Goal: Task Accomplishment & Management: Complete application form

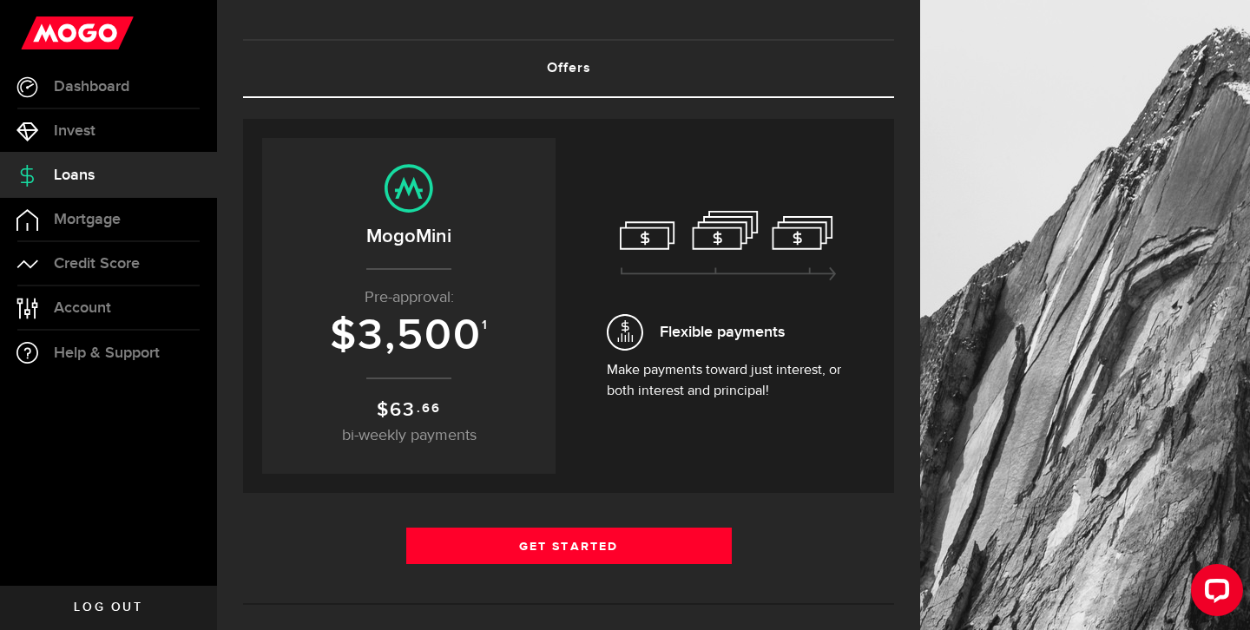
scroll to position [73, 0]
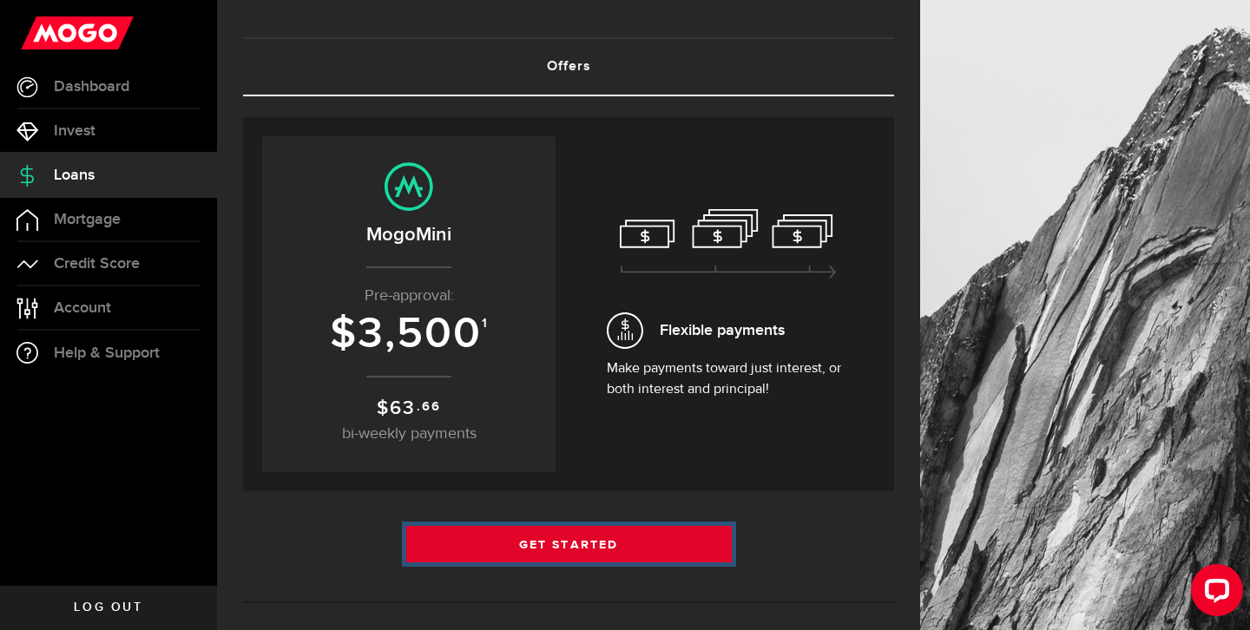
click at [580, 551] on link "Get Started" at bounding box center [568, 544] width 325 height 36
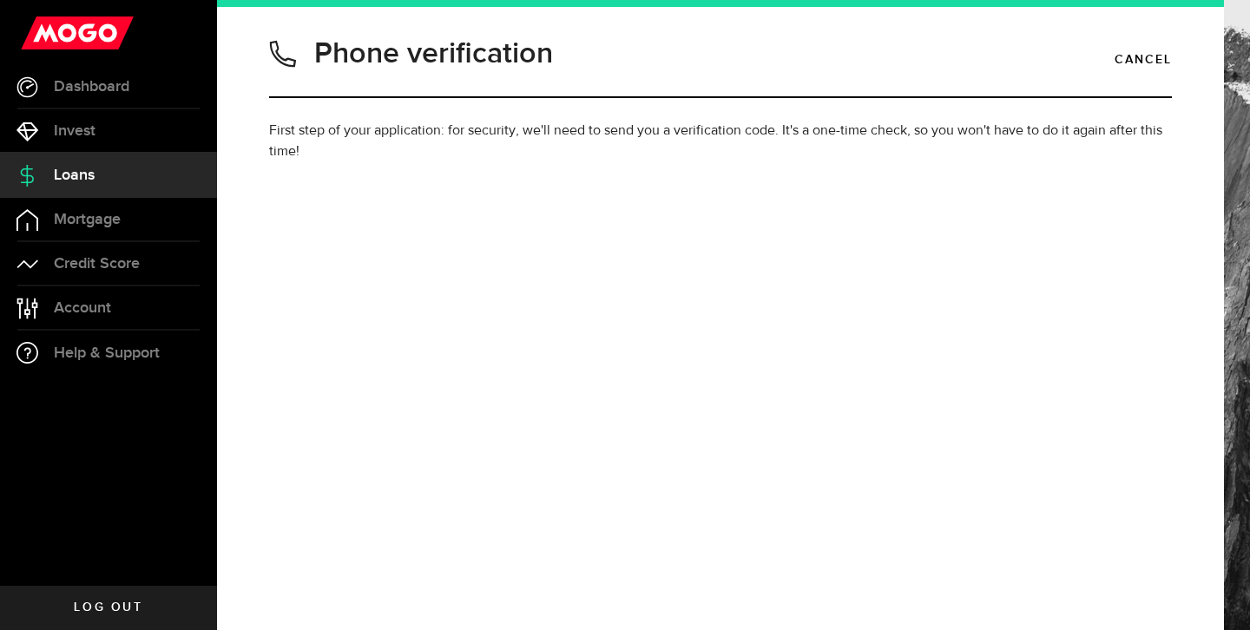
type input "6475317585"
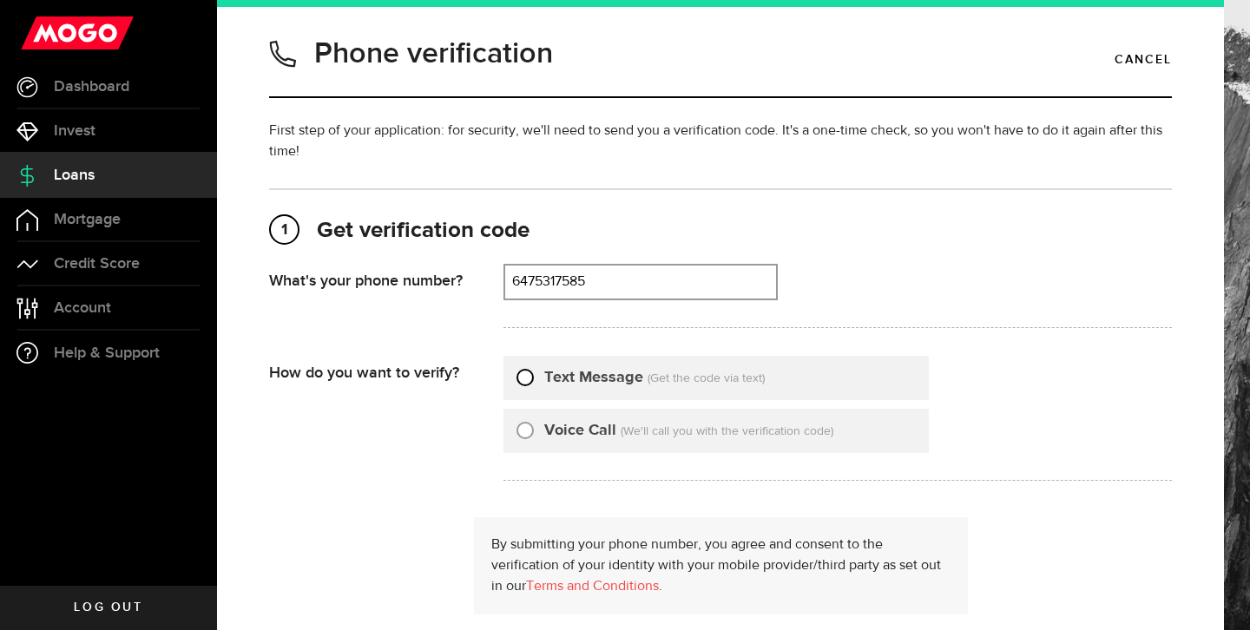
click at [528, 378] on input "Text Message" at bounding box center [524, 374] width 17 height 17
radio input "true"
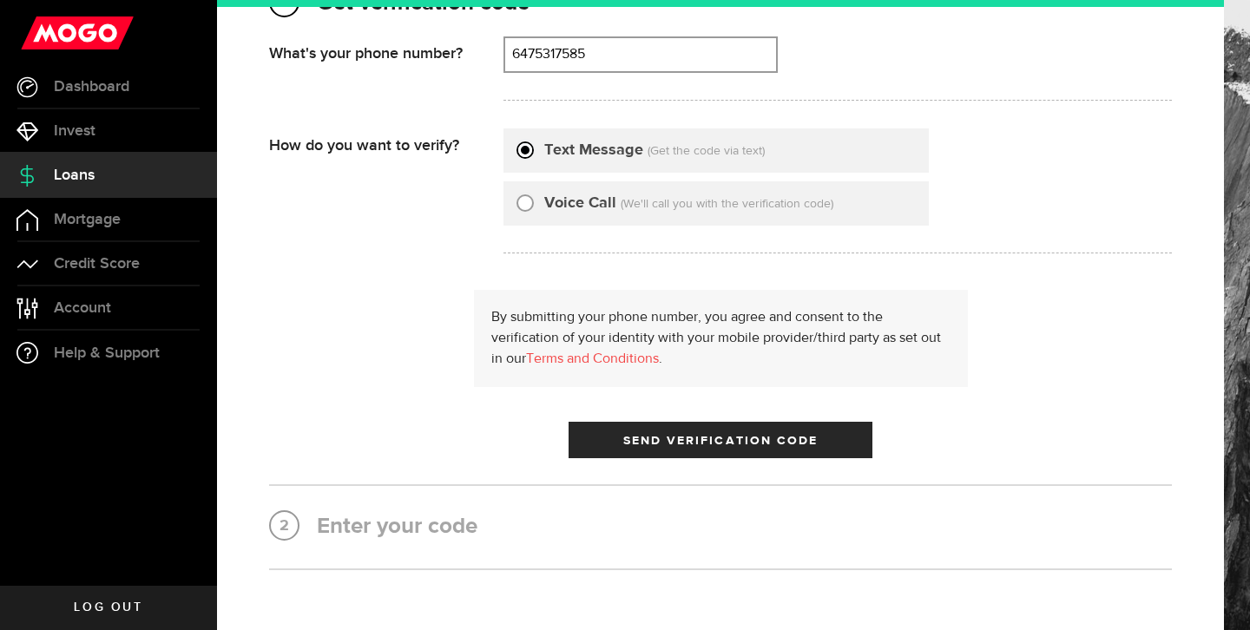
scroll to position [264, 0]
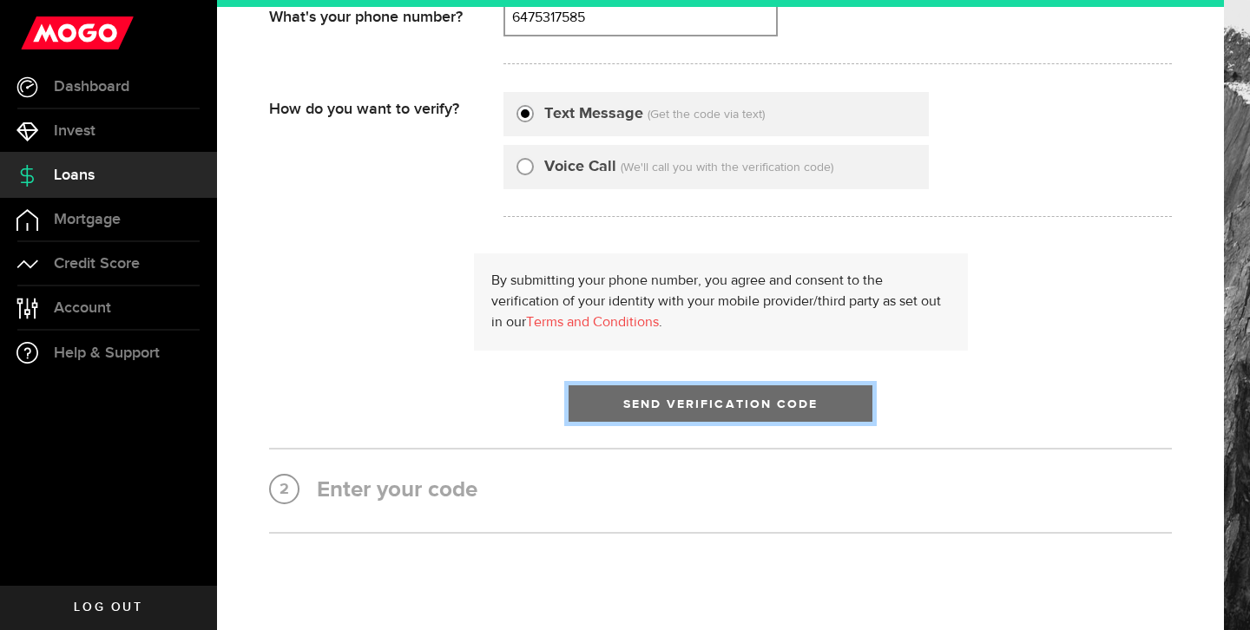
click at [711, 411] on span "submit" at bounding box center [720, 408] width 23 height 23
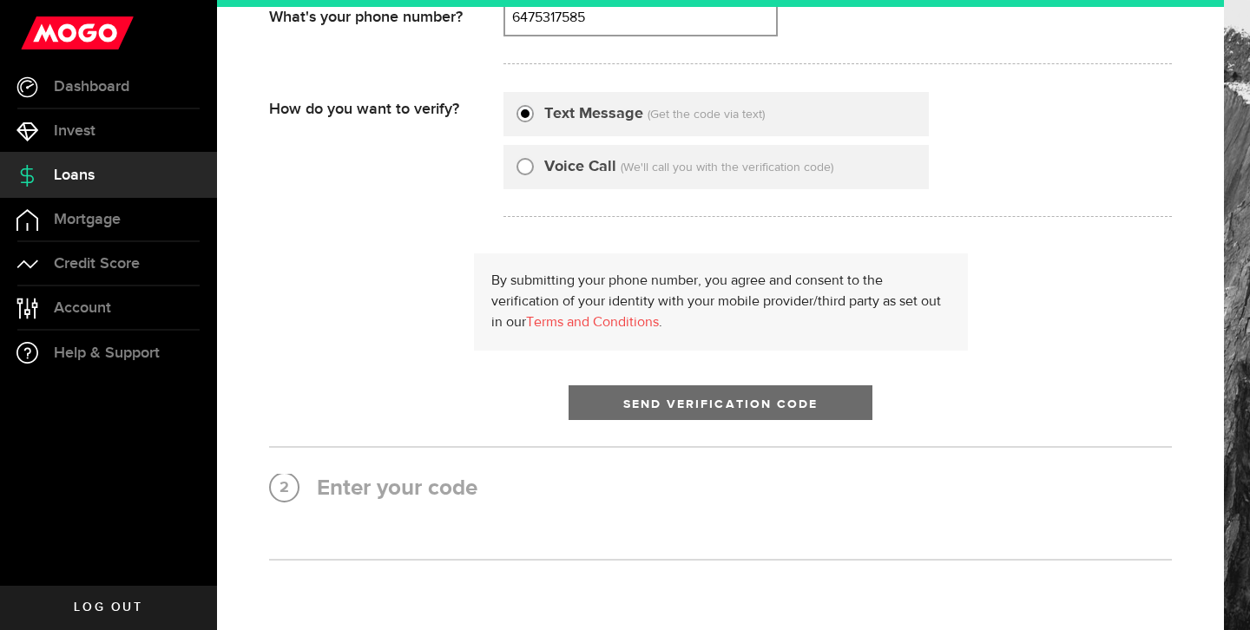
scroll to position [0, 0]
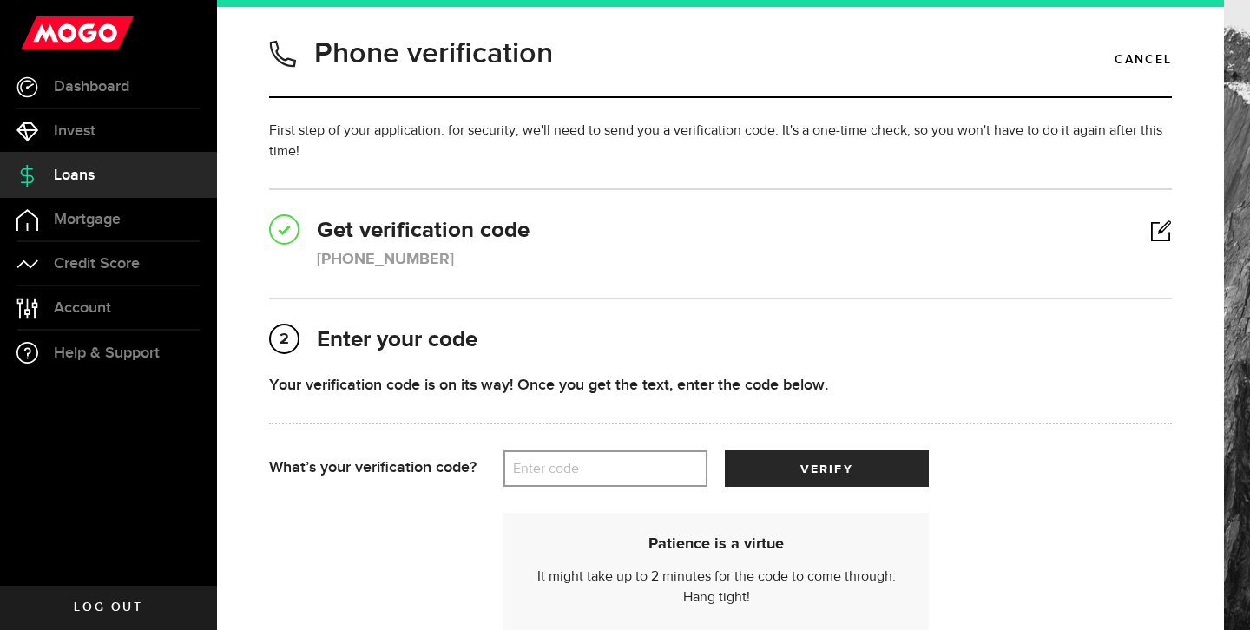
click at [551, 471] on label "Enter code" at bounding box center [605, 469] width 204 height 36
click at [551, 471] on input "Enter code" at bounding box center [605, 468] width 204 height 36
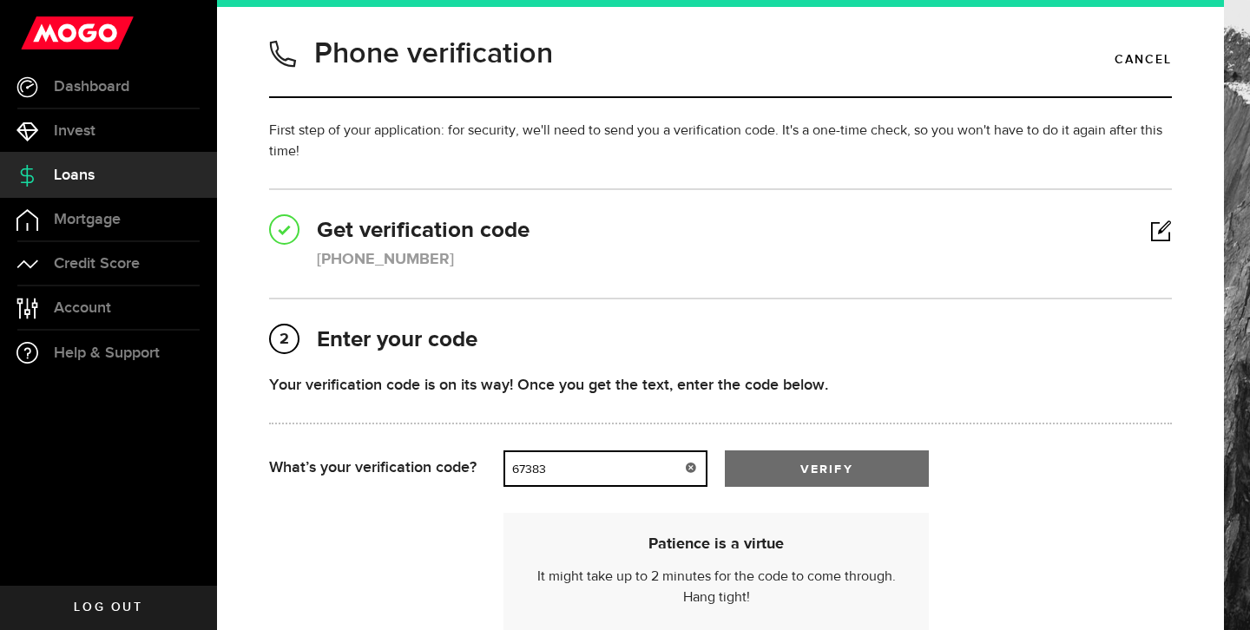
type input "67383"
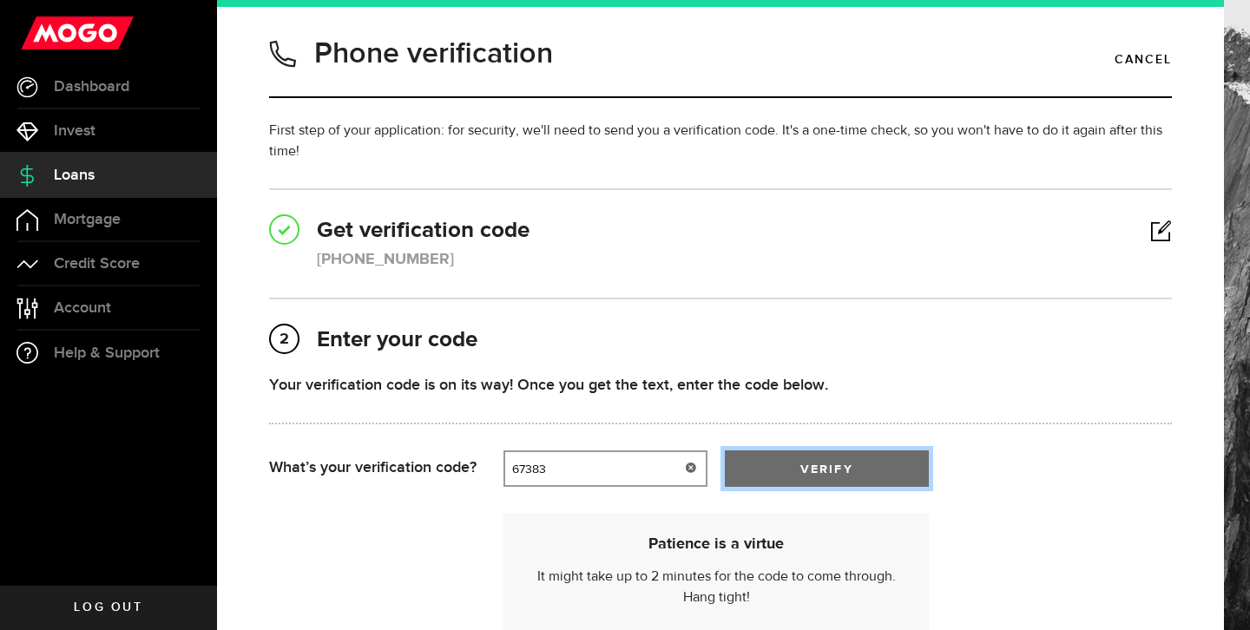
click at [807, 463] on span "verify" at bounding box center [826, 469] width 52 height 12
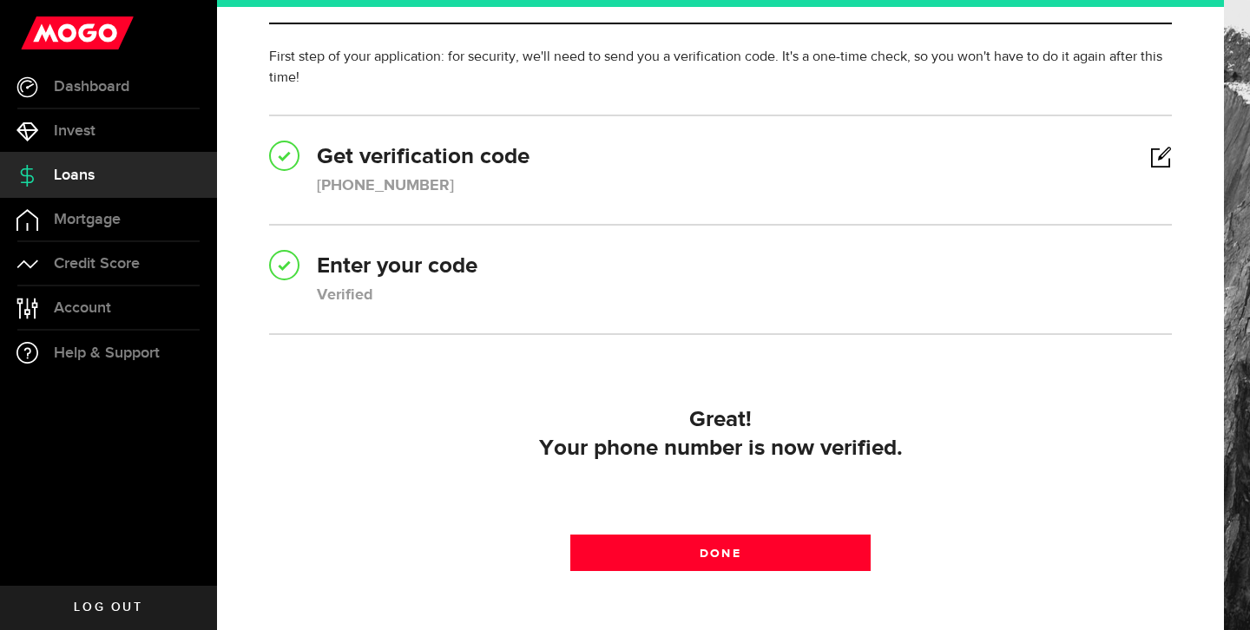
scroll to position [108, 0]
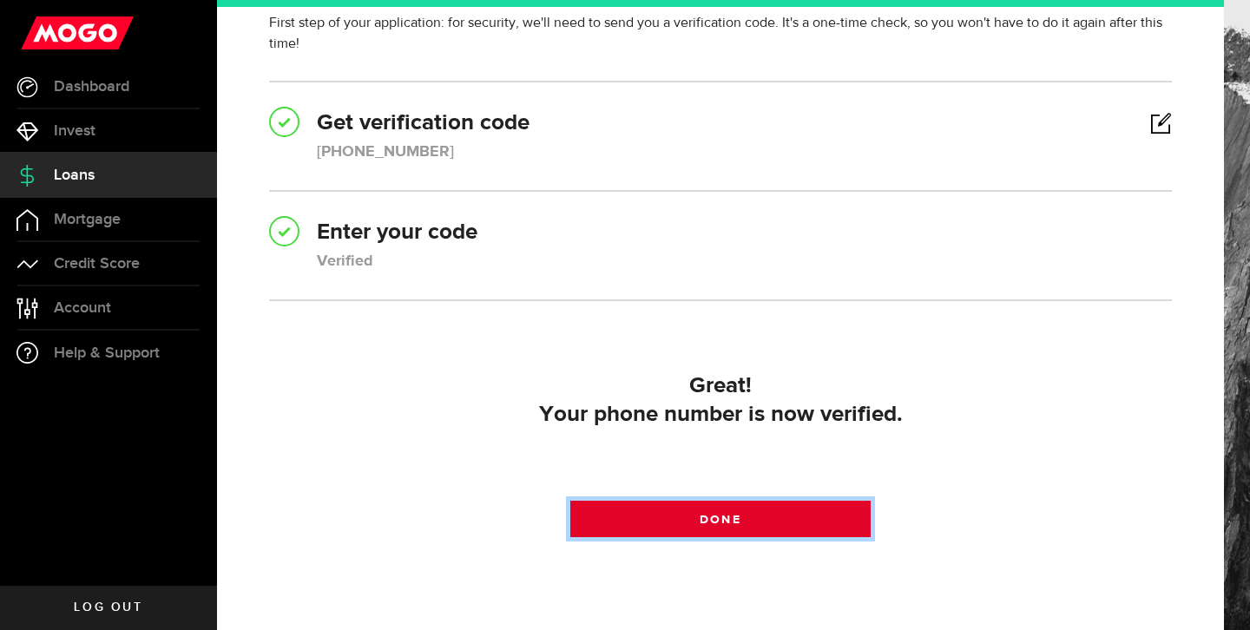
click at [805, 520] on link "Done" at bounding box center [720, 519] width 301 height 36
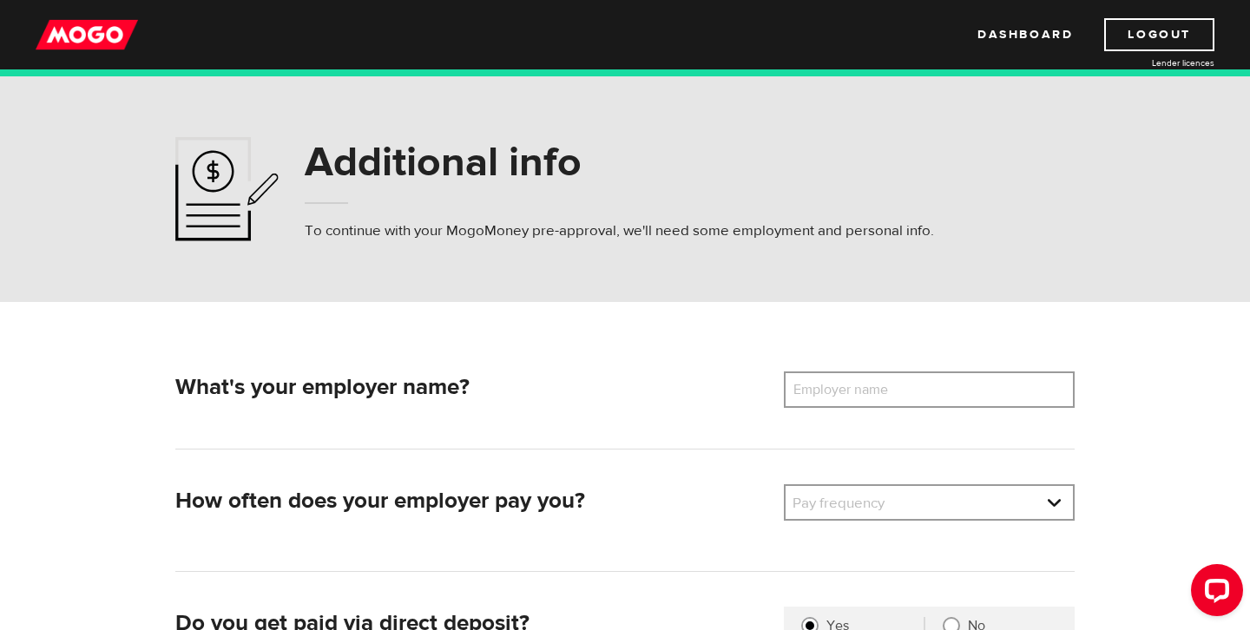
click at [860, 394] on label "Employer name" at bounding box center [854, 389] width 140 height 36
click at [860, 394] on input "Employer name" at bounding box center [929, 389] width 291 height 36
type input "Nike INC"
click at [860, 509] on link at bounding box center [928, 502] width 287 height 33
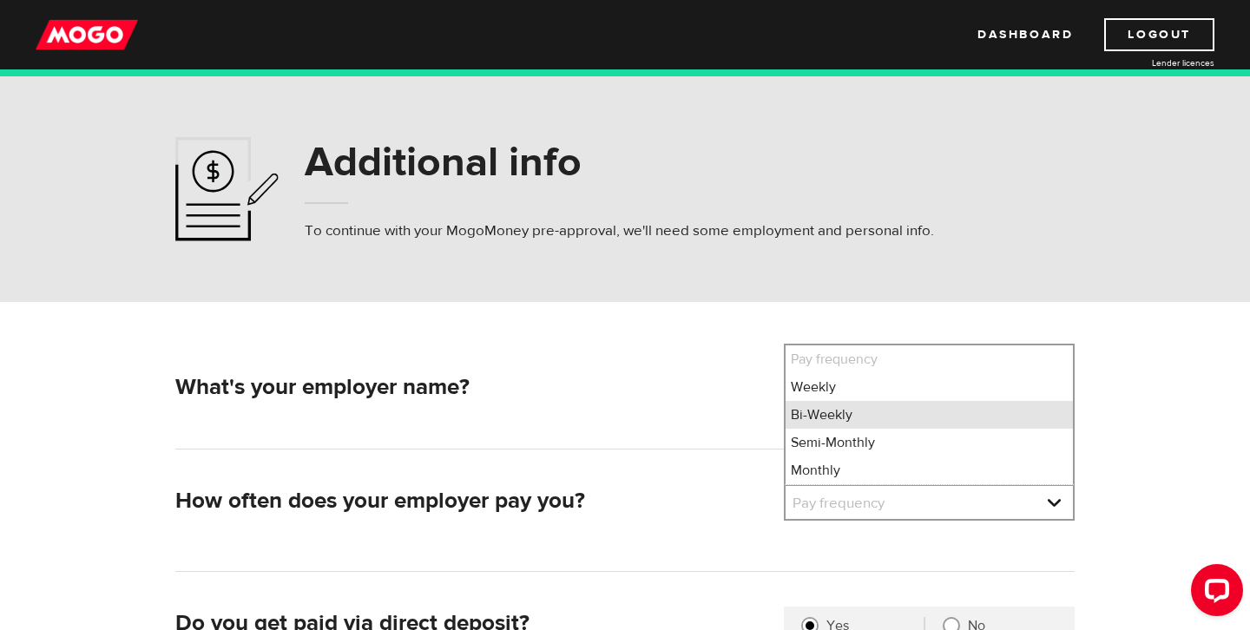
click at [840, 411] on li "Bi-Weekly" at bounding box center [928, 415] width 287 height 28
select select "2"
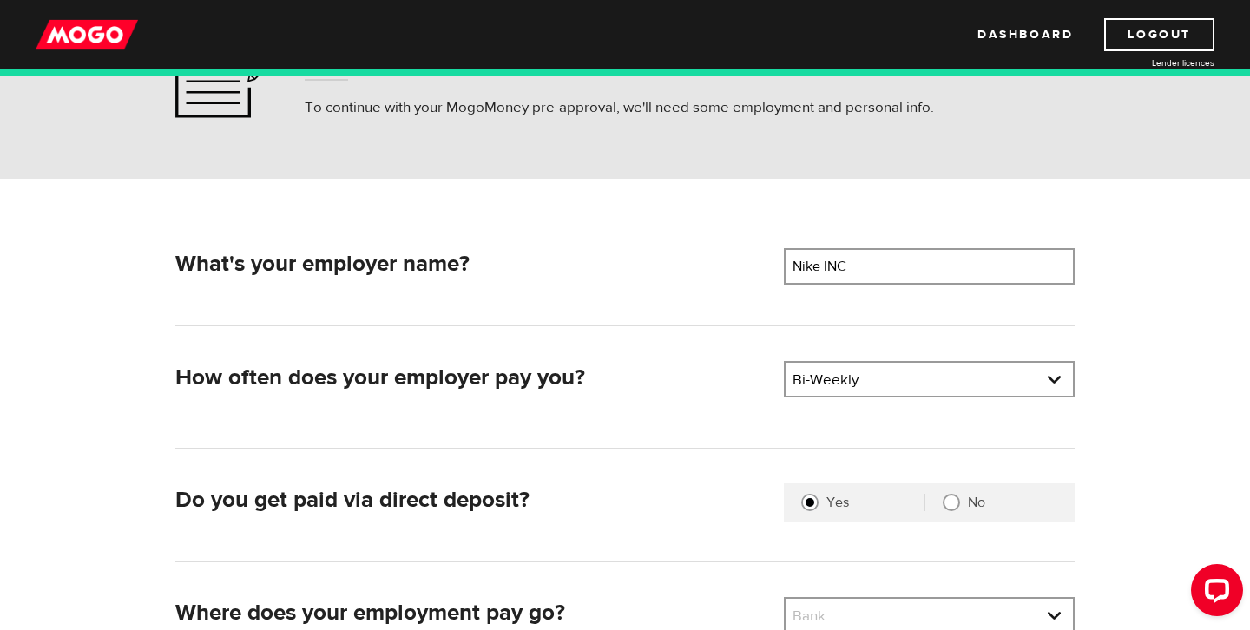
scroll to position [213, 0]
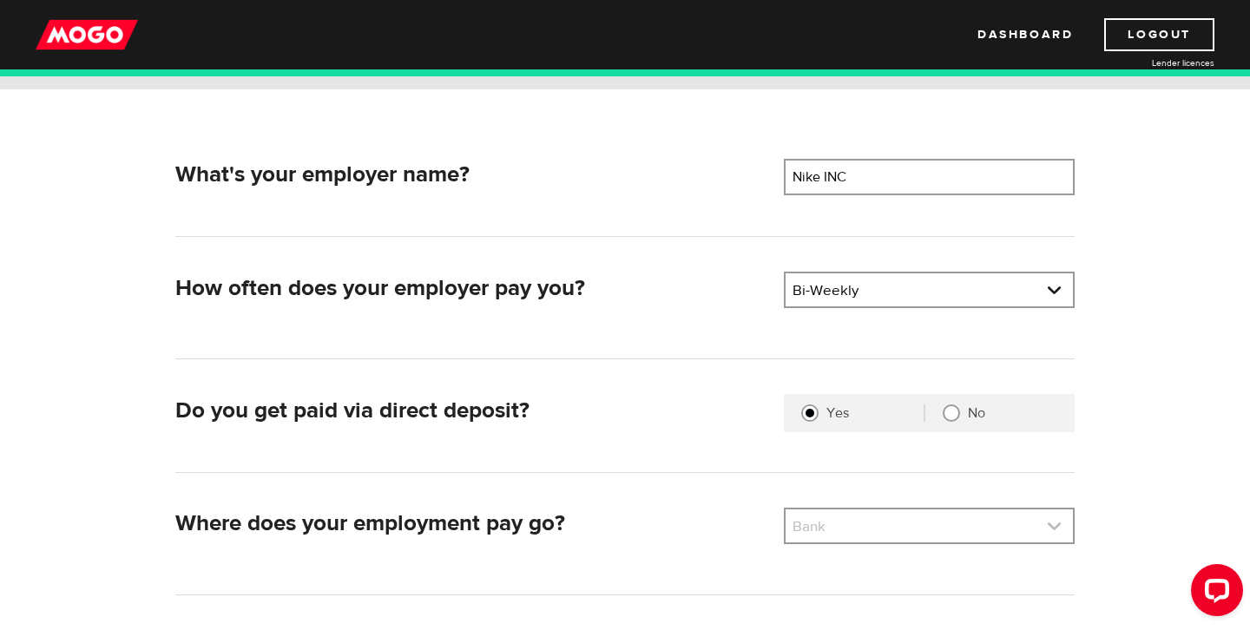
click at [875, 527] on link at bounding box center [928, 525] width 287 height 33
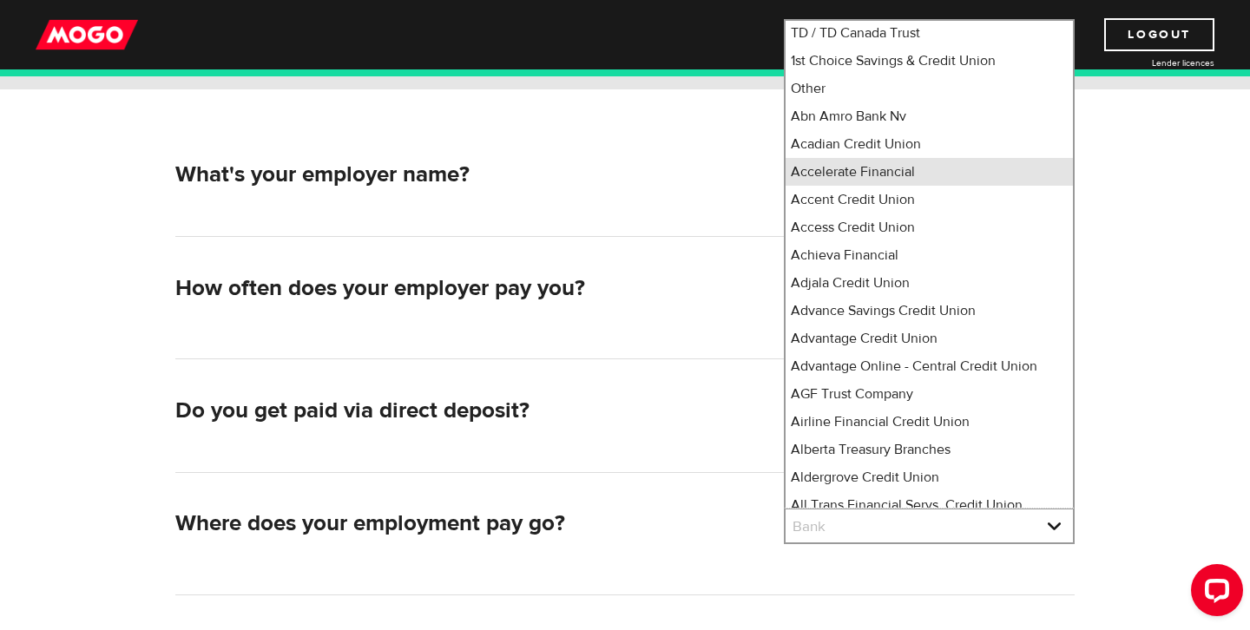
scroll to position [0, 0]
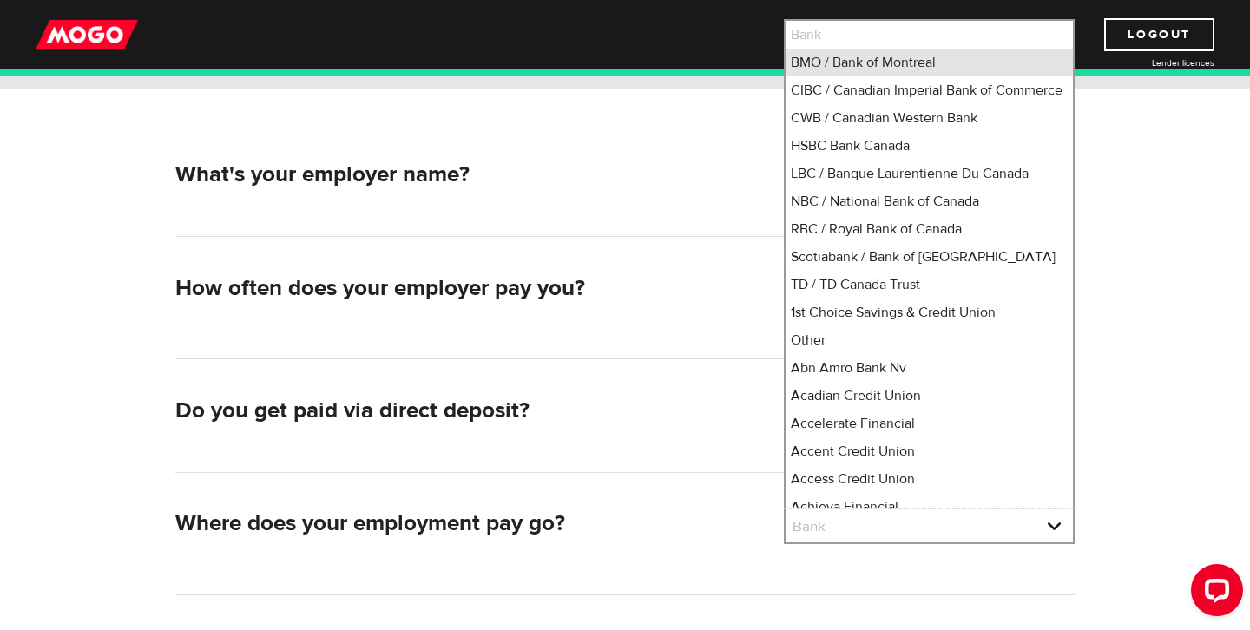
click at [844, 69] on li "BMO / Bank of Montreal" at bounding box center [928, 63] width 287 height 28
select select "1"
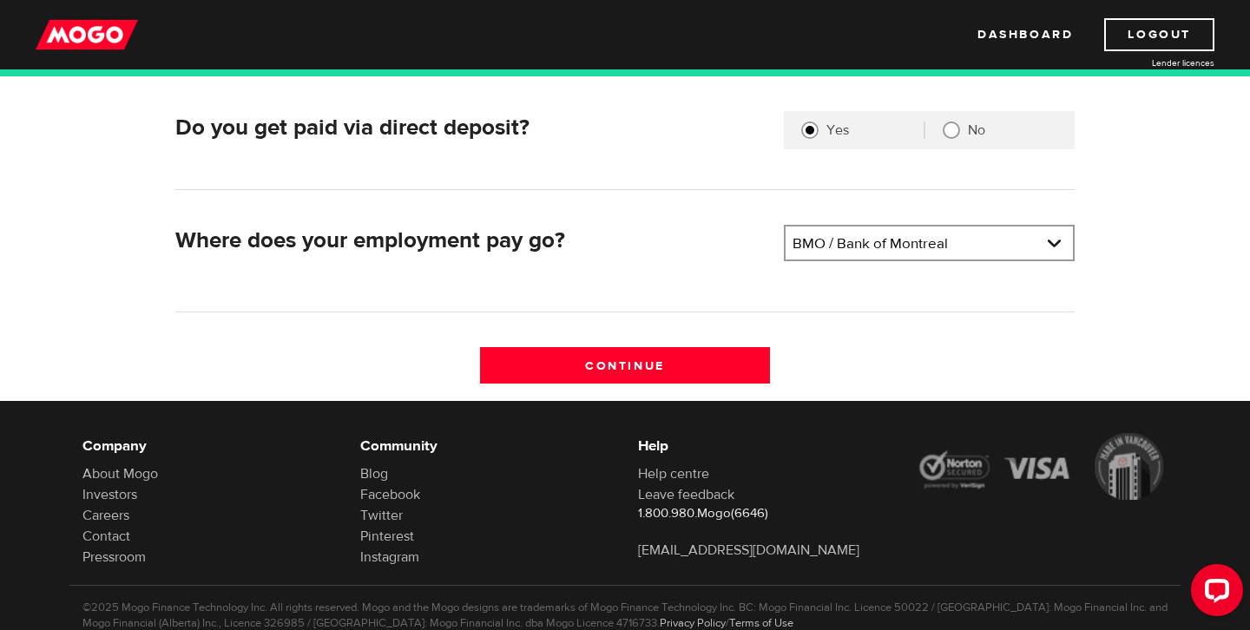
scroll to position [496, 0]
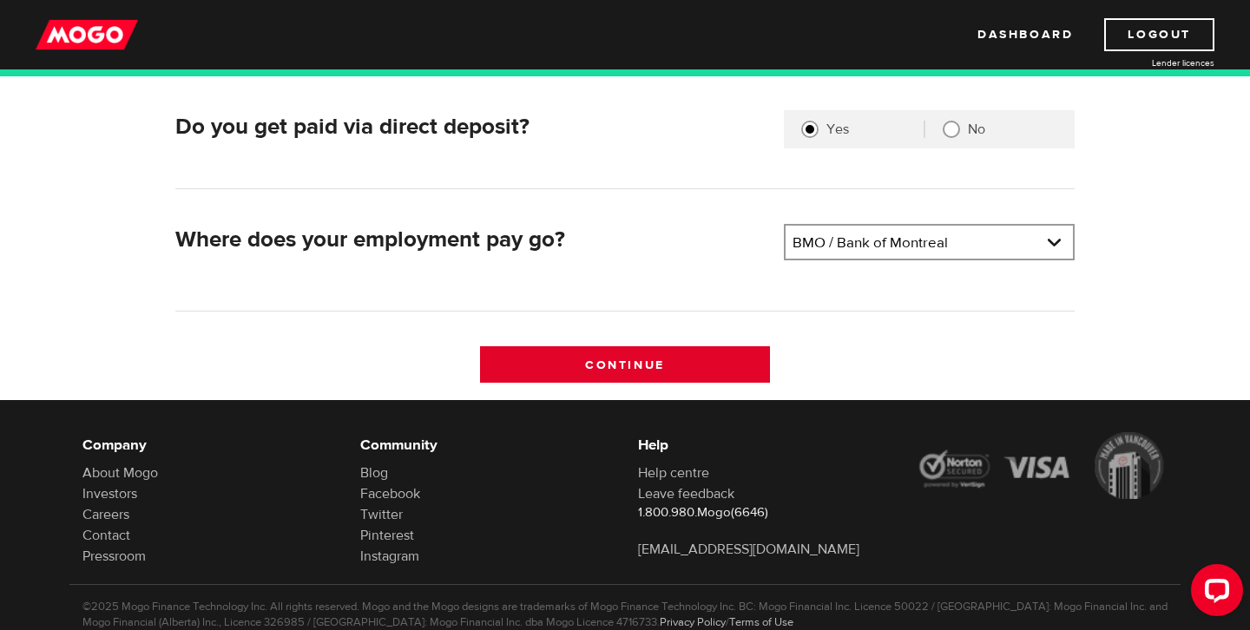
click at [633, 369] on input "Continue" at bounding box center [625, 364] width 291 height 36
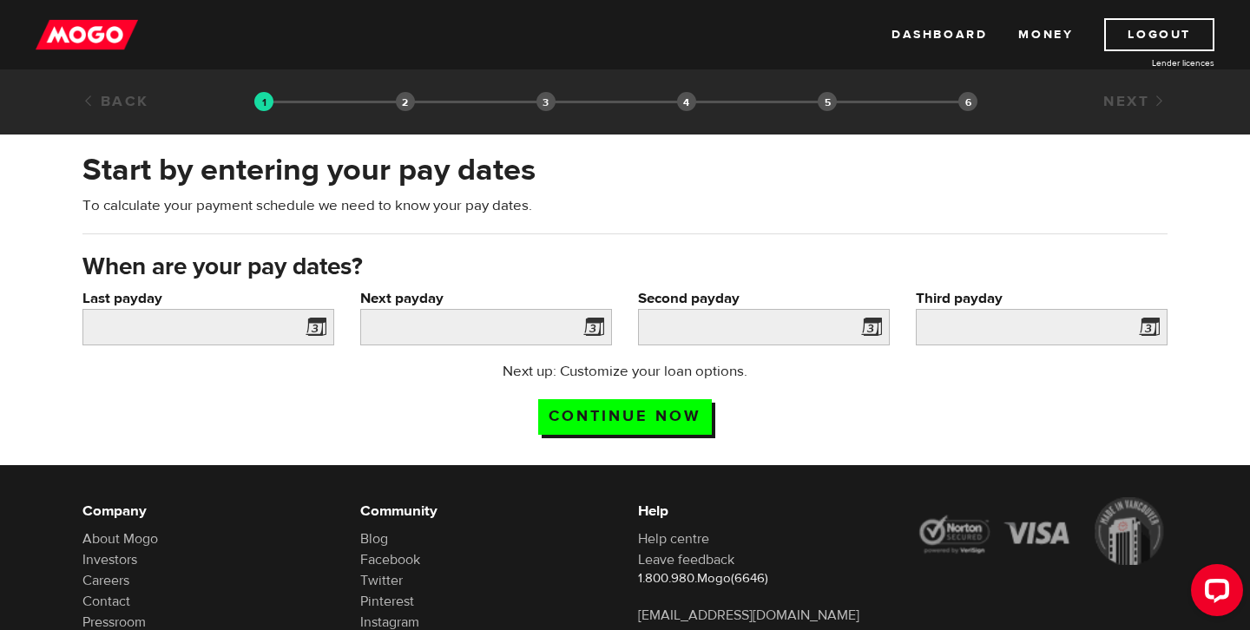
click at [312, 334] on span at bounding box center [312, 330] width 26 height 28
click at [313, 322] on span at bounding box center [312, 330] width 26 height 28
click at [242, 329] on input "Last payday" at bounding box center [208, 327] width 252 height 36
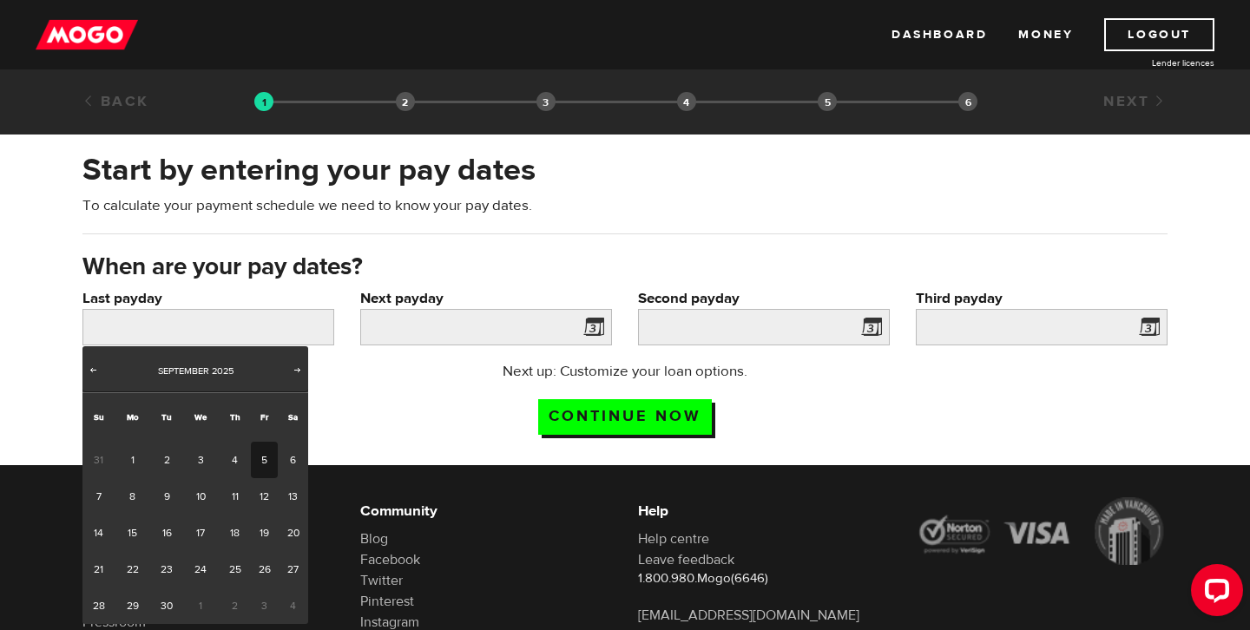
click at [261, 465] on link "5" at bounding box center [264, 460] width 27 height 36
type input "2025/09/05"
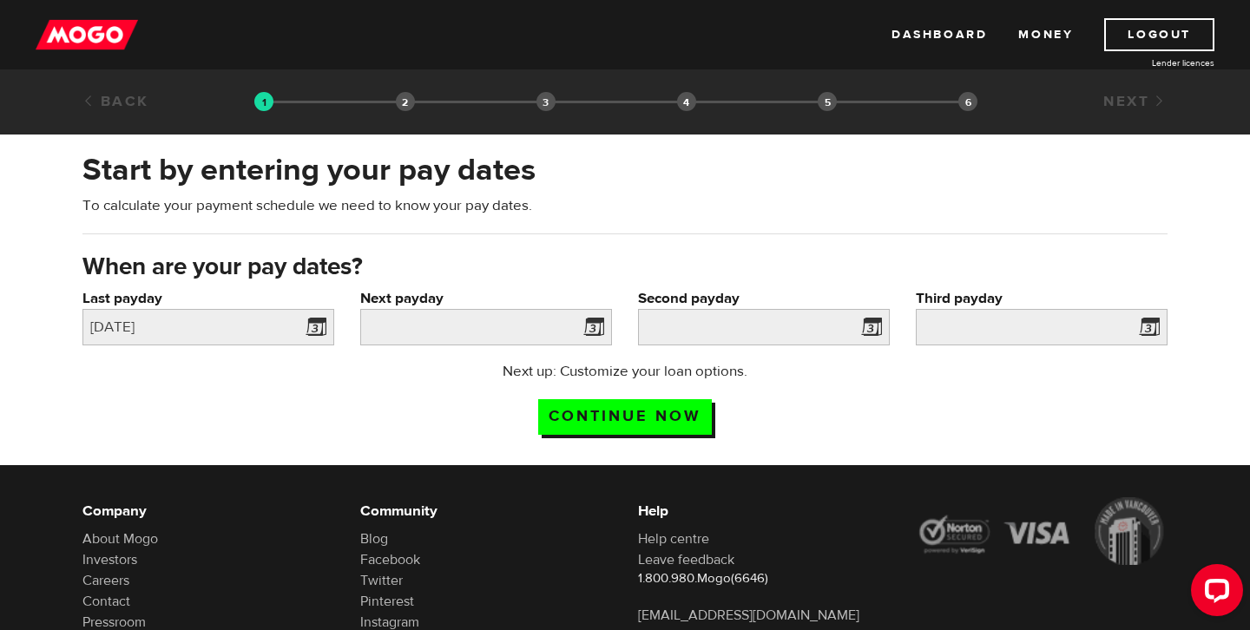
click at [598, 332] on span at bounding box center [590, 330] width 26 height 28
click at [575, 329] on input "Next payday" at bounding box center [486, 327] width 252 height 36
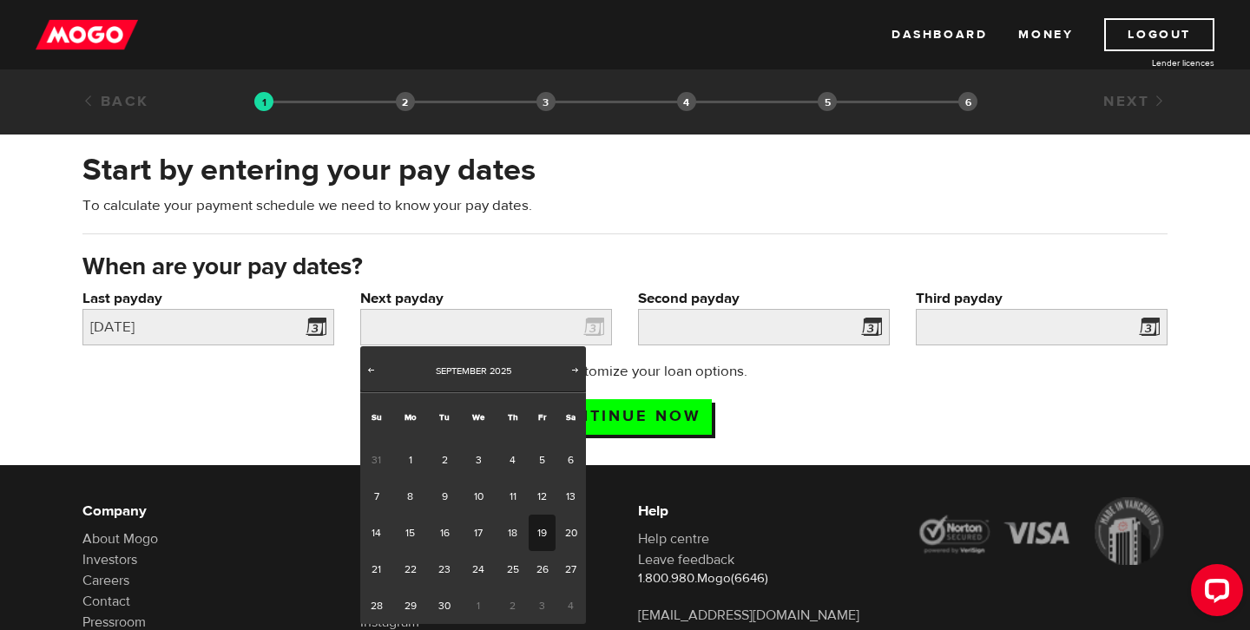
click at [540, 528] on link "19" at bounding box center [542, 533] width 27 height 36
type input "2025/09/19"
type input "2025/10/3"
type input "2025/10/17"
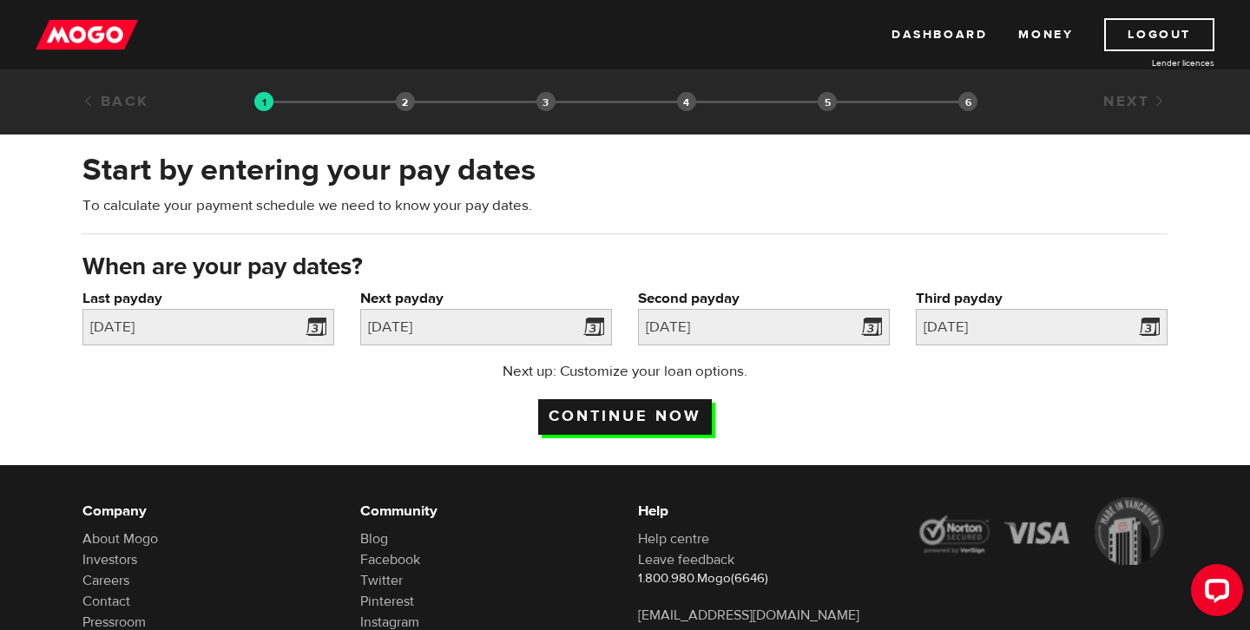
click at [592, 417] on input "Continue now" at bounding box center [625, 417] width 174 height 36
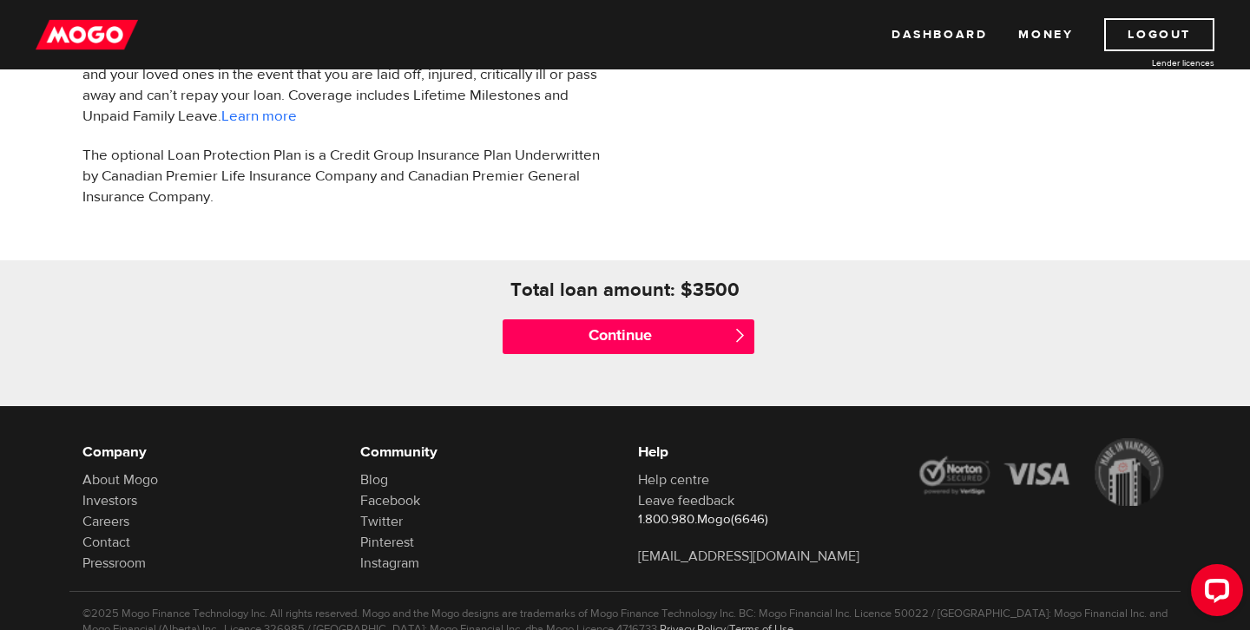
scroll to position [686, 0]
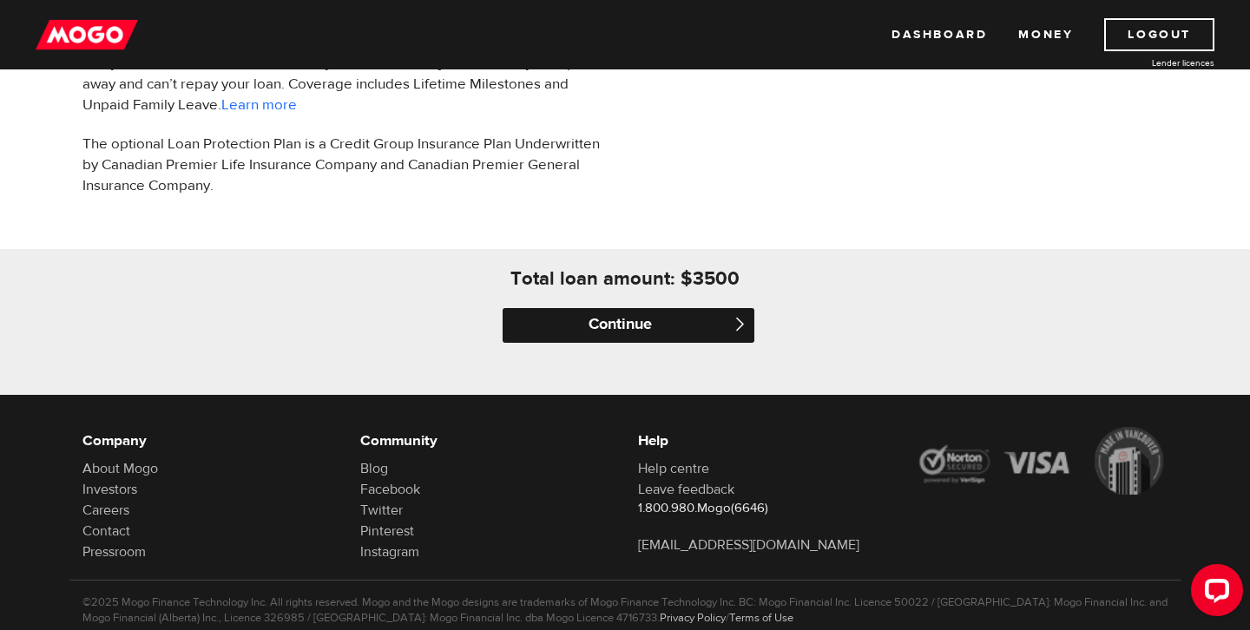
click at [617, 328] on input "Continue" at bounding box center [629, 325] width 252 height 35
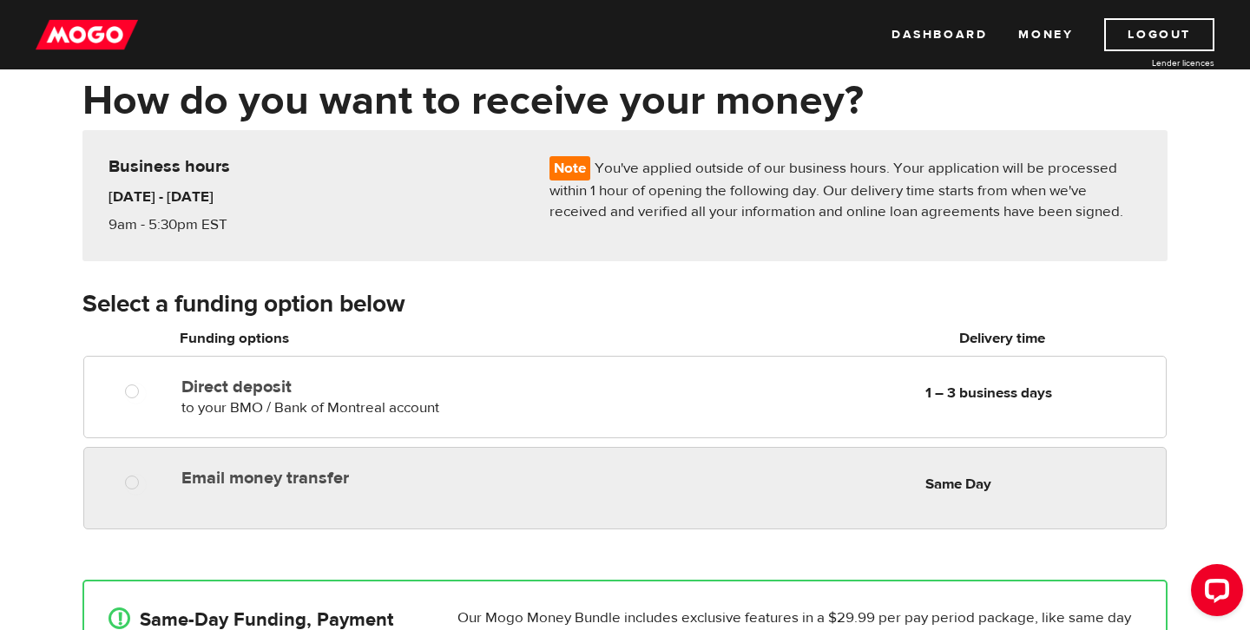
scroll to position [91, 0]
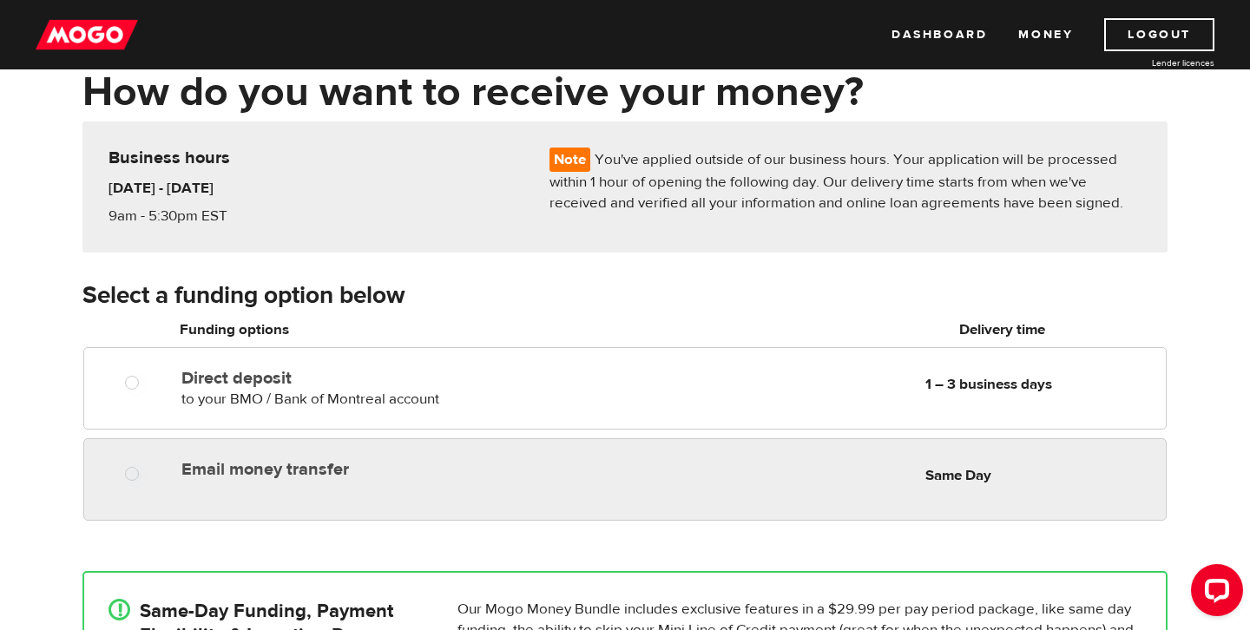
radio input "true"
click at [133, 493] on div "Email money transfer Delivery in Same Day Same Day" at bounding box center [624, 479] width 1083 height 82
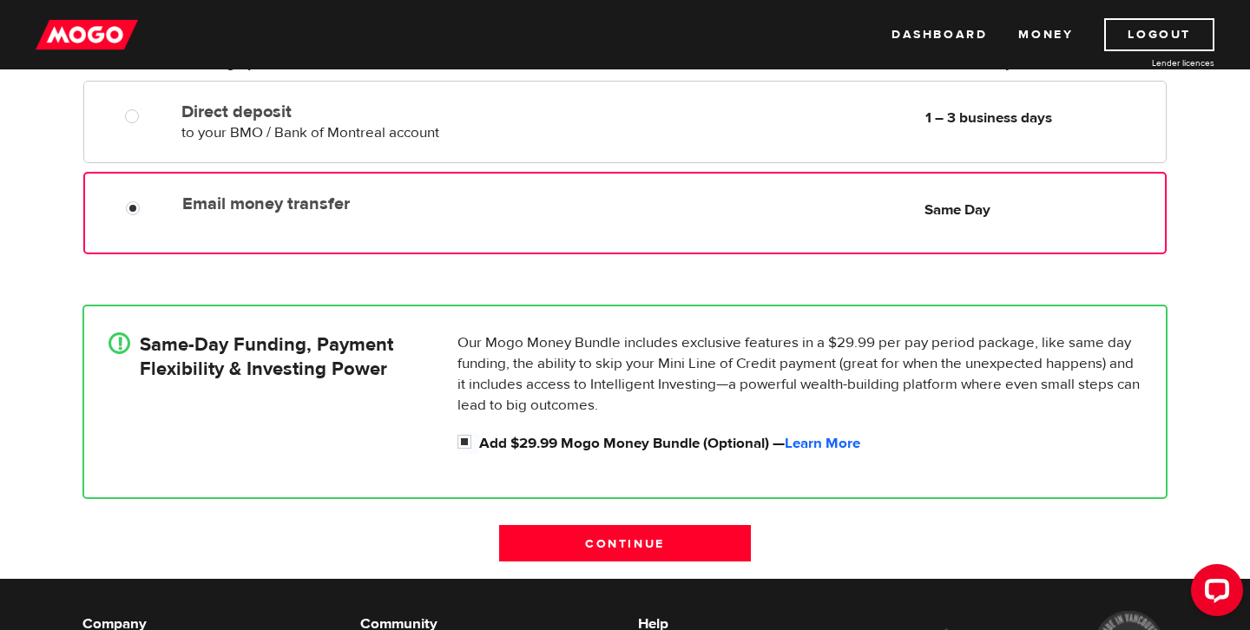
scroll to position [398, 0]
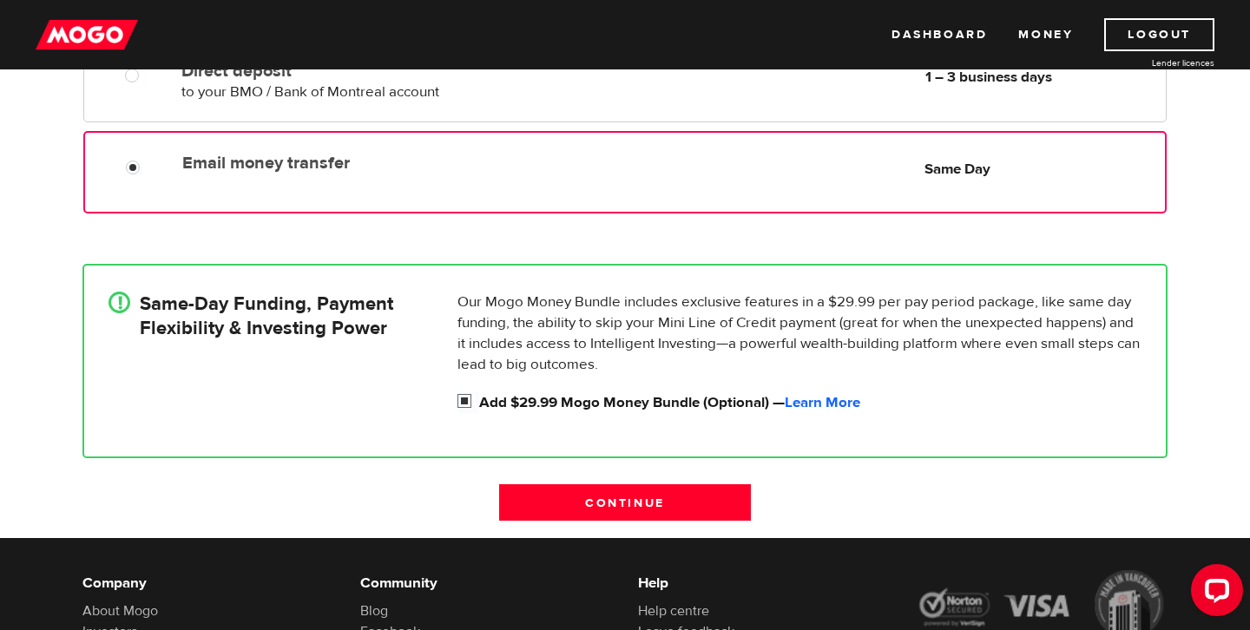
click at [463, 398] on input "Add $29.99 Mogo Money Bundle (Optional) — Learn More" at bounding box center [468, 403] width 22 height 22
checkbox input "false"
radio input "false"
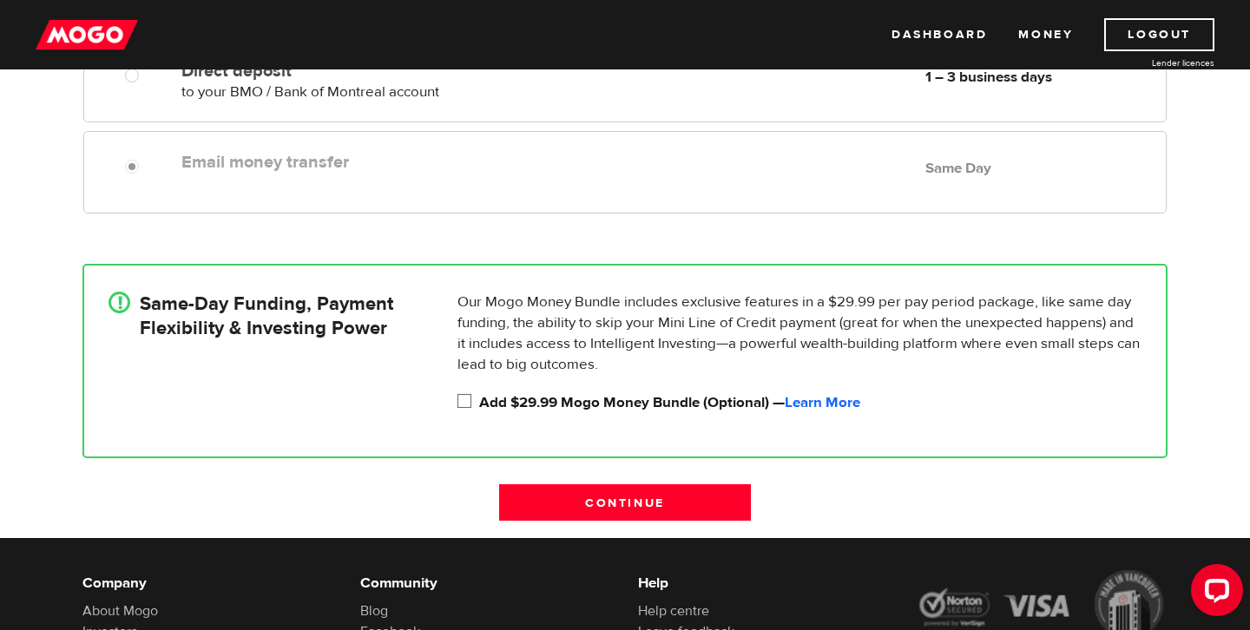
click at [463, 398] on input "Add $29.99 Mogo Money Bundle (Optional) — Learn More" at bounding box center [468, 403] width 22 height 22
checkbox input "true"
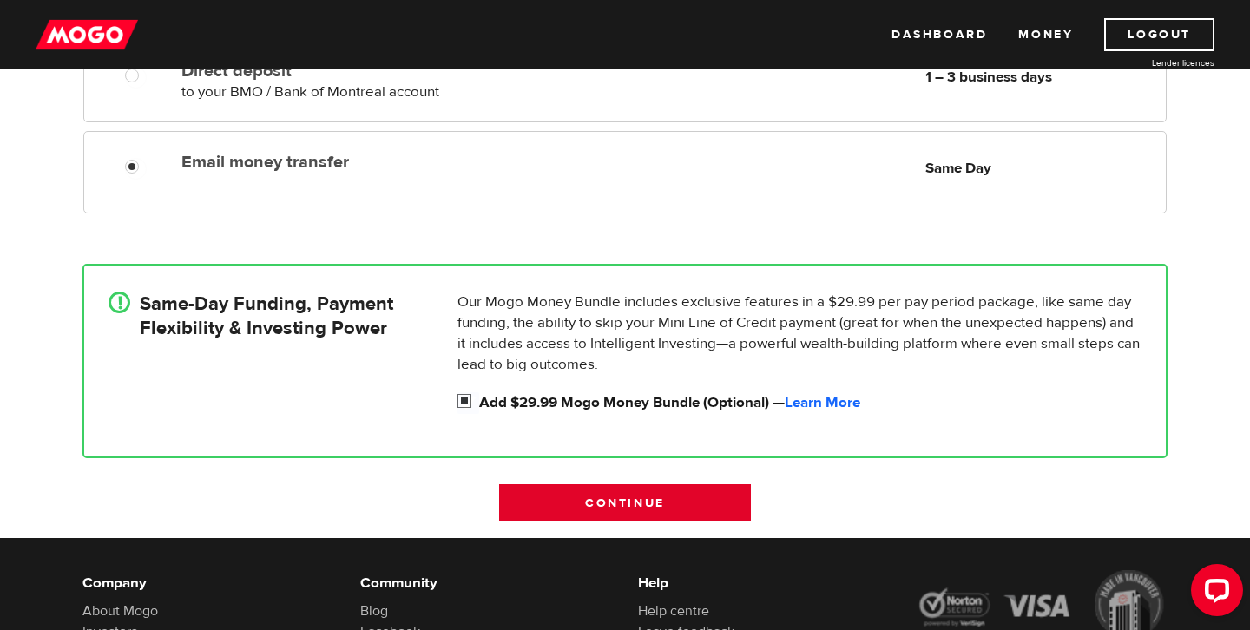
click at [589, 489] on input "Continue" at bounding box center [625, 502] width 252 height 36
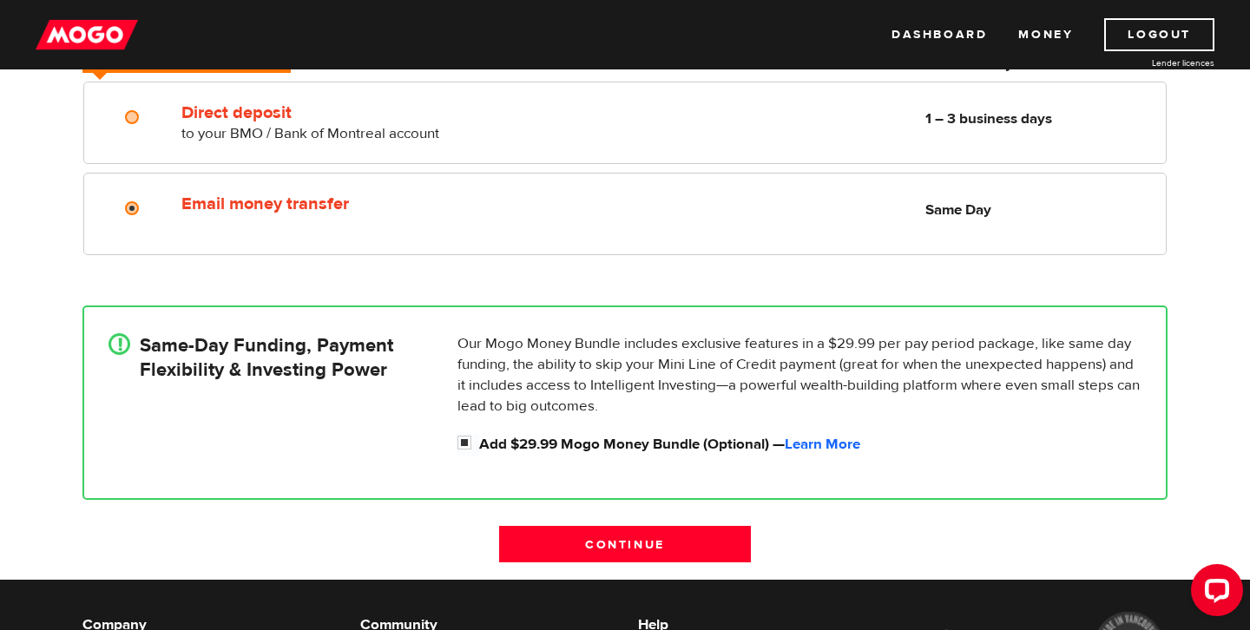
scroll to position [306, 0]
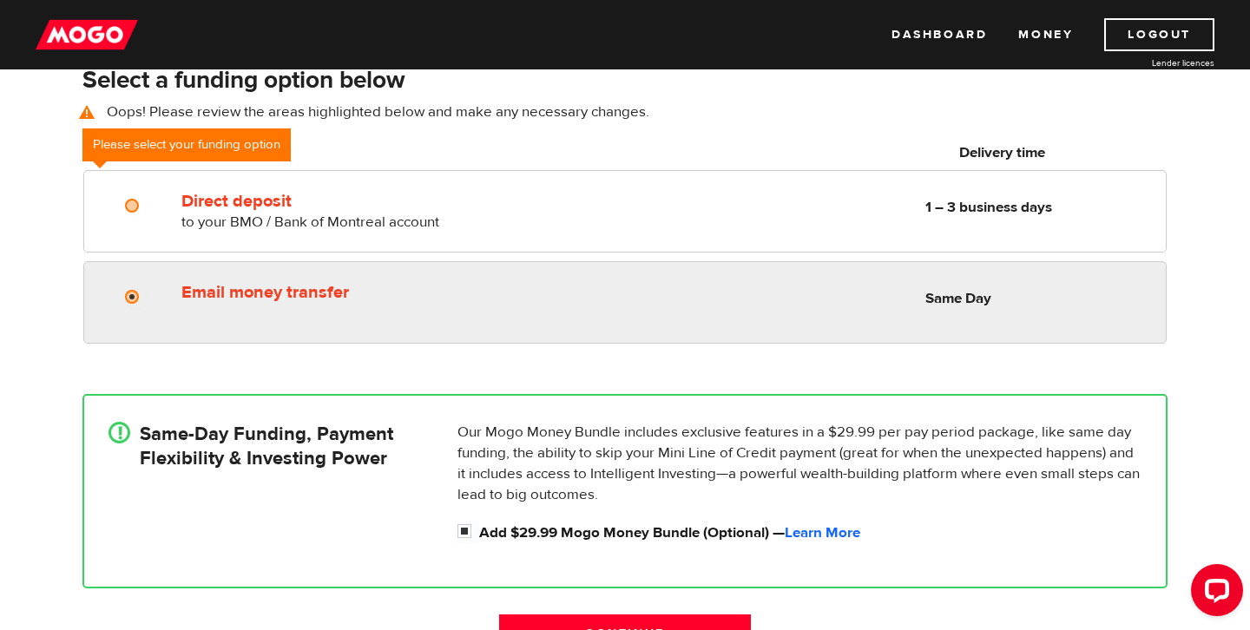
radio input "true"
click at [553, 310] on div "Email money transfer Delivery in Same Day Same Day" at bounding box center [624, 302] width 1083 height 82
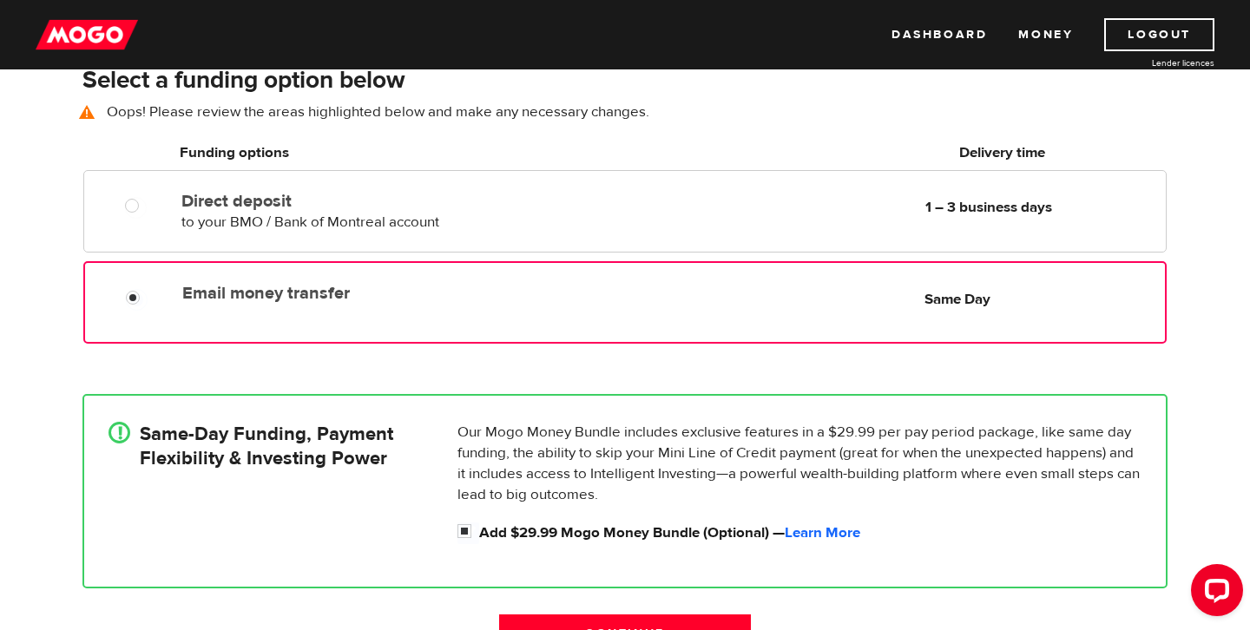
click at [350, 317] on div "Email money transfer Delivery in Same Day Same Day" at bounding box center [624, 302] width 1083 height 82
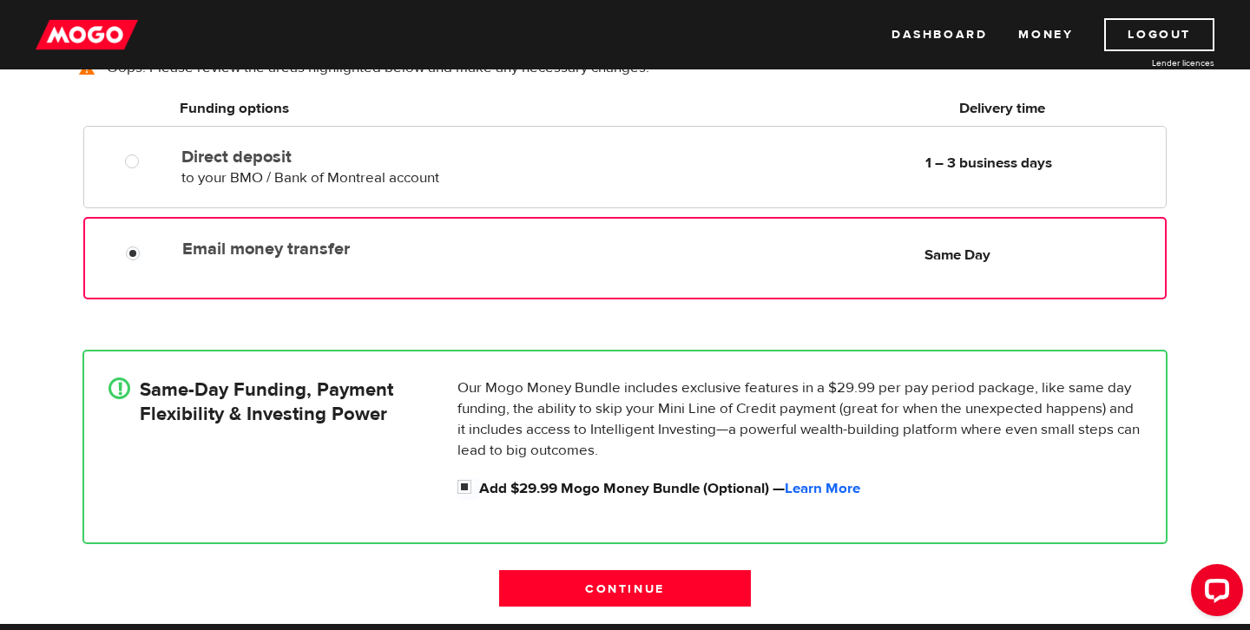
scroll to position [380, 0]
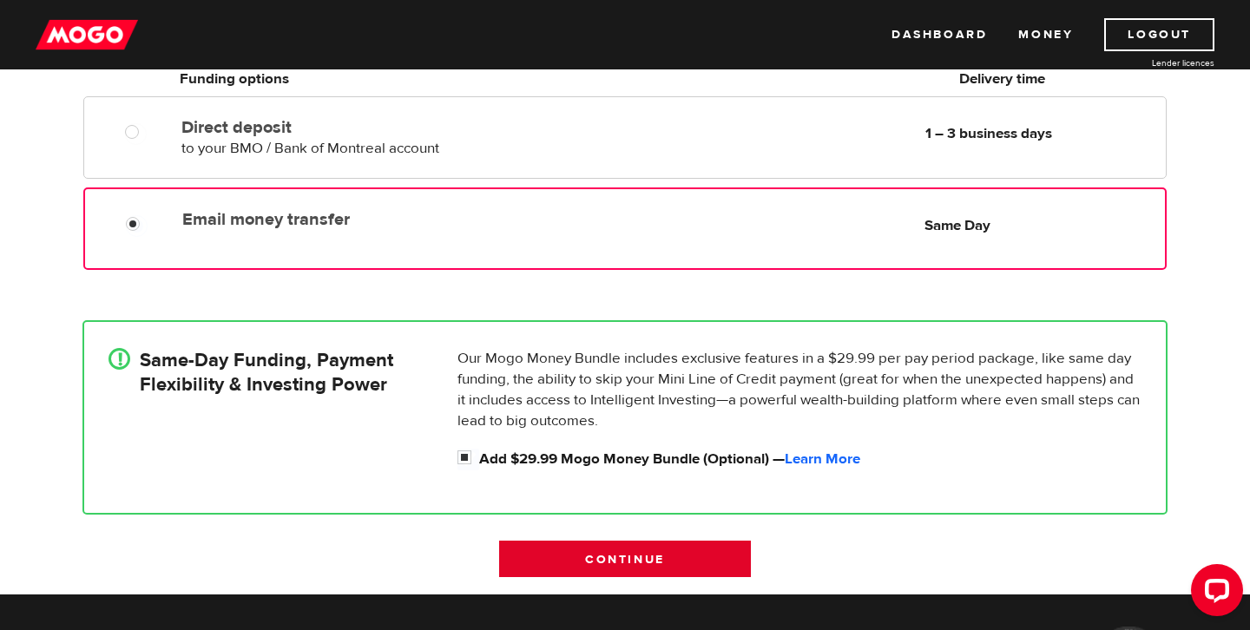
click at [549, 566] on input "Continue" at bounding box center [625, 559] width 252 height 36
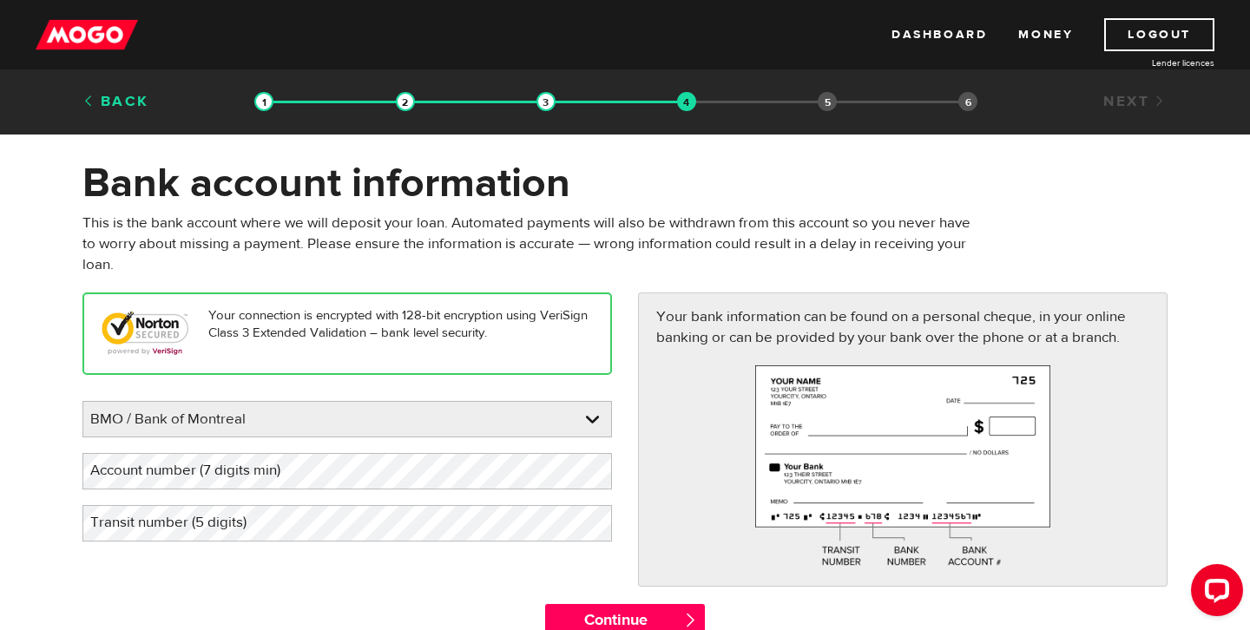
click at [125, 108] on link "Back" at bounding box center [115, 101] width 67 height 19
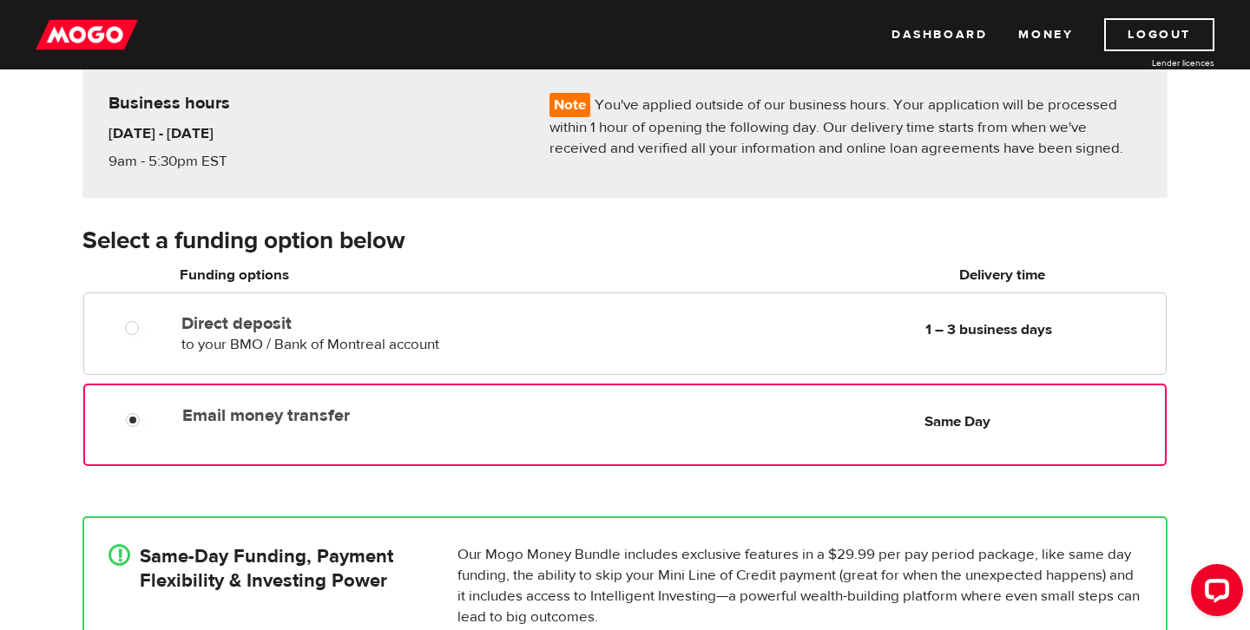
scroll to position [188, 0]
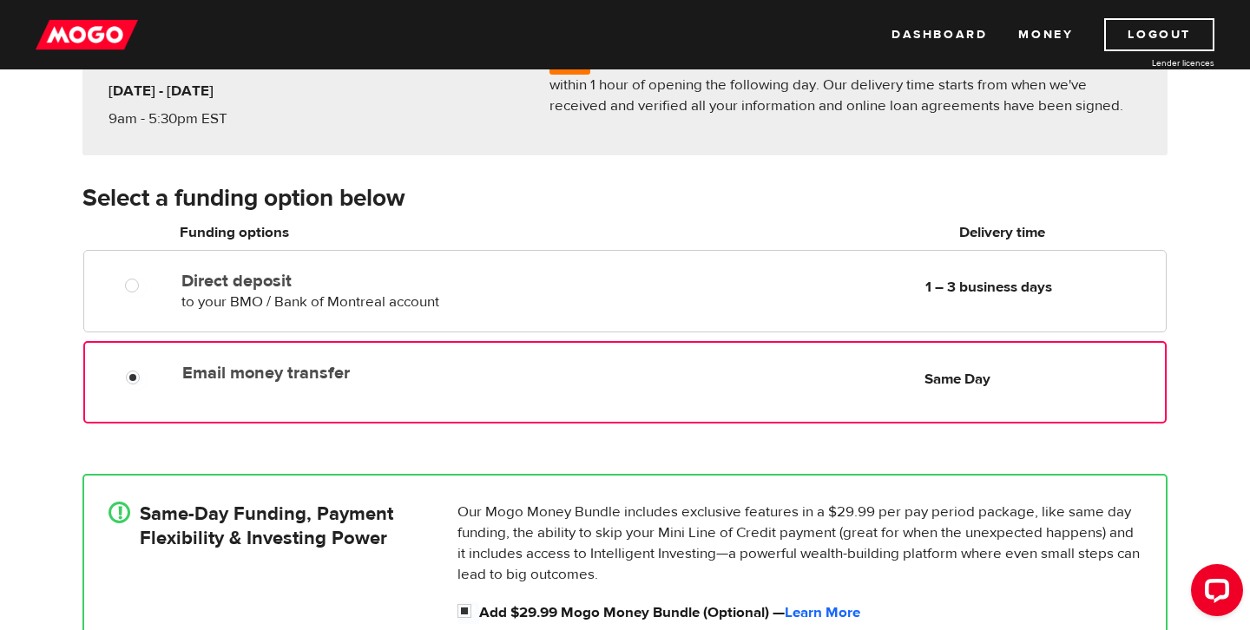
click at [234, 396] on div "Email money transfer Delivery in Same Day Same Day" at bounding box center [624, 382] width 1083 height 82
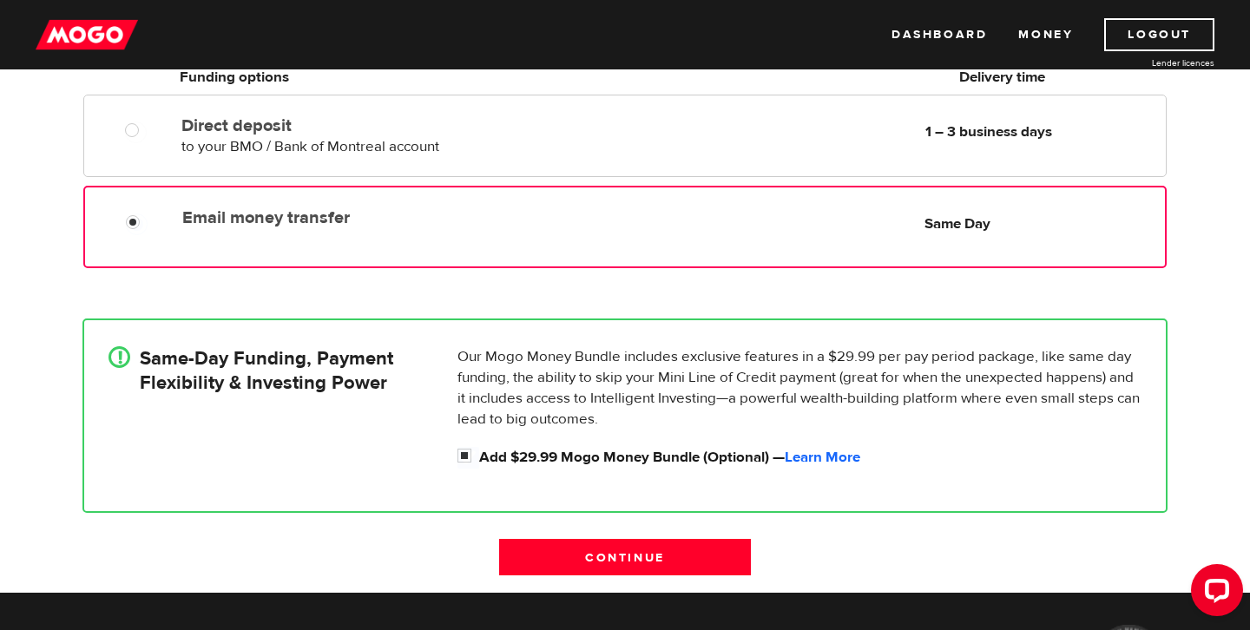
scroll to position [374, 0]
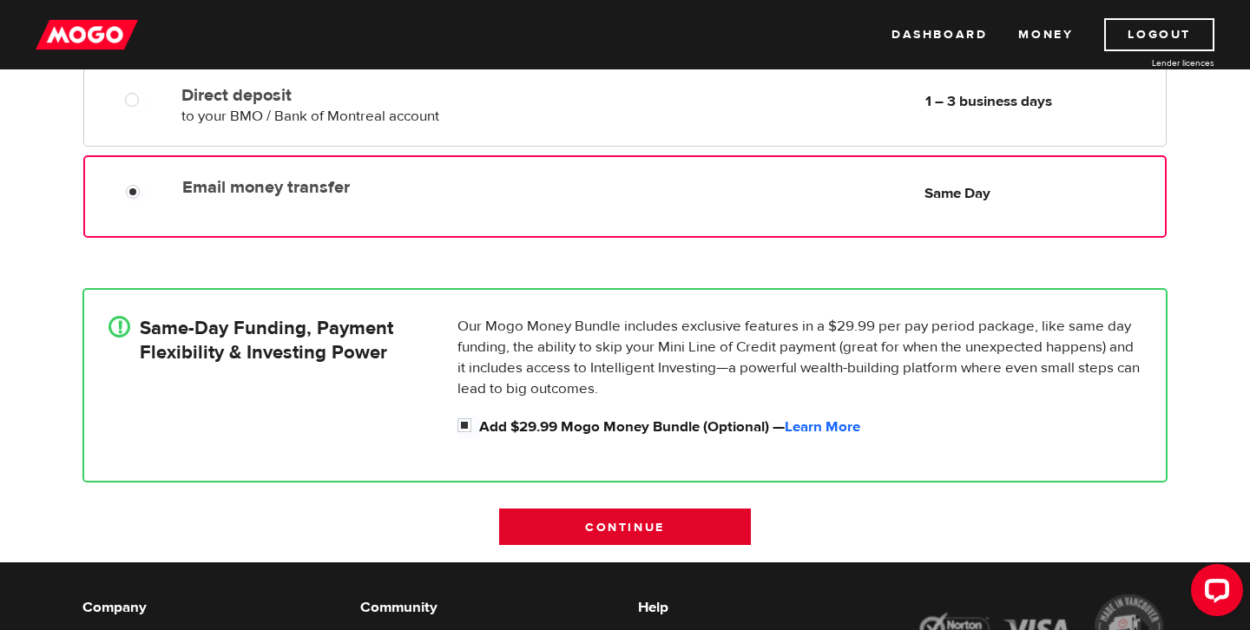
click at [606, 525] on input "Continue" at bounding box center [625, 527] width 252 height 36
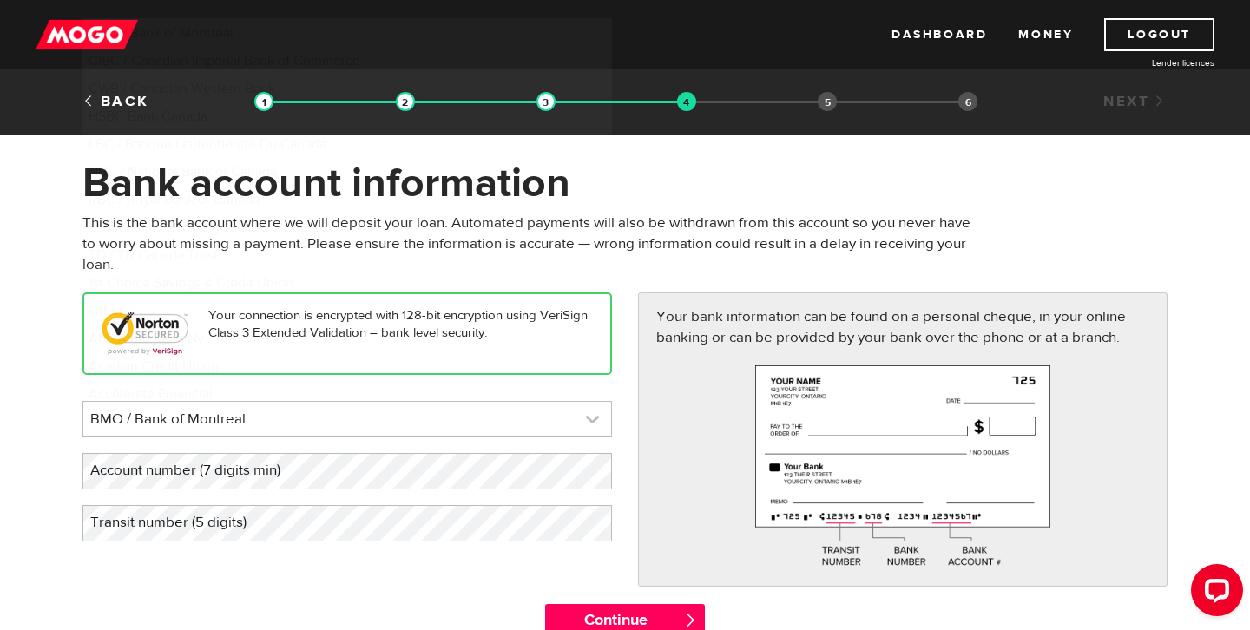
click at [303, 417] on link at bounding box center [347, 419] width 528 height 35
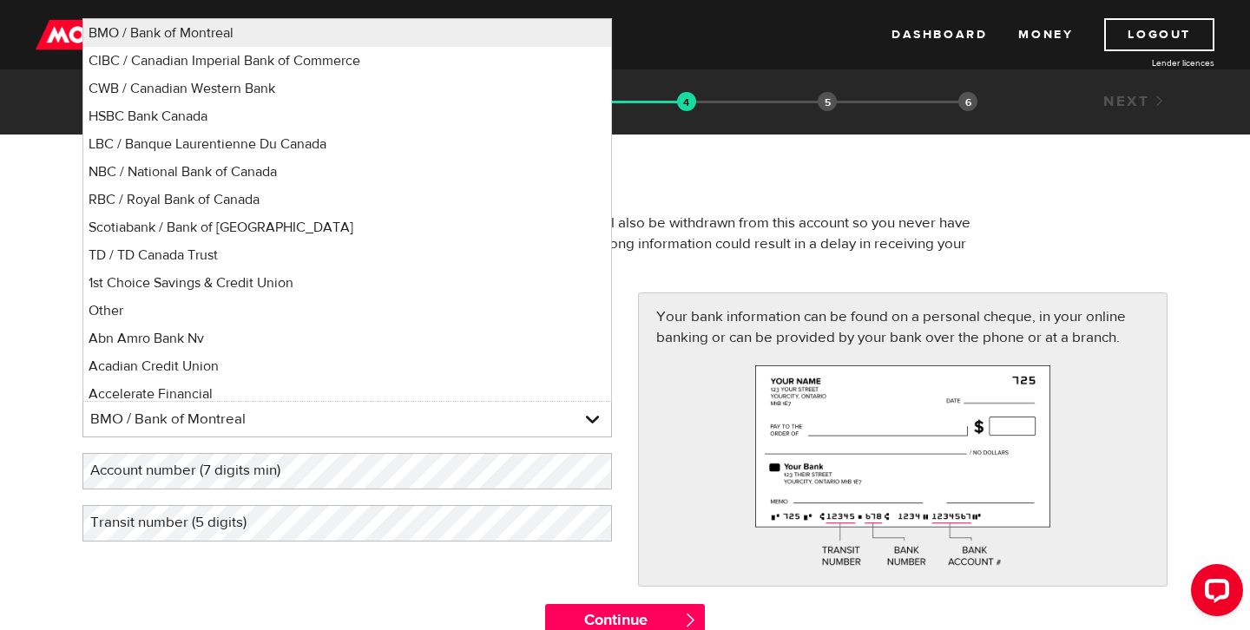
click at [28, 417] on form "Bank account information Oops! Please review the areas highlighted below and ma…" at bounding box center [625, 407] width 1250 height 498
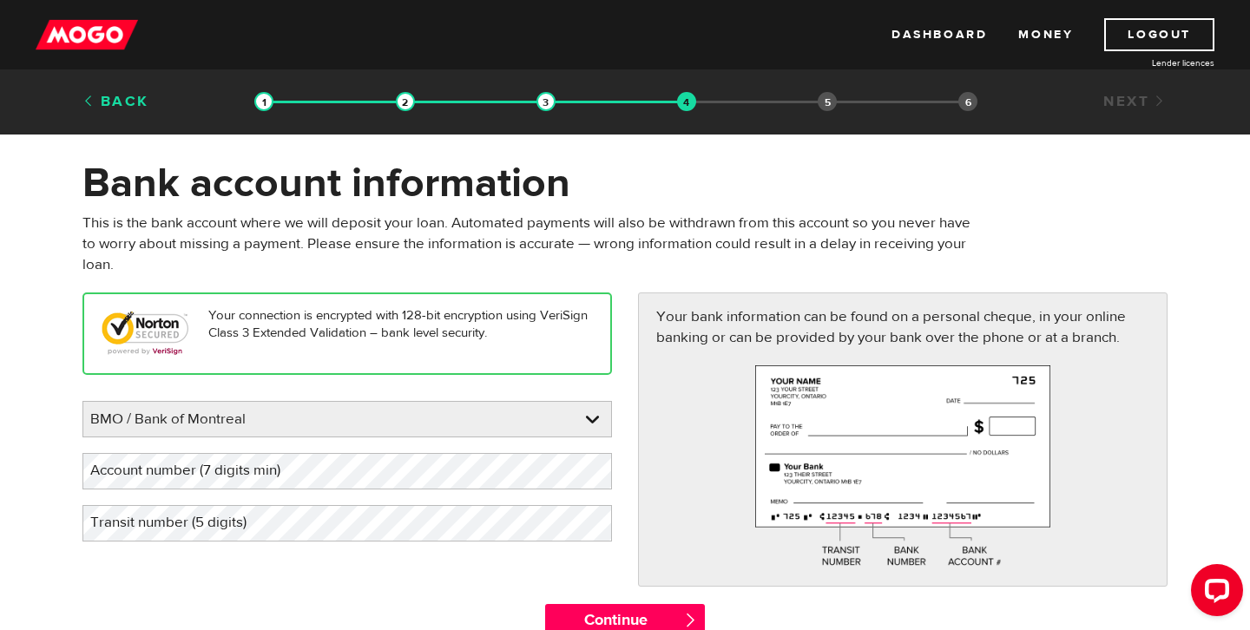
click at [125, 96] on link "Back" at bounding box center [115, 101] width 67 height 19
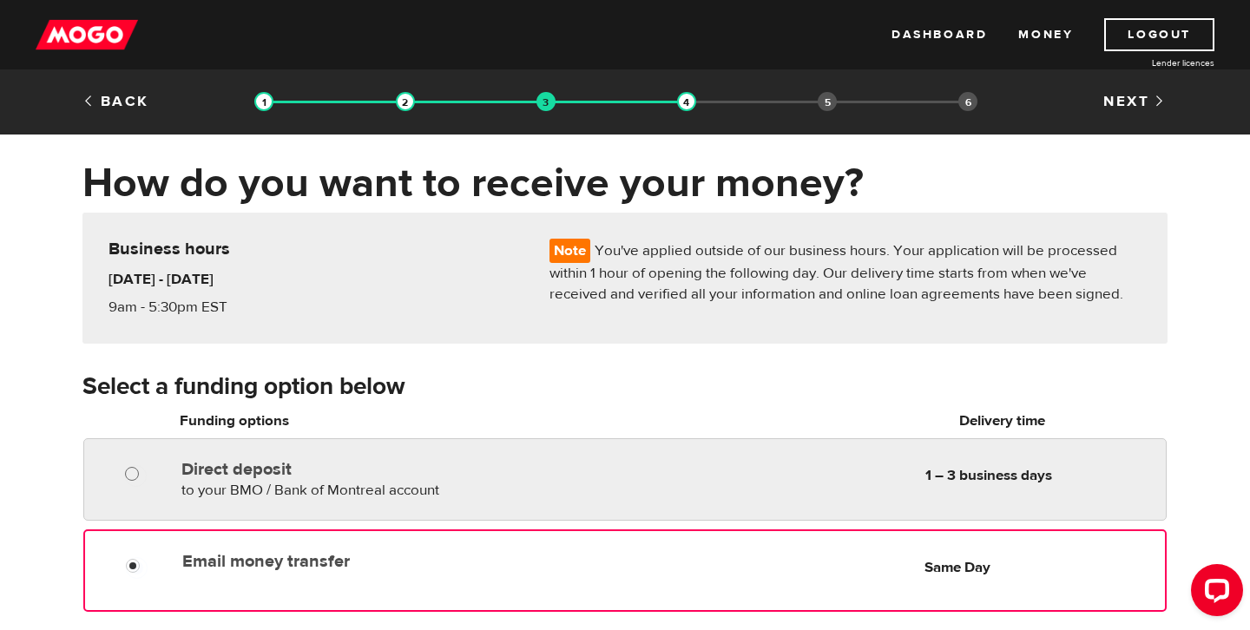
radio input "true"
click at [148, 469] on label at bounding box center [148, 475] width 3 height 21
click at [147, 469] on input "Direct deposit" at bounding box center [136, 476] width 22 height 22
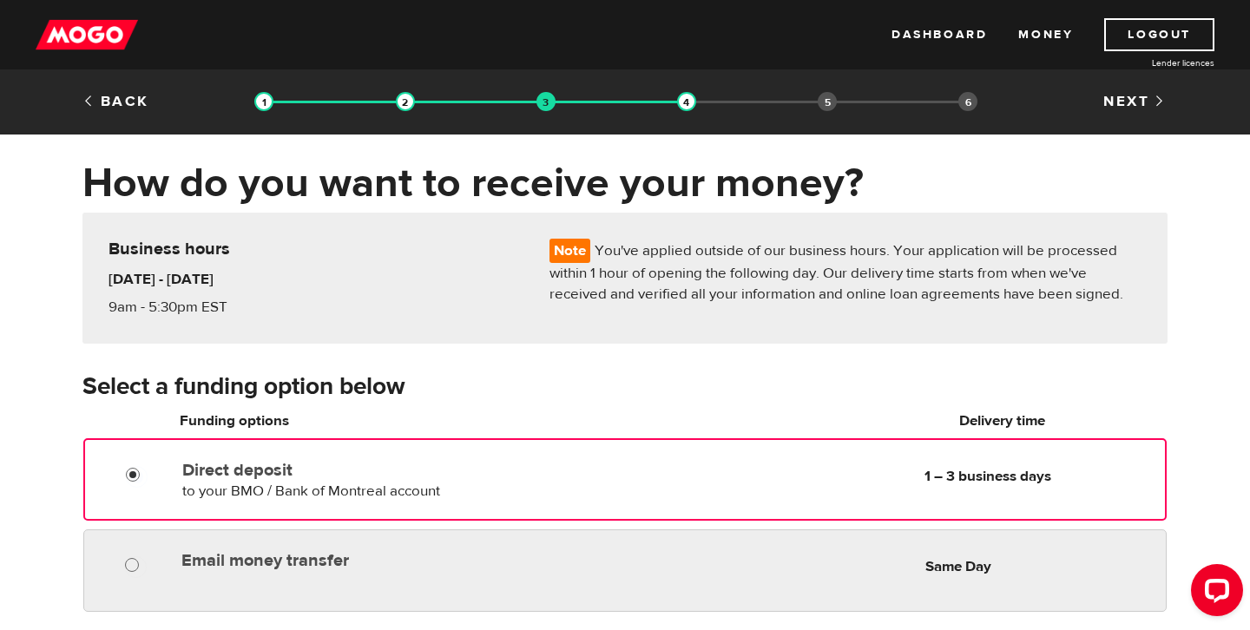
radio input "true"
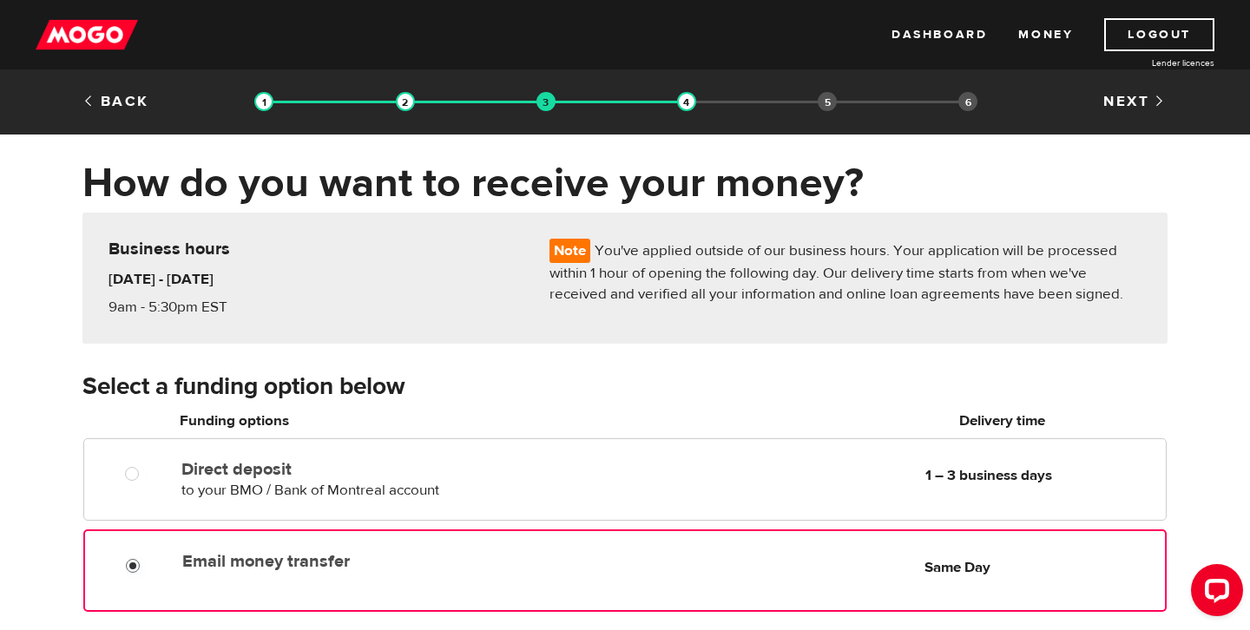
click at [140, 558] on input "Email money transfer" at bounding box center [137, 568] width 22 height 22
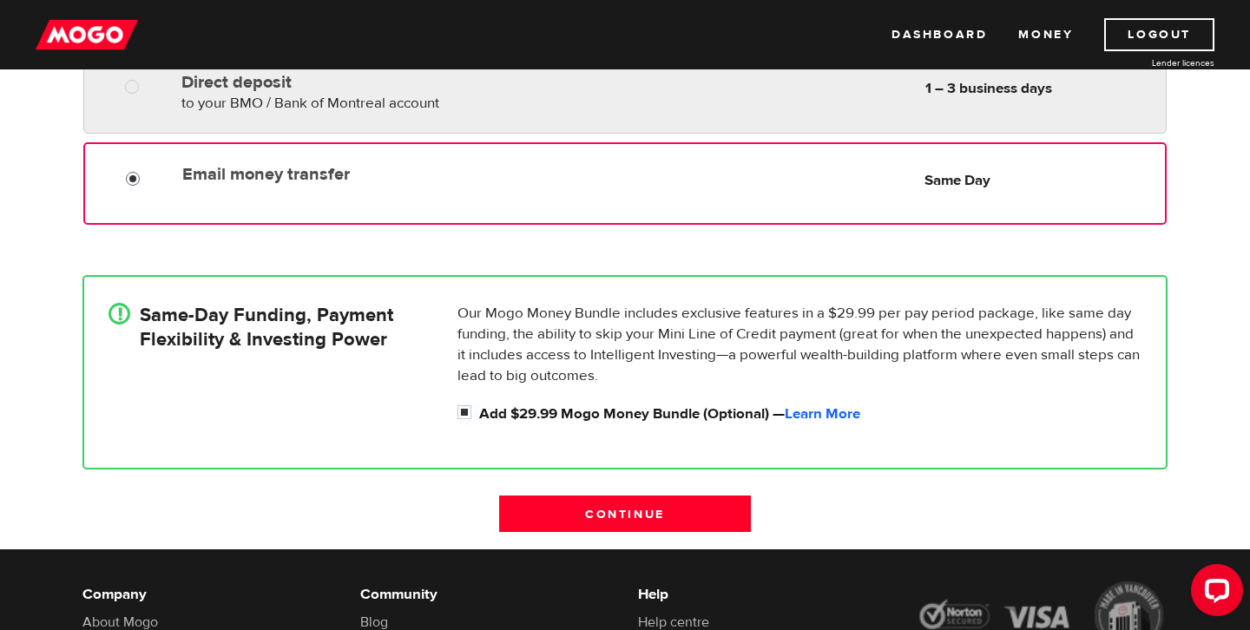
scroll to position [456, 0]
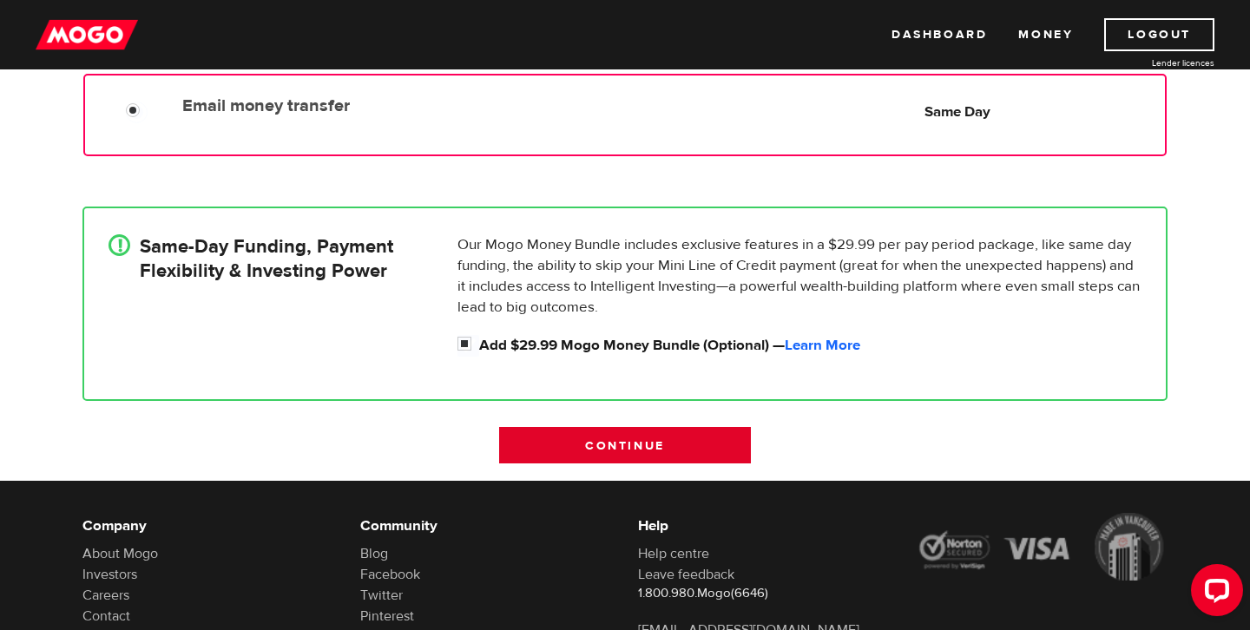
click at [562, 445] on input "Continue" at bounding box center [625, 445] width 252 height 36
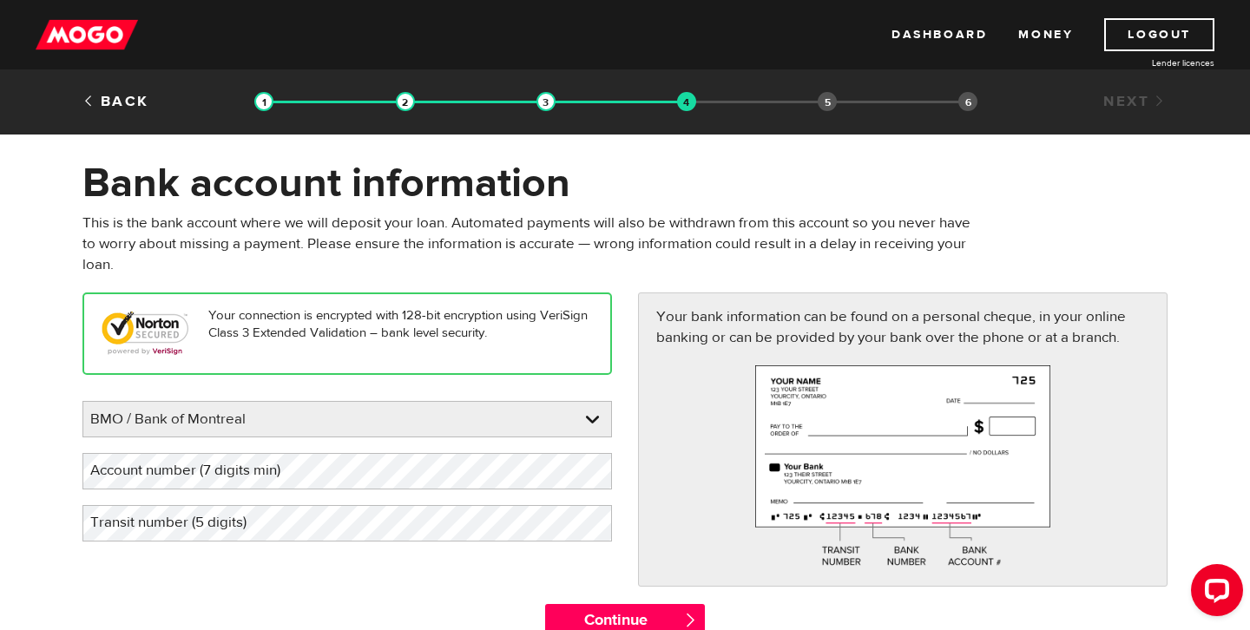
click at [291, 469] on label "Account number (7 digits min)" at bounding box center [198, 471] width 233 height 36
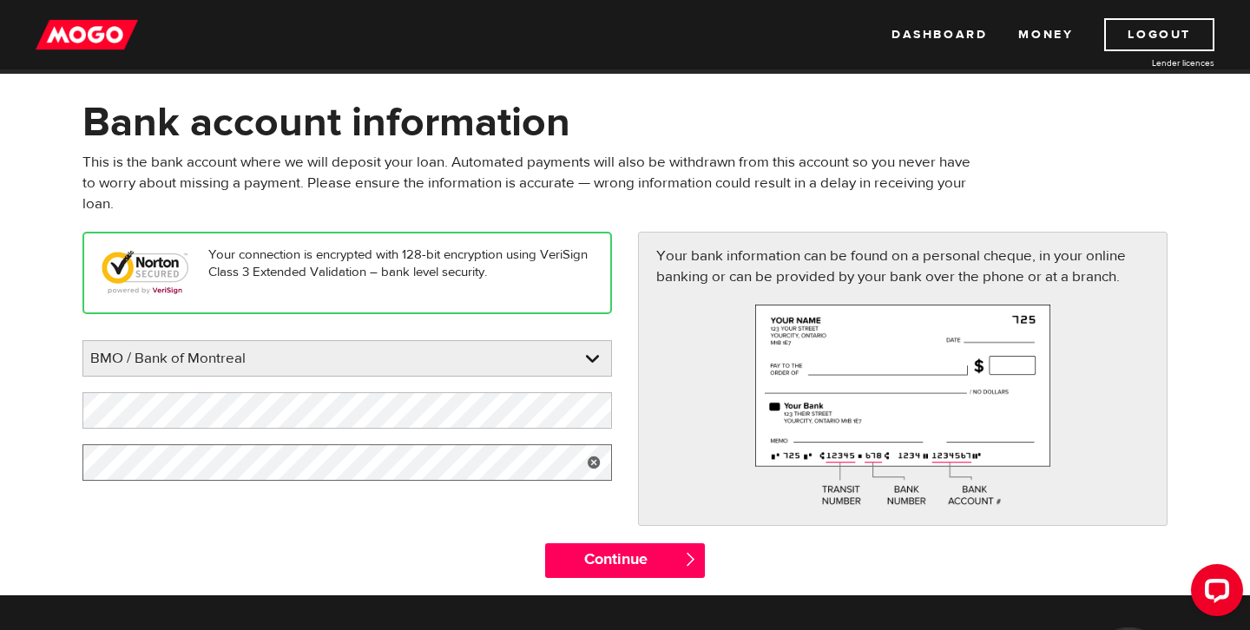
scroll to position [82, 0]
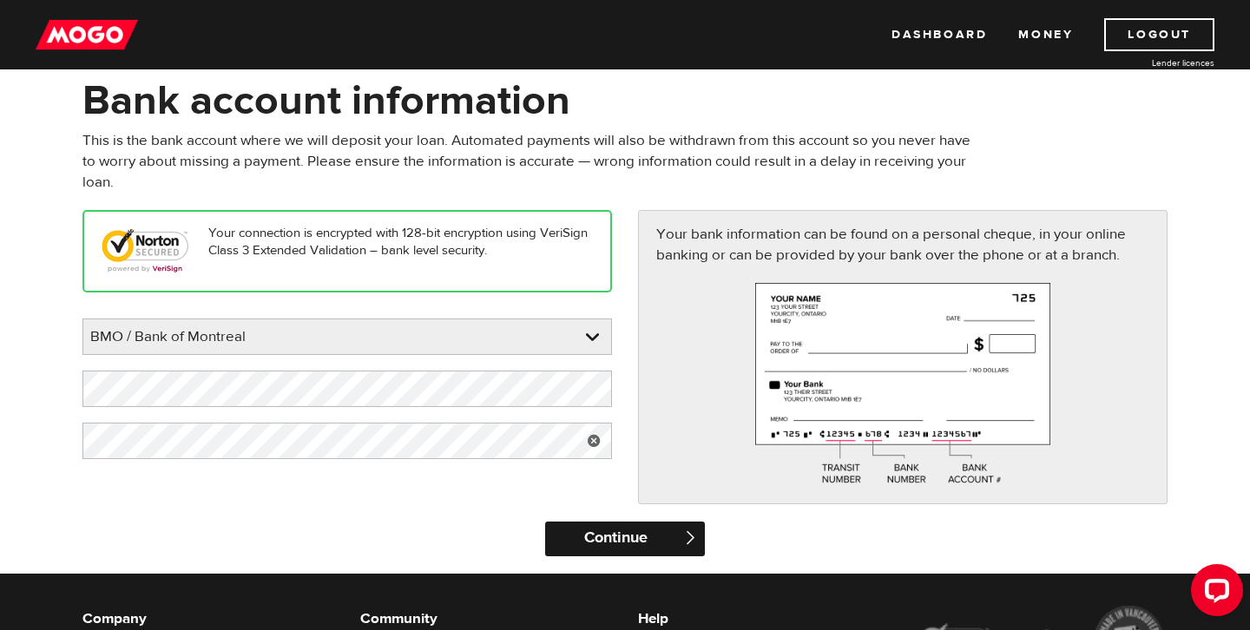
click at [617, 541] on input "Continue" at bounding box center [624, 539] width 159 height 35
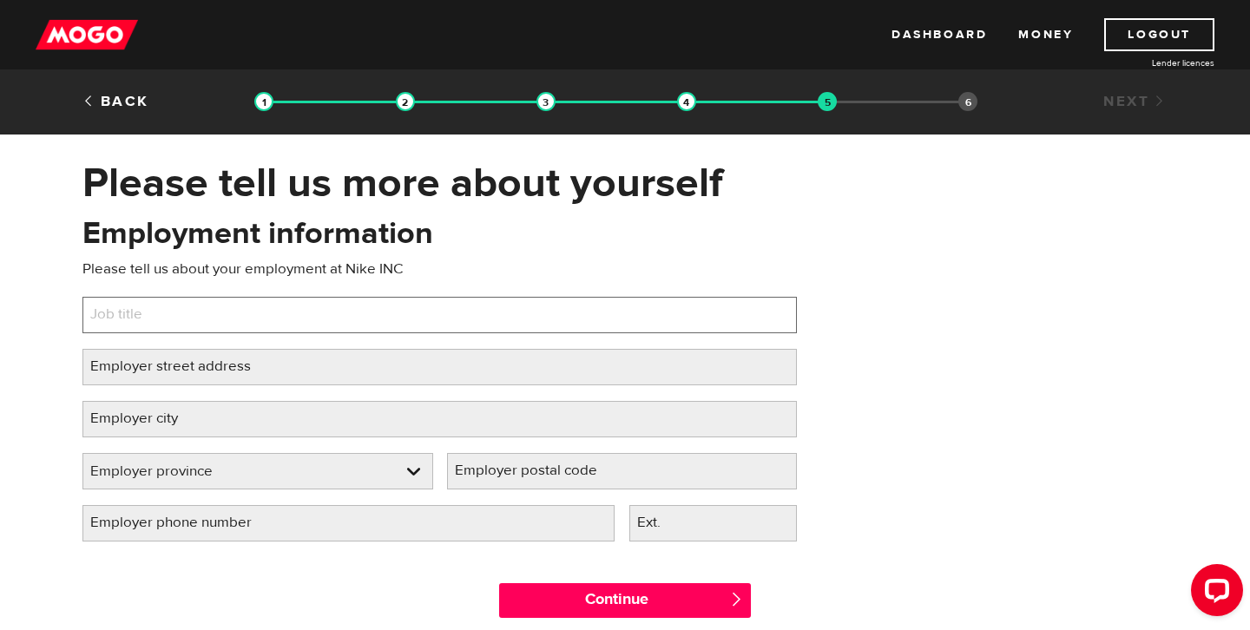
click at [276, 319] on input "Job title" at bounding box center [439, 315] width 714 height 36
type input "Lead, Partner Marketing"
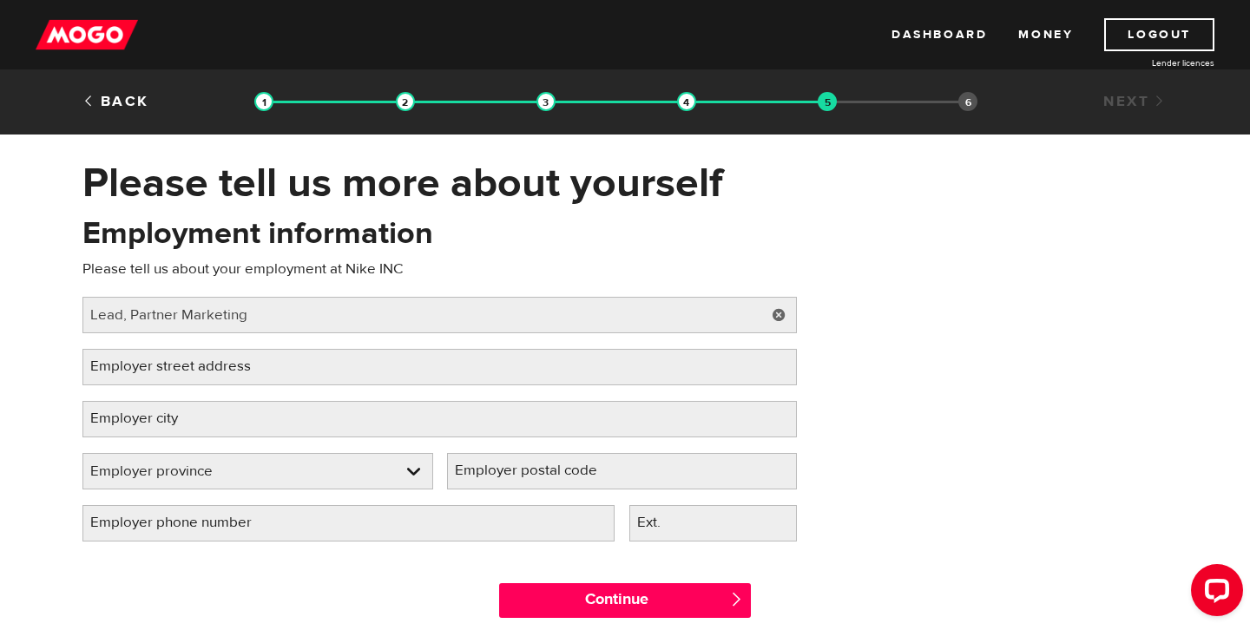
click at [250, 380] on label "Employer street address" at bounding box center [184, 367] width 204 height 36
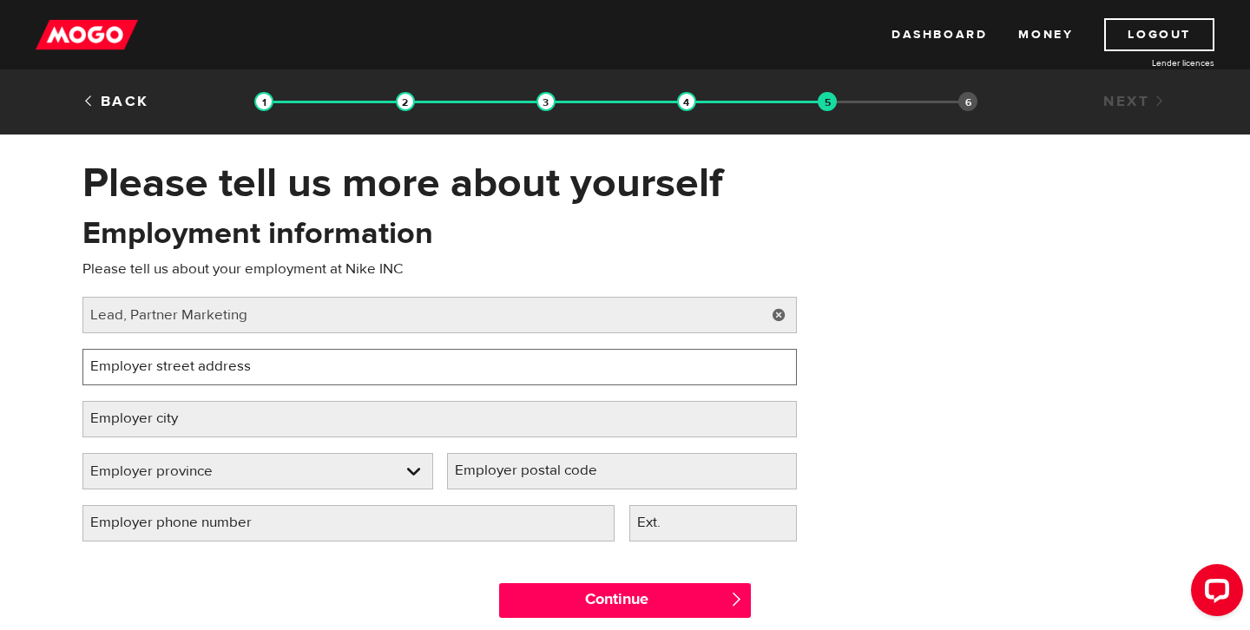
click at [250, 380] on input "Employer street address" at bounding box center [439, 367] width 714 height 36
type input "200 Wellington St. West Unit 500"
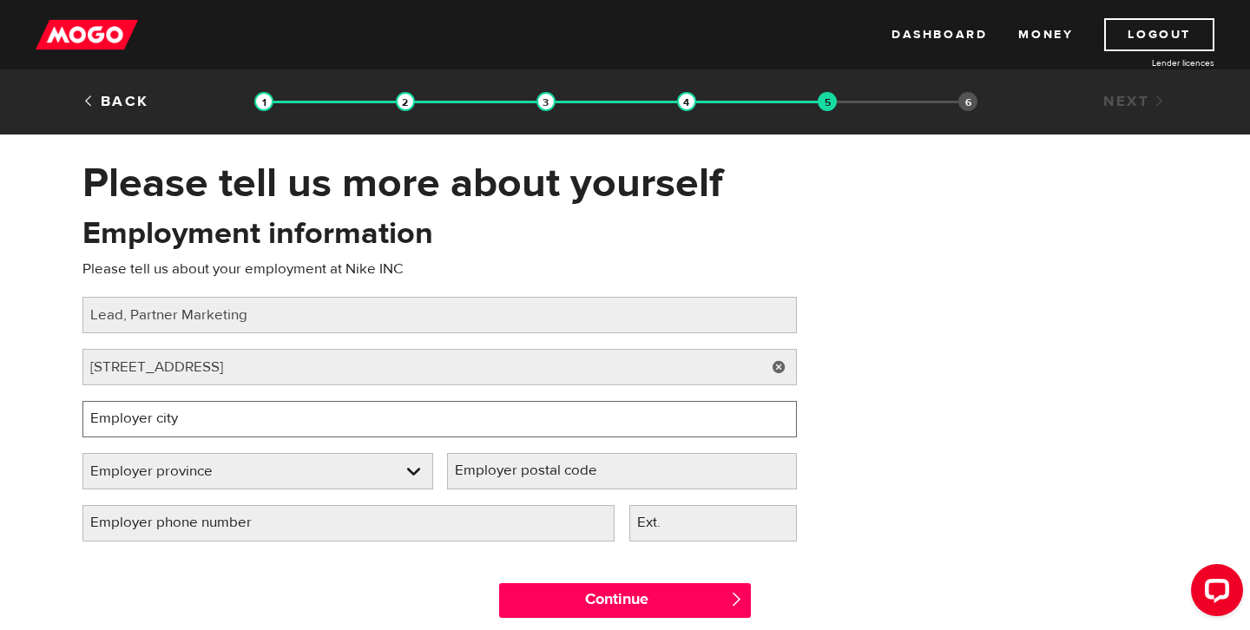
click at [238, 422] on input "Employer city" at bounding box center [439, 419] width 714 height 36
type input "Toronto"
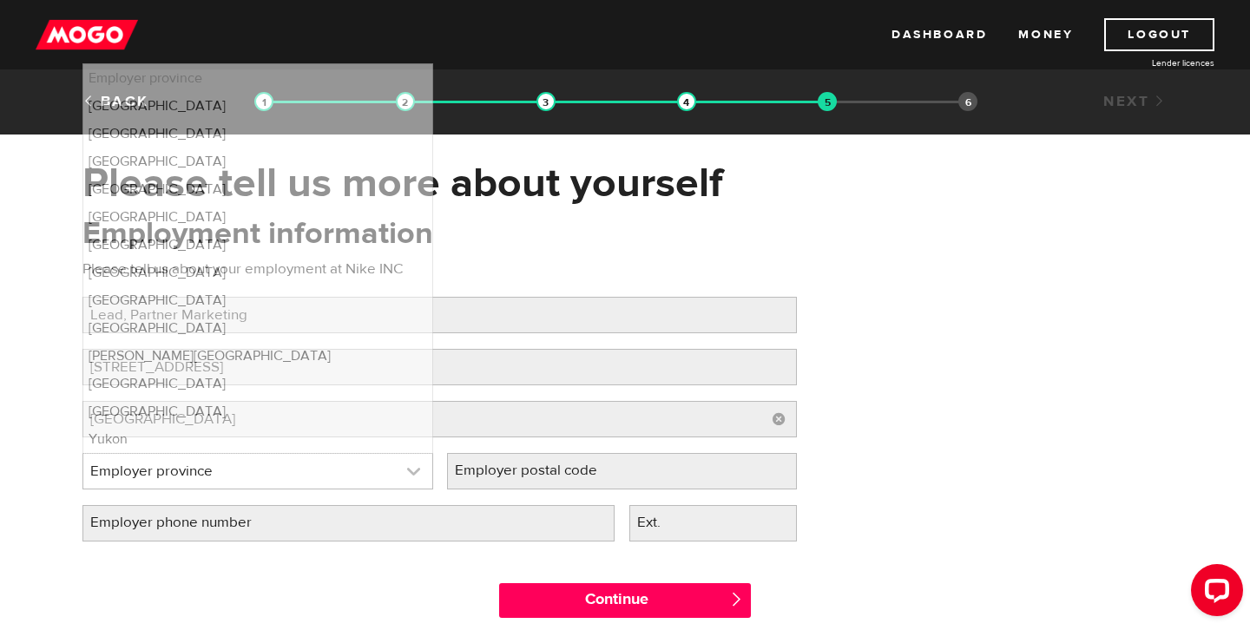
click at [239, 470] on link at bounding box center [257, 471] width 349 height 35
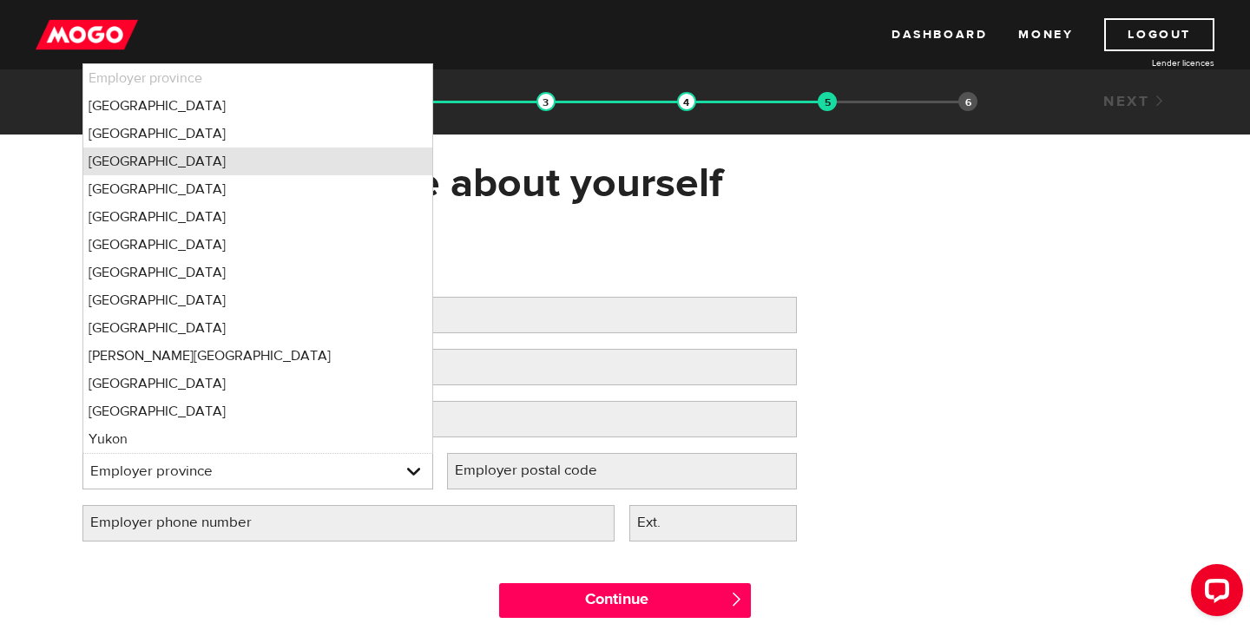
click at [127, 164] on li "Ontario" at bounding box center [257, 162] width 349 height 28
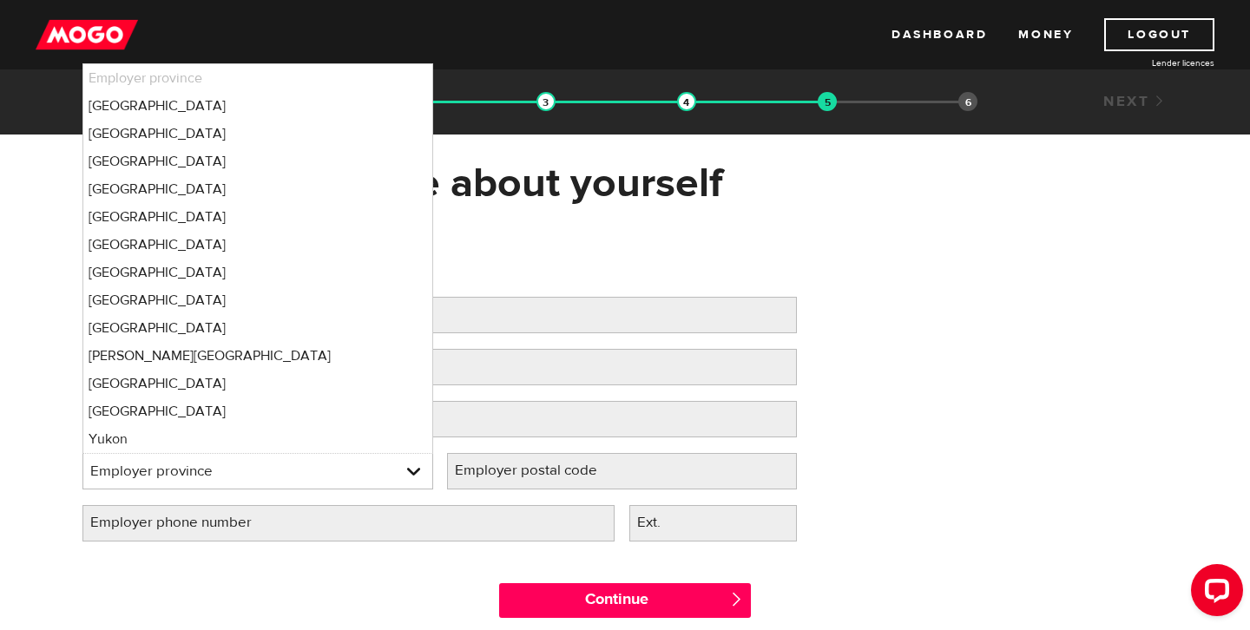
select select "ON"
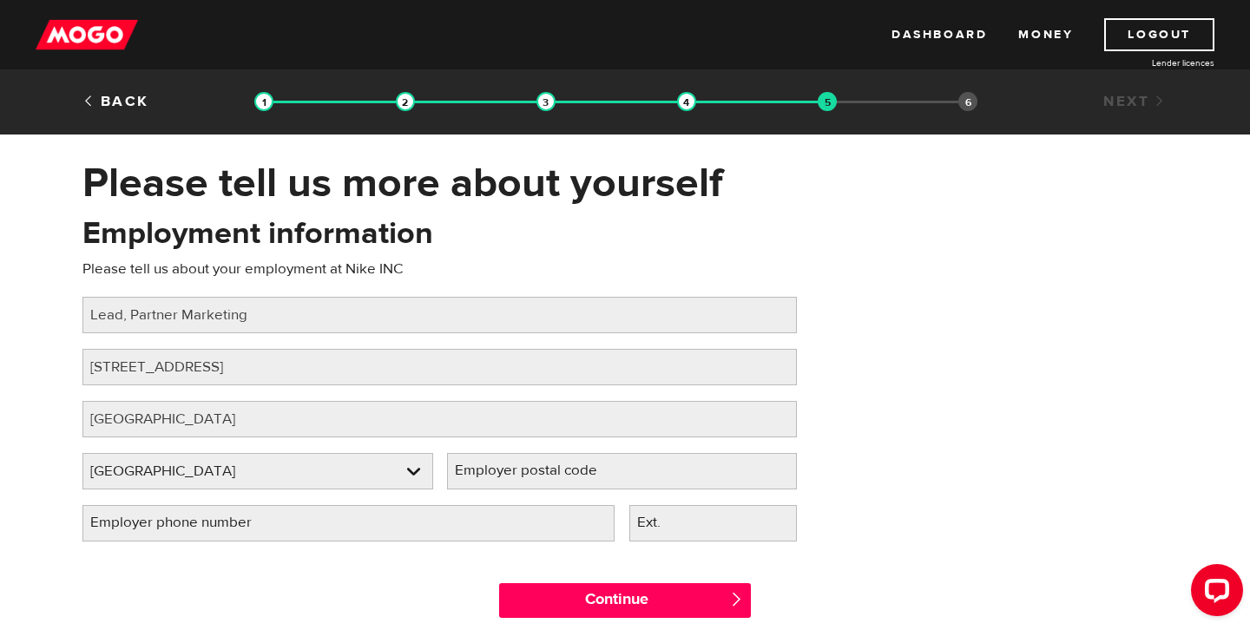
click at [568, 470] on label "Employer postal code" at bounding box center [540, 471] width 186 height 36
click at [568, 470] on input "Employer postal code" at bounding box center [622, 471] width 351 height 36
paste input "M5V 3C7"
type input "M5V 3C7"
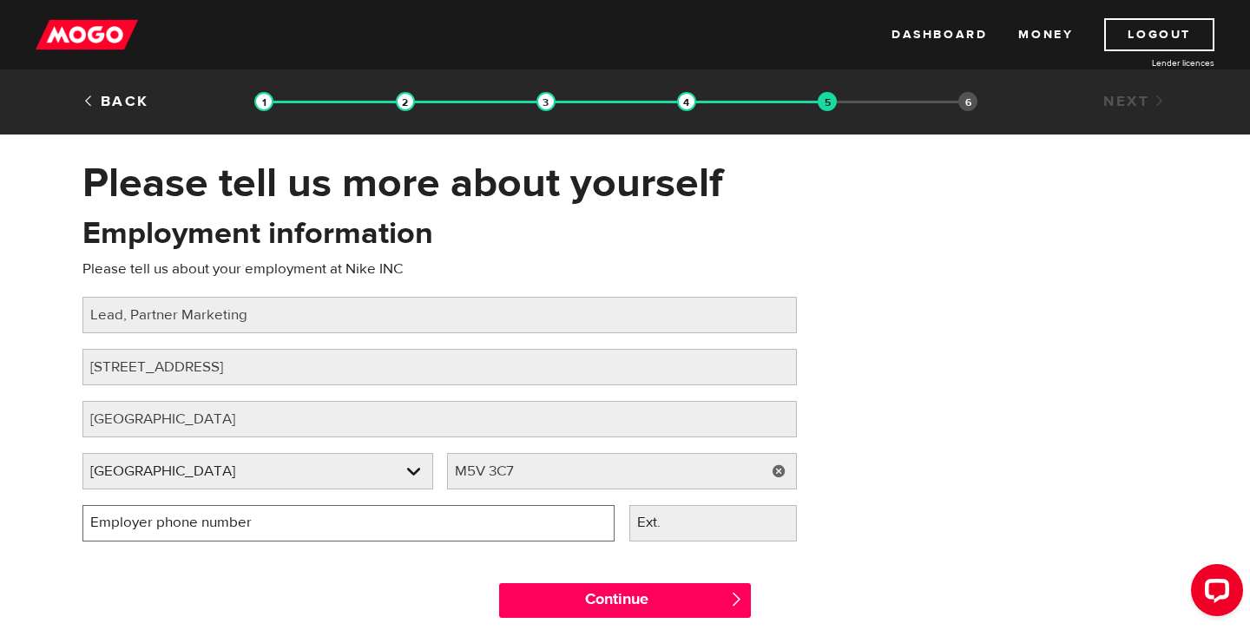
click at [331, 531] on input "Employer phone number" at bounding box center [348, 523] width 532 height 36
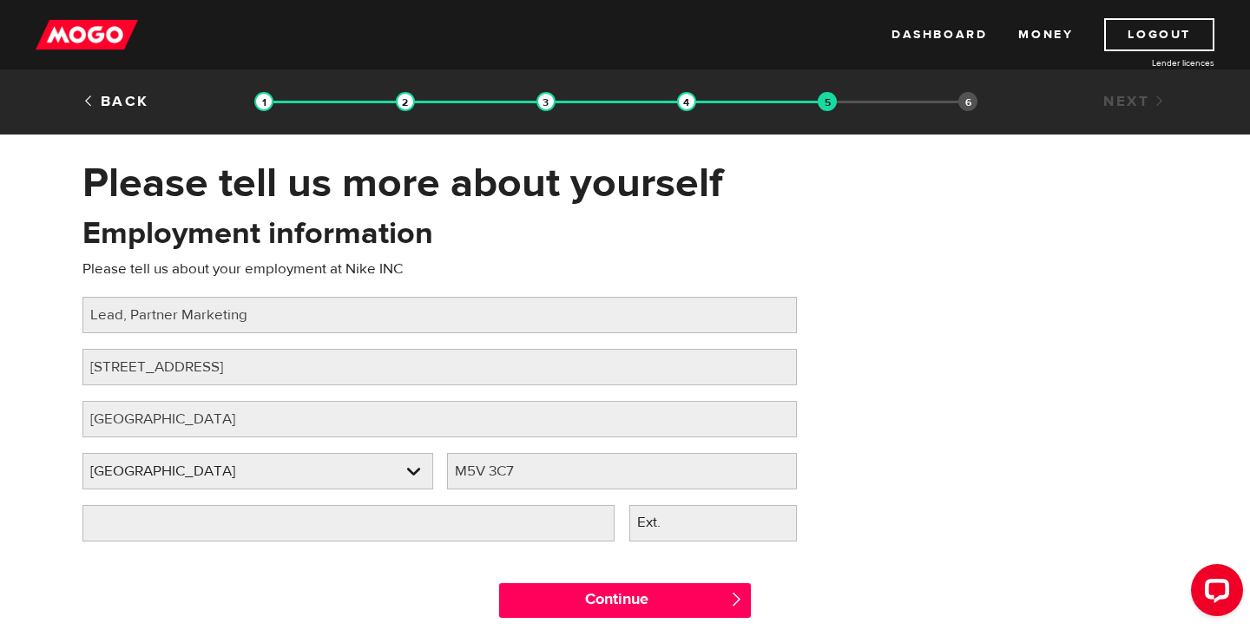
click at [352, 582] on div "Continue " at bounding box center [624, 596] width 1111 height 78
click at [271, 524] on label "Employer phone number" at bounding box center [184, 523] width 205 height 36
click at [271, 524] on input "Employer phone number" at bounding box center [348, 523] width 532 height 36
drag, startPoint x: 189, startPoint y: 519, endPoint x: 53, endPoint y: 523, distance: 136.3
click at [54, 523] on div "Please tell us more about yourself Oops! Please review the areas highlighted be…" at bounding box center [625, 396] width 1250 height 477
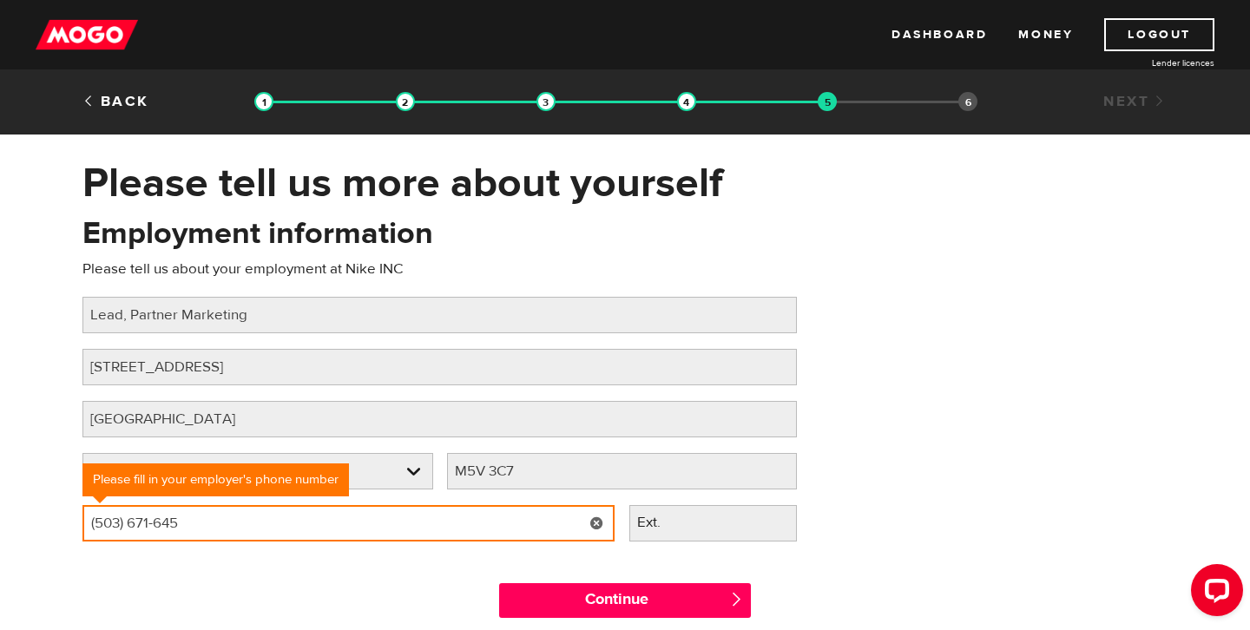
type input "(503) 671-6453"
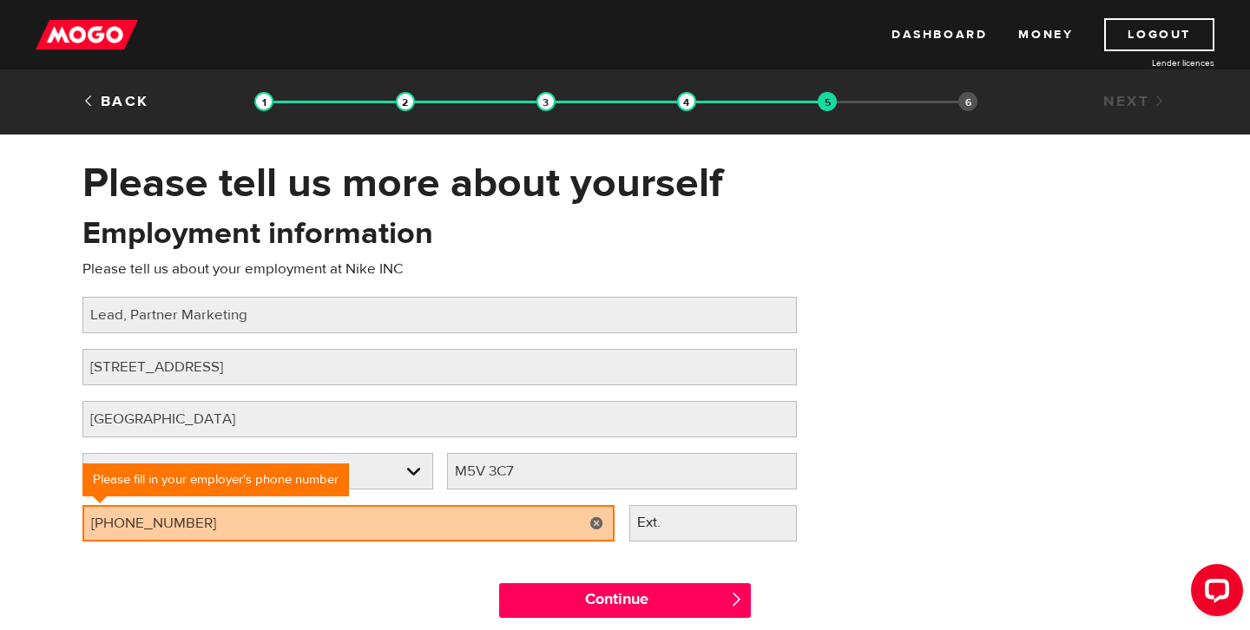
click at [338, 558] on div "Continue " at bounding box center [624, 596] width 1111 height 78
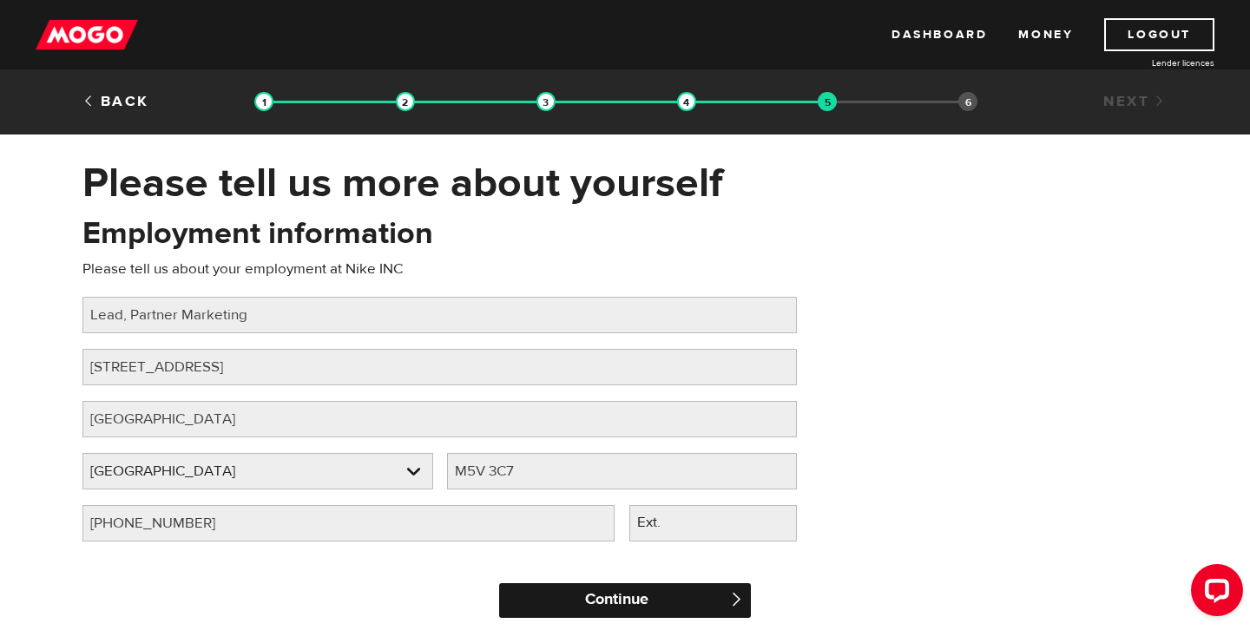
click at [579, 596] on input "Continue" at bounding box center [625, 600] width 252 height 35
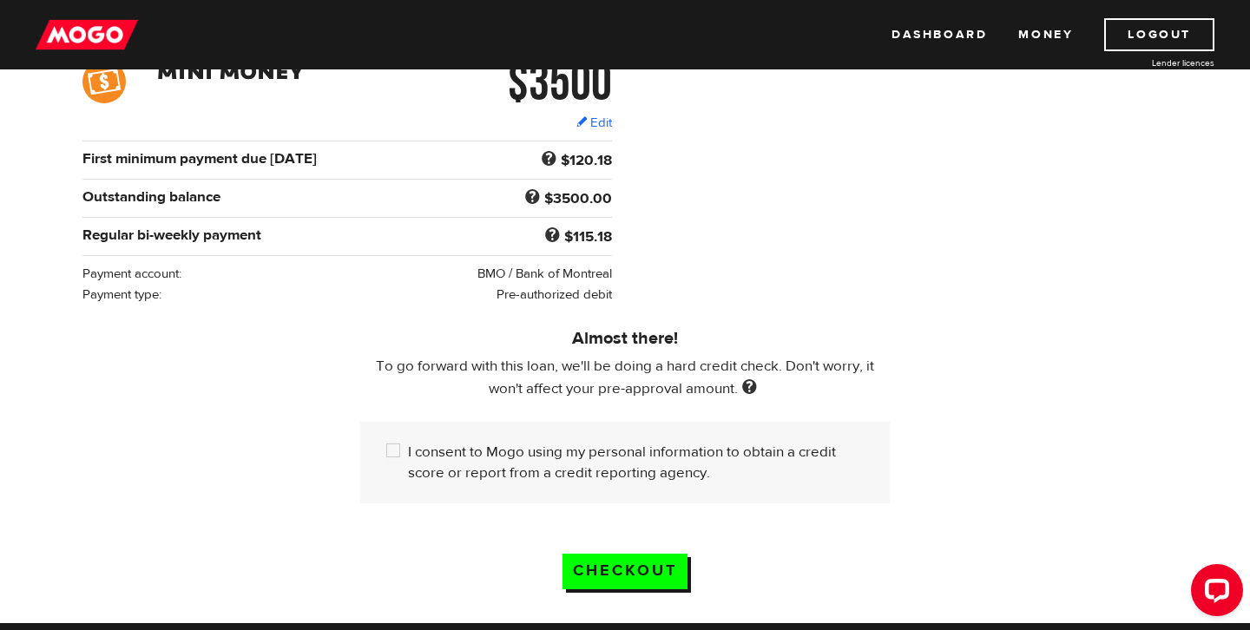
scroll to position [341, 0]
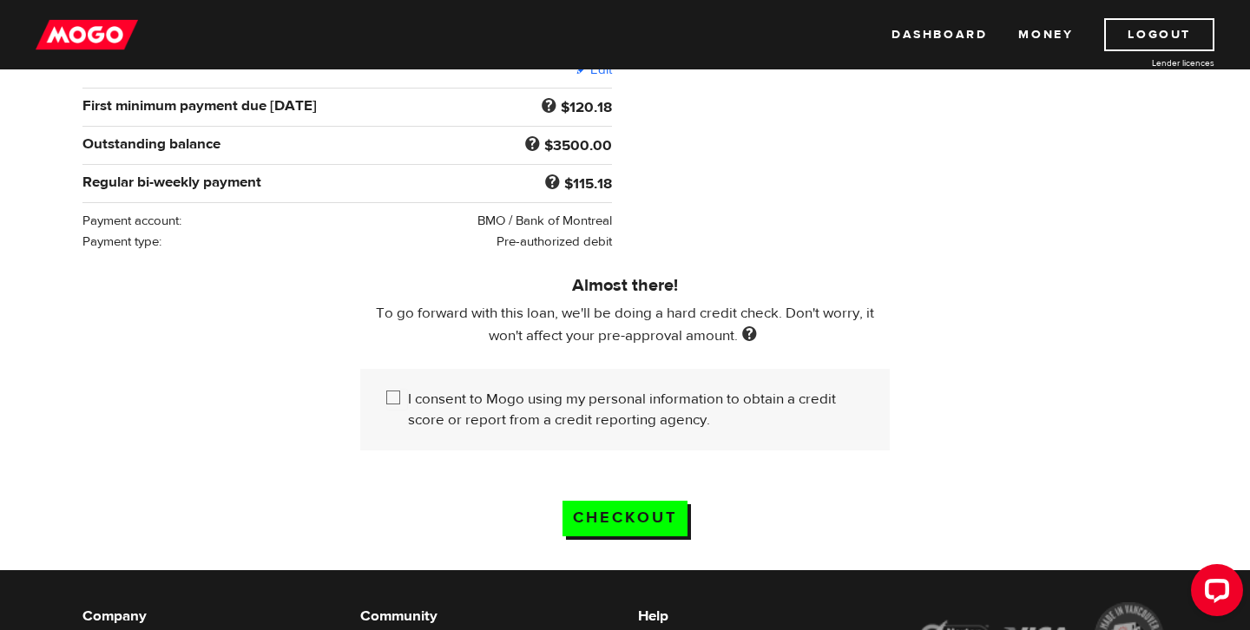
click at [394, 399] on input "I consent to Mogo using my personal information to obtain a credit score or rep…" at bounding box center [397, 400] width 22 height 22
checkbox input "true"
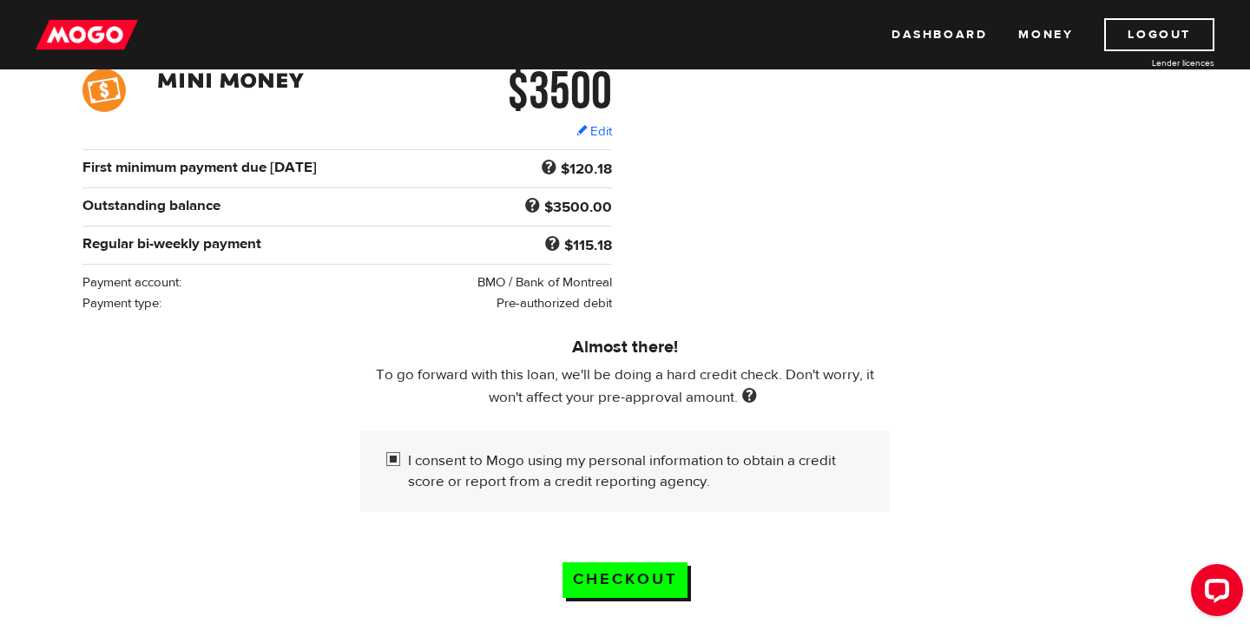
scroll to position [276, 0]
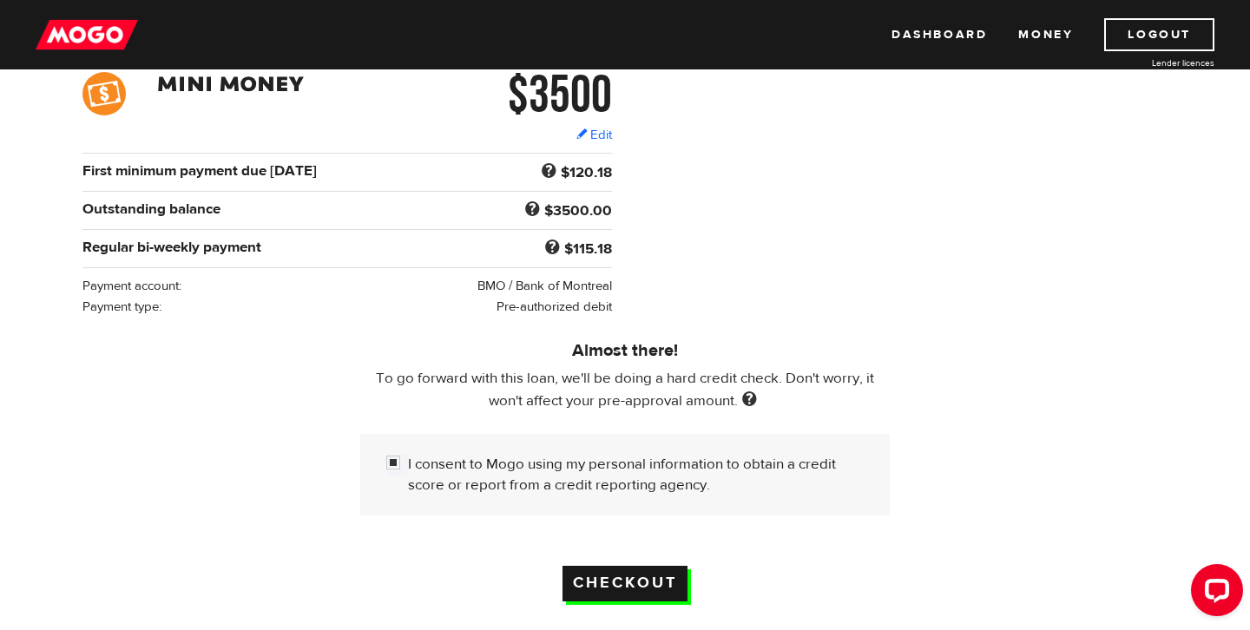
click at [608, 593] on input "Checkout" at bounding box center [624, 584] width 125 height 36
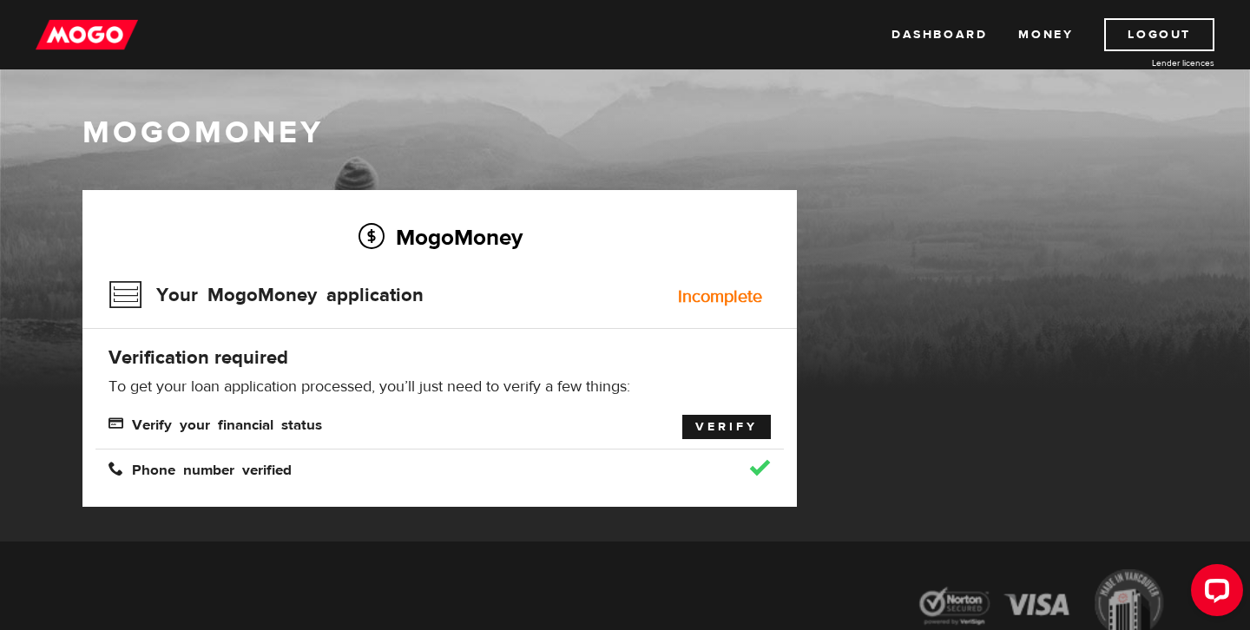
click at [717, 421] on link "Verify" at bounding box center [726, 427] width 89 height 24
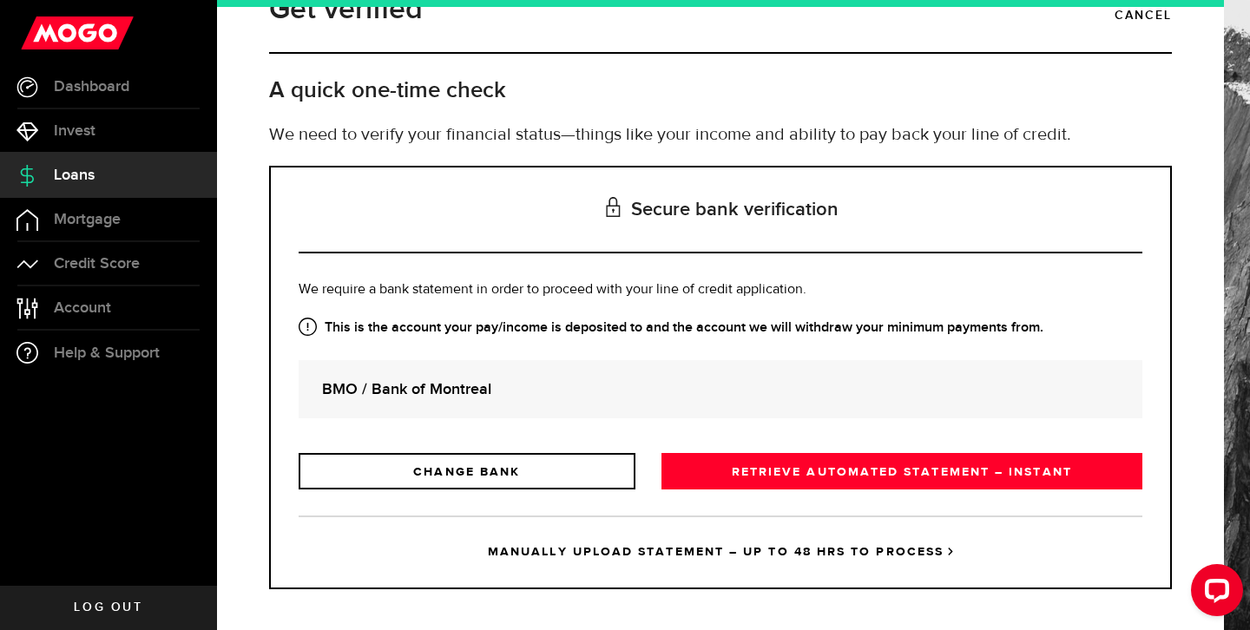
scroll to position [54, 0]
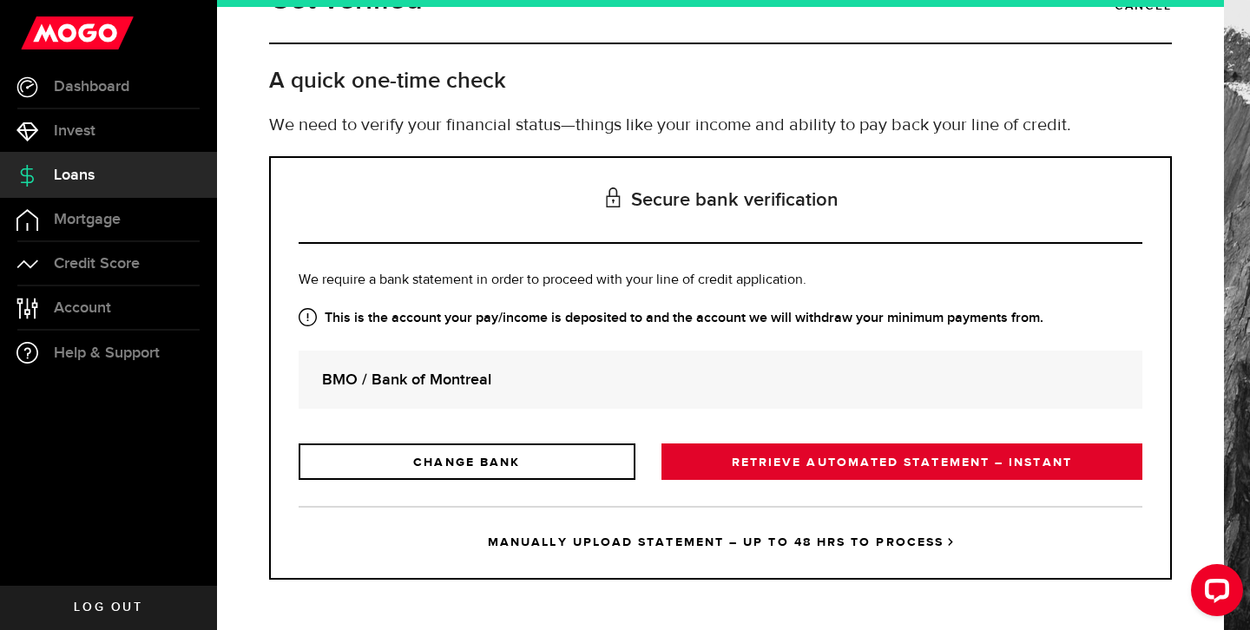
click at [790, 456] on link "RETRIEVE AUTOMATED STATEMENT – INSTANT" at bounding box center [901, 462] width 481 height 36
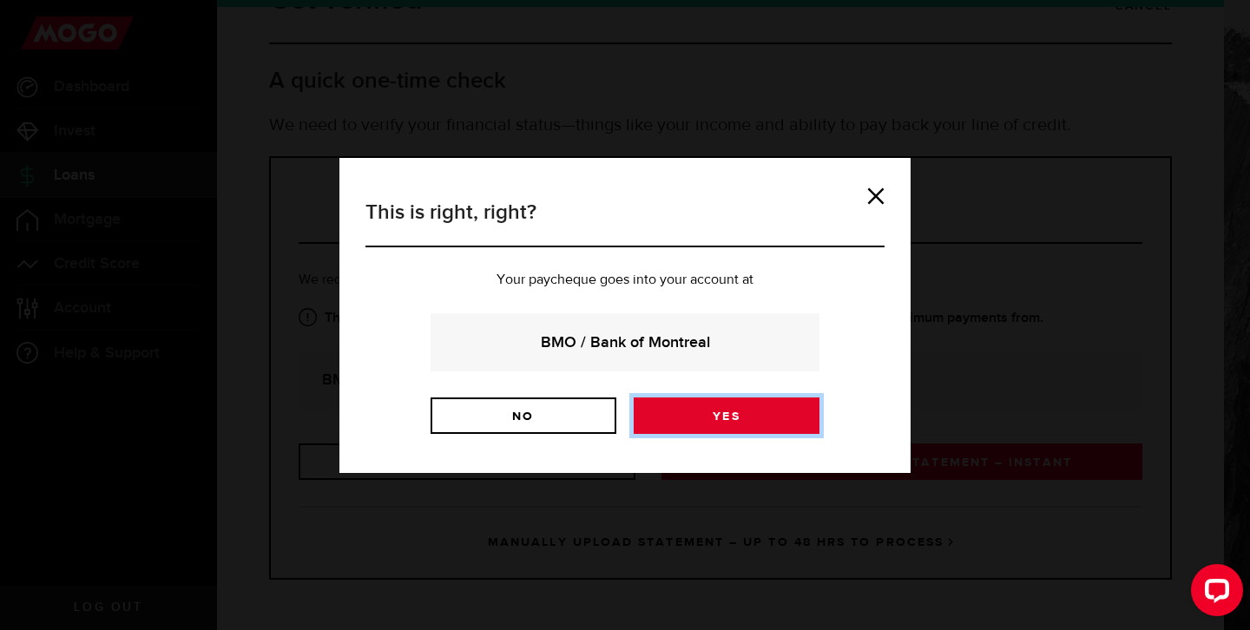
click at [725, 415] on link "Yes" at bounding box center [727, 416] width 186 height 36
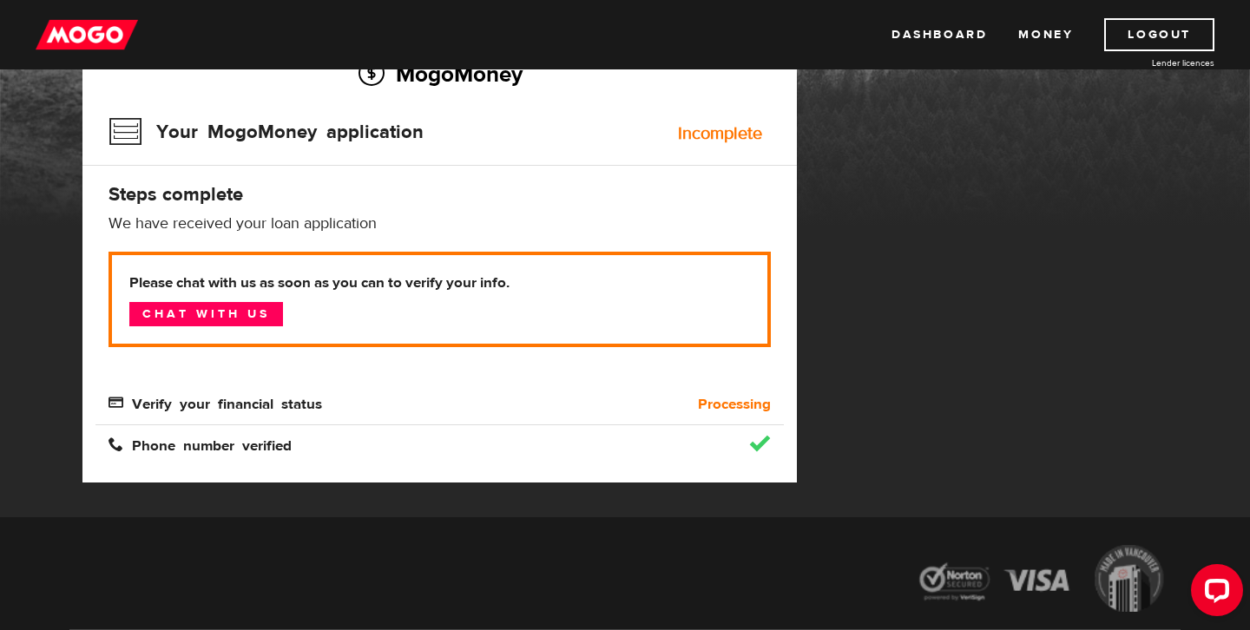
scroll to position [166, 0]
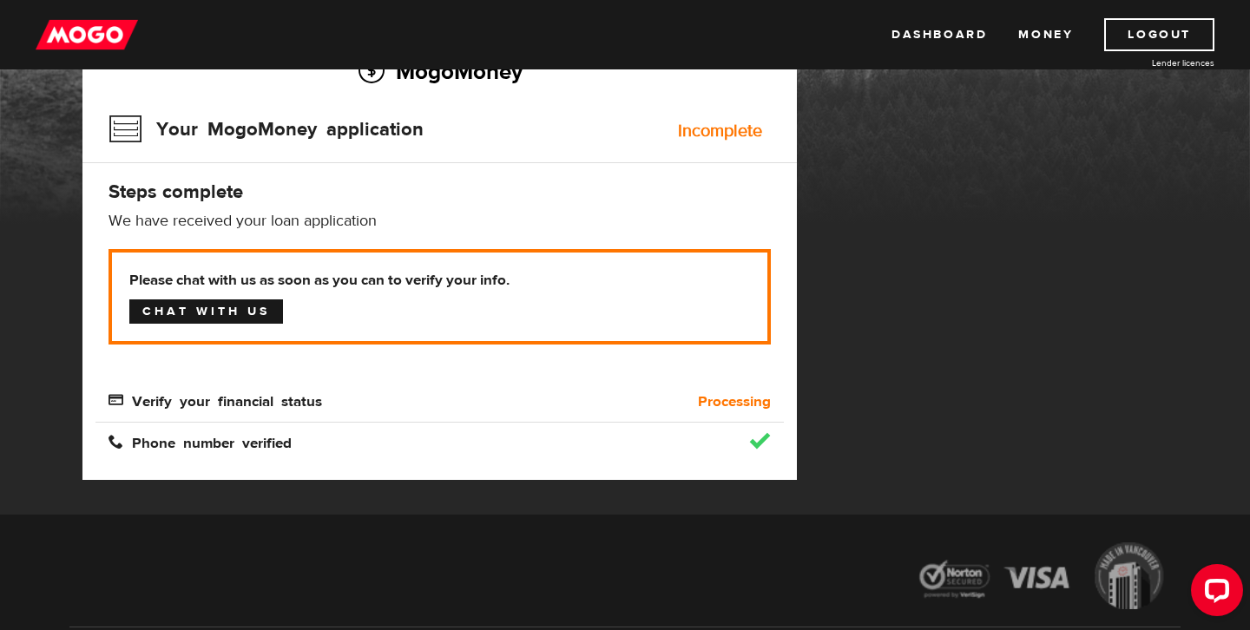
click at [248, 314] on link "Chat with us" at bounding box center [206, 311] width 154 height 24
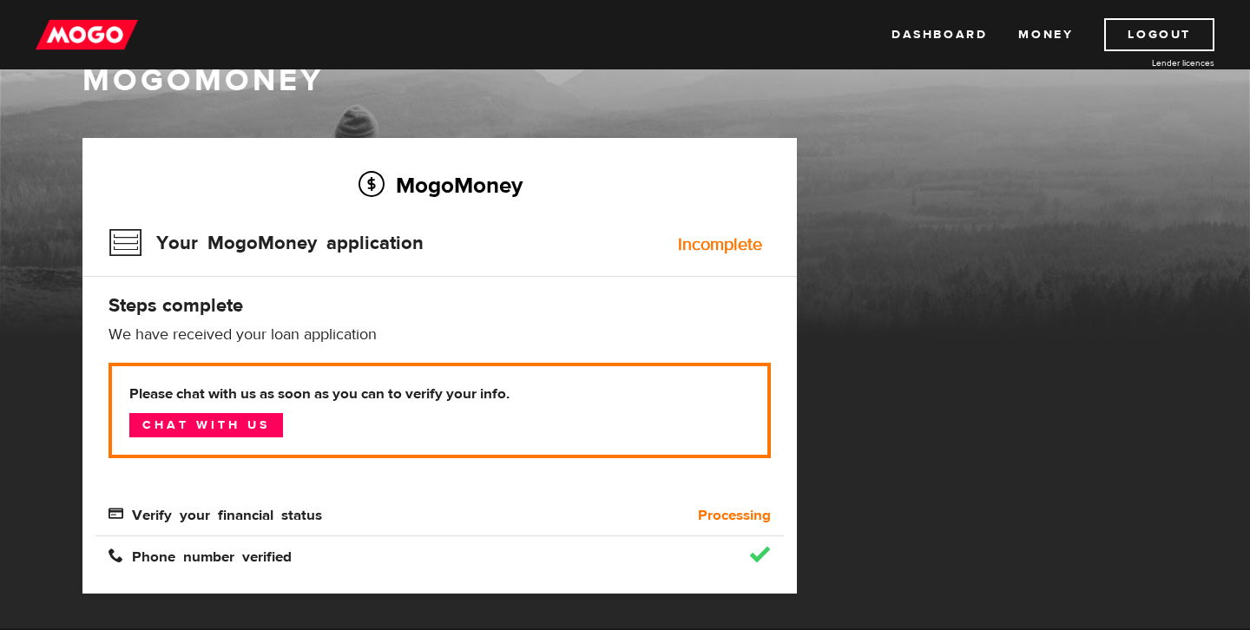
scroll to position [0, 0]
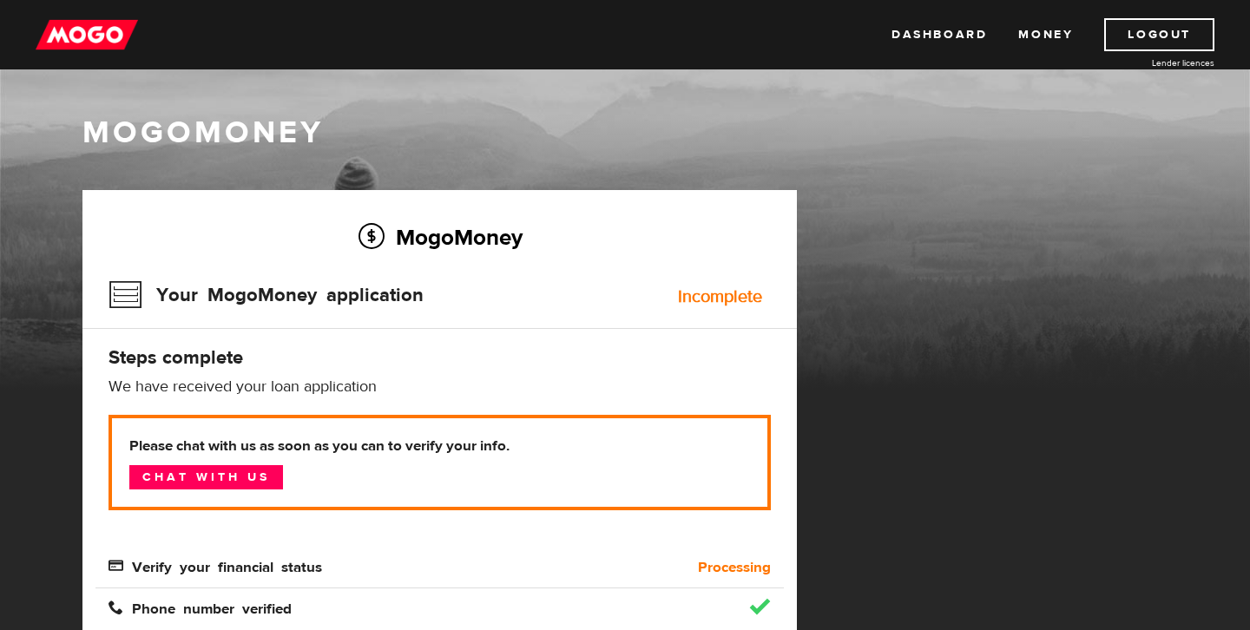
click at [701, 297] on div "Incomplete" at bounding box center [720, 296] width 84 height 17
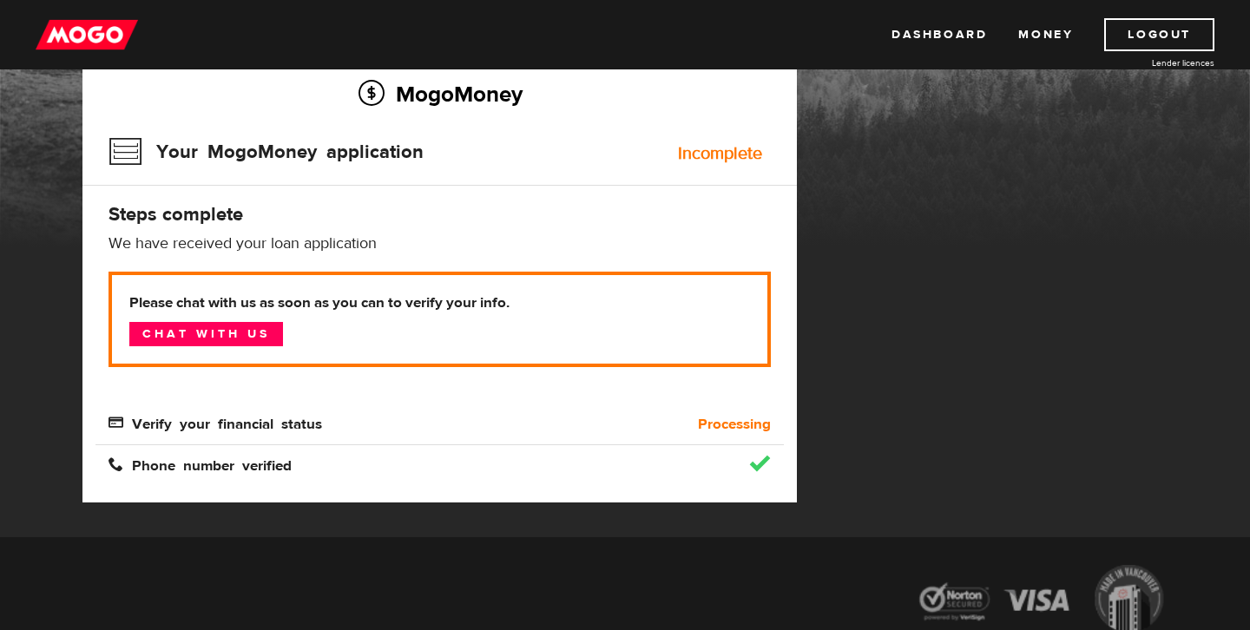
scroll to position [144, 0]
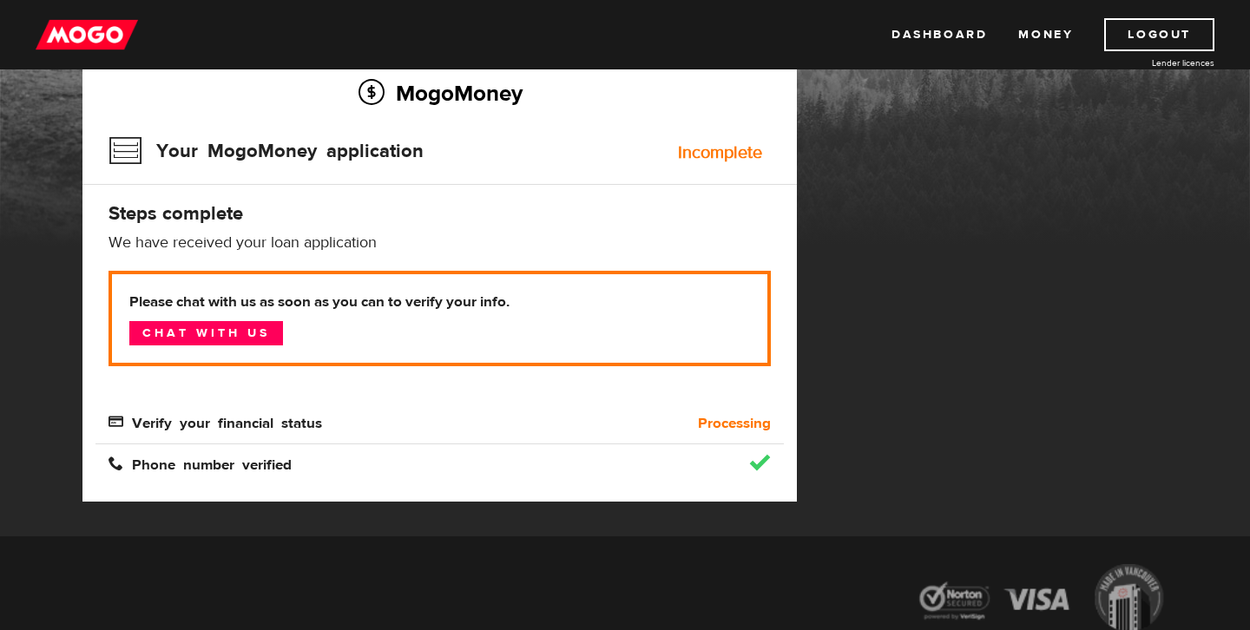
click at [114, 27] on img at bounding box center [87, 34] width 102 height 33
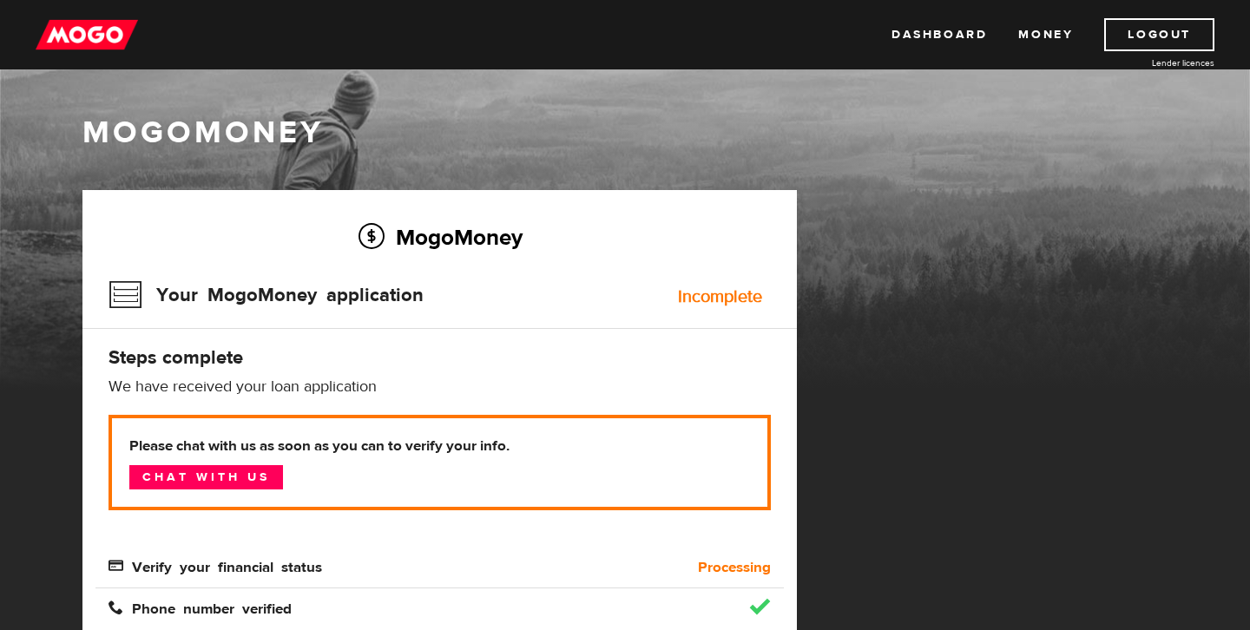
scroll to position [126, 0]
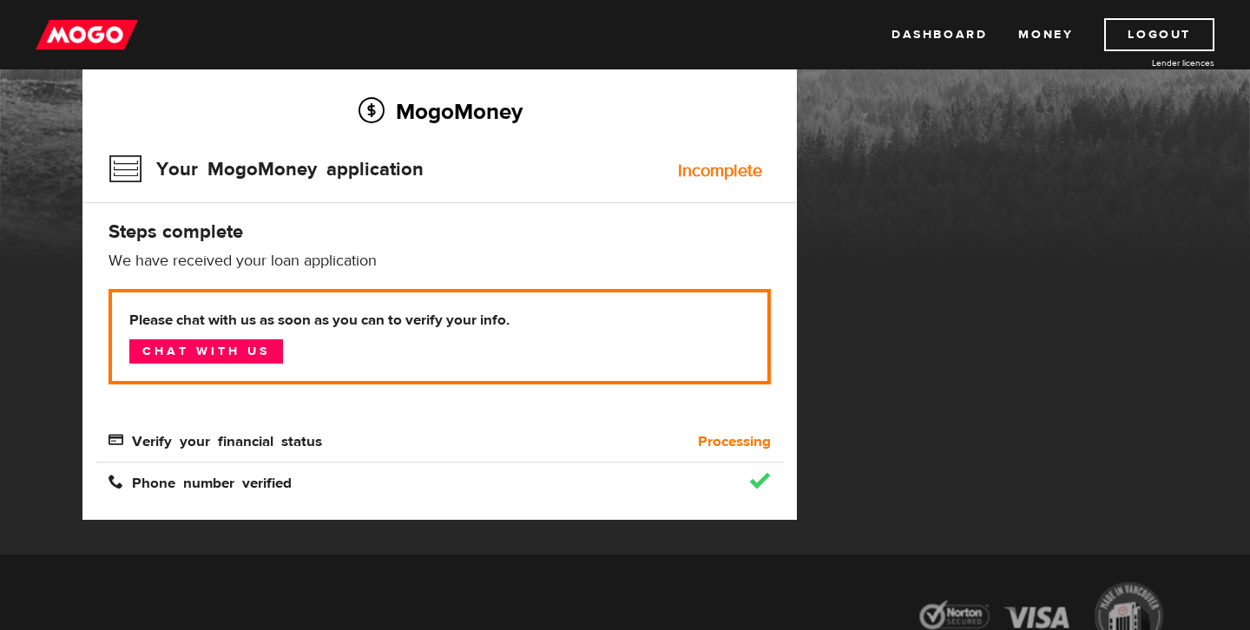
click at [716, 174] on div "Incomplete" at bounding box center [720, 170] width 84 height 17
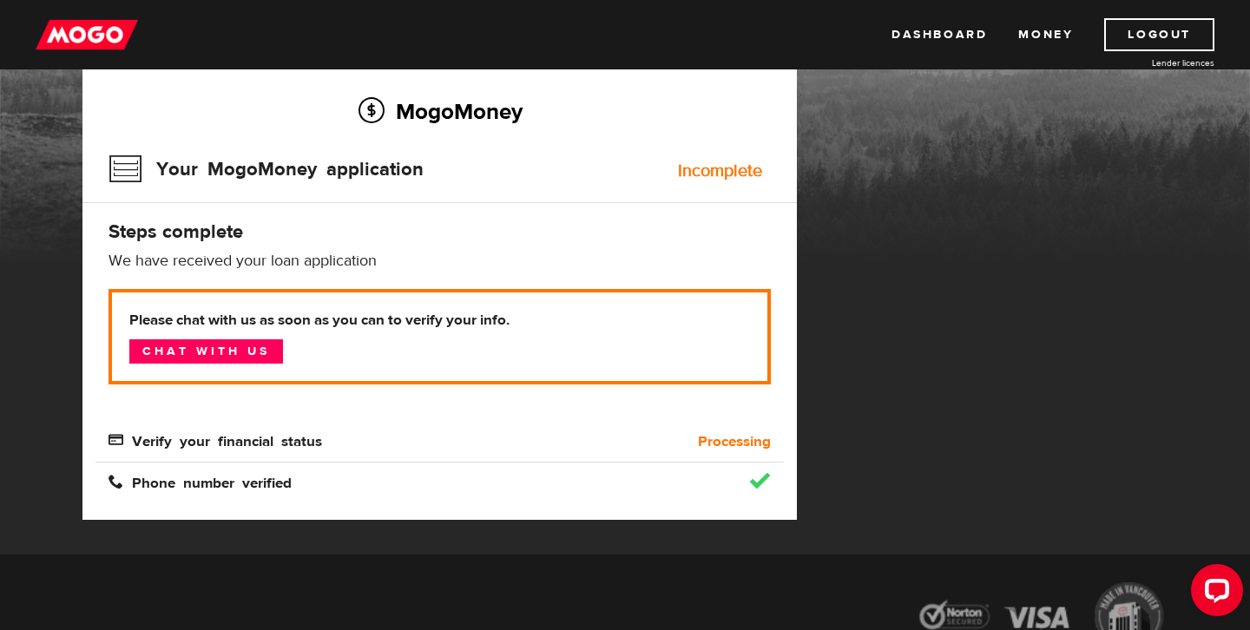
scroll to position [0, 0]
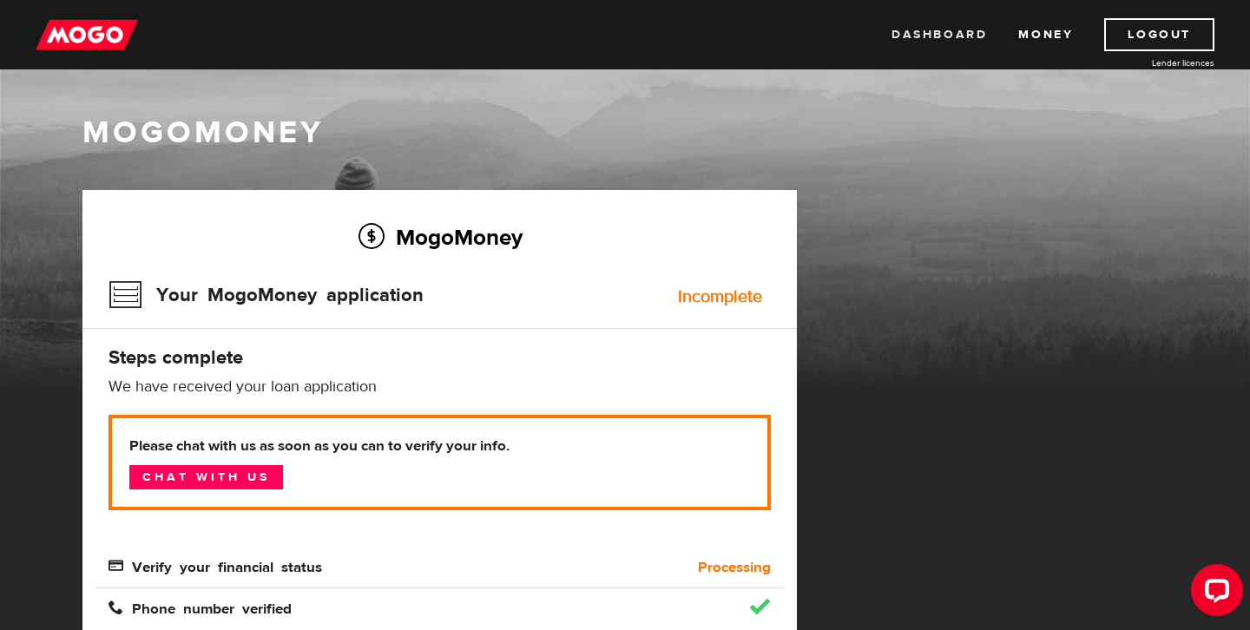
click at [962, 32] on link "Dashboard" at bounding box center [938, 34] width 95 height 33
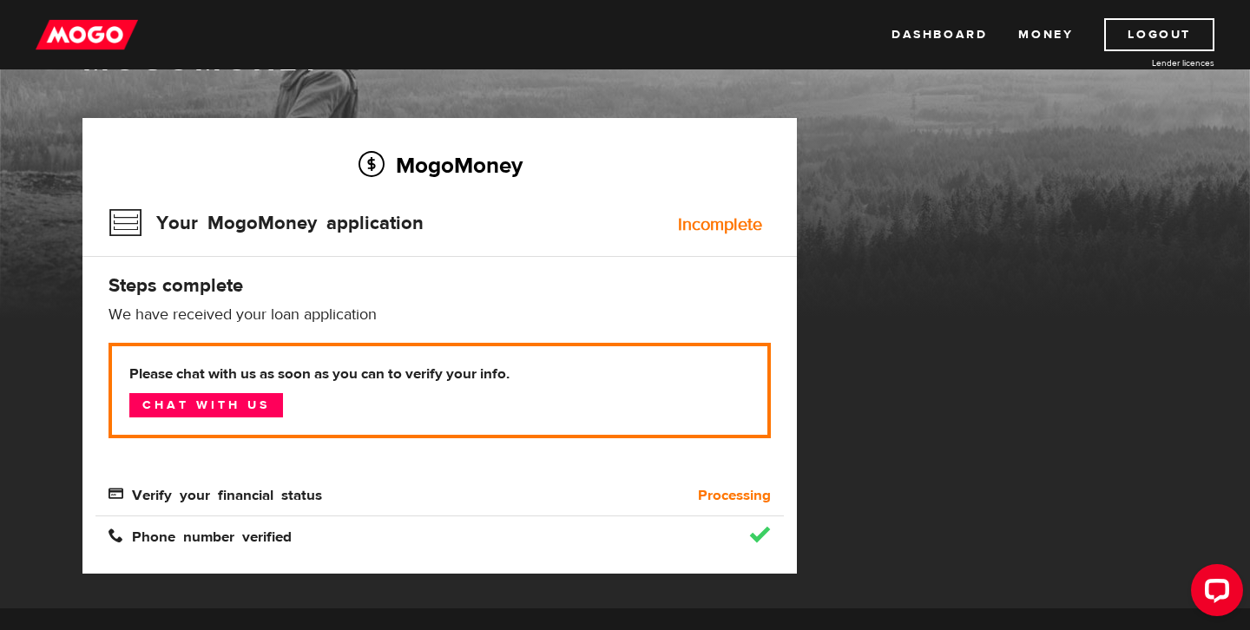
scroll to position [85, 0]
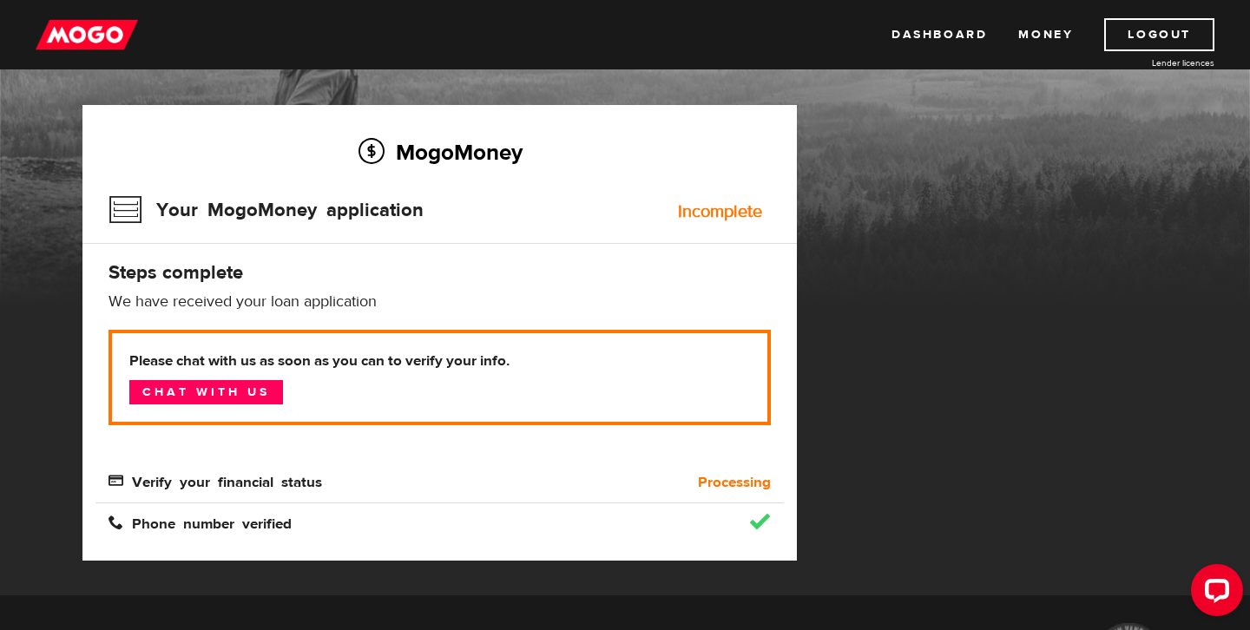
click at [716, 209] on div "Incomplete" at bounding box center [720, 211] width 84 height 17
click at [141, 209] on h3 "Your MogoMoney application" at bounding box center [265, 209] width 315 height 45
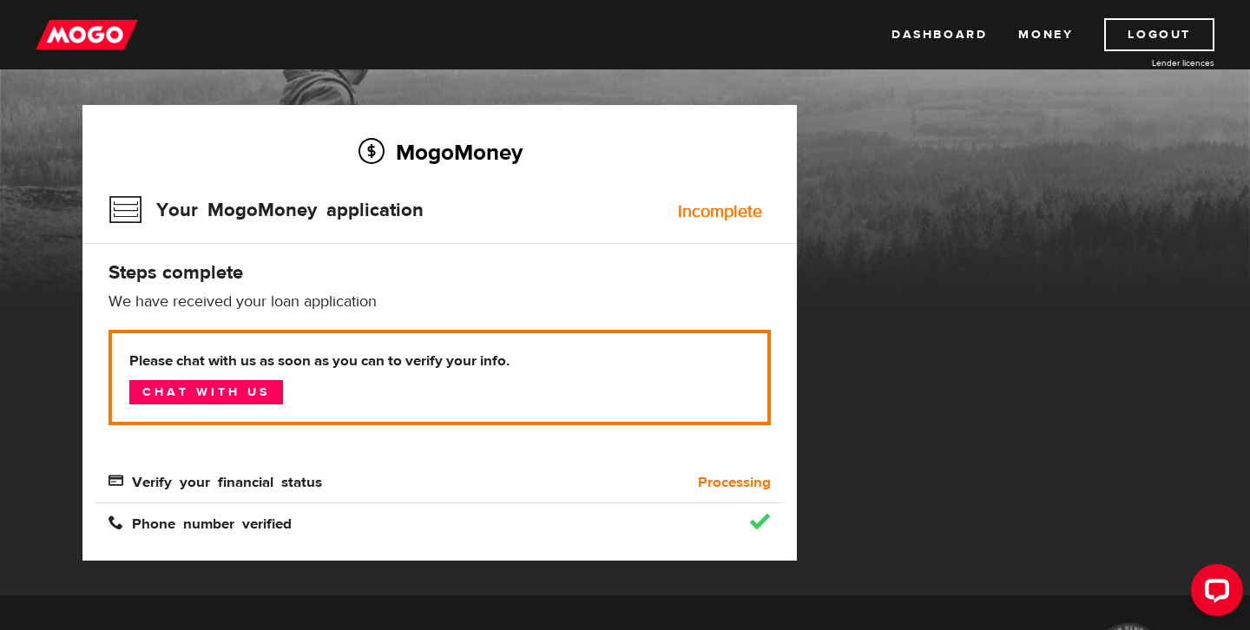
scroll to position [0, 0]
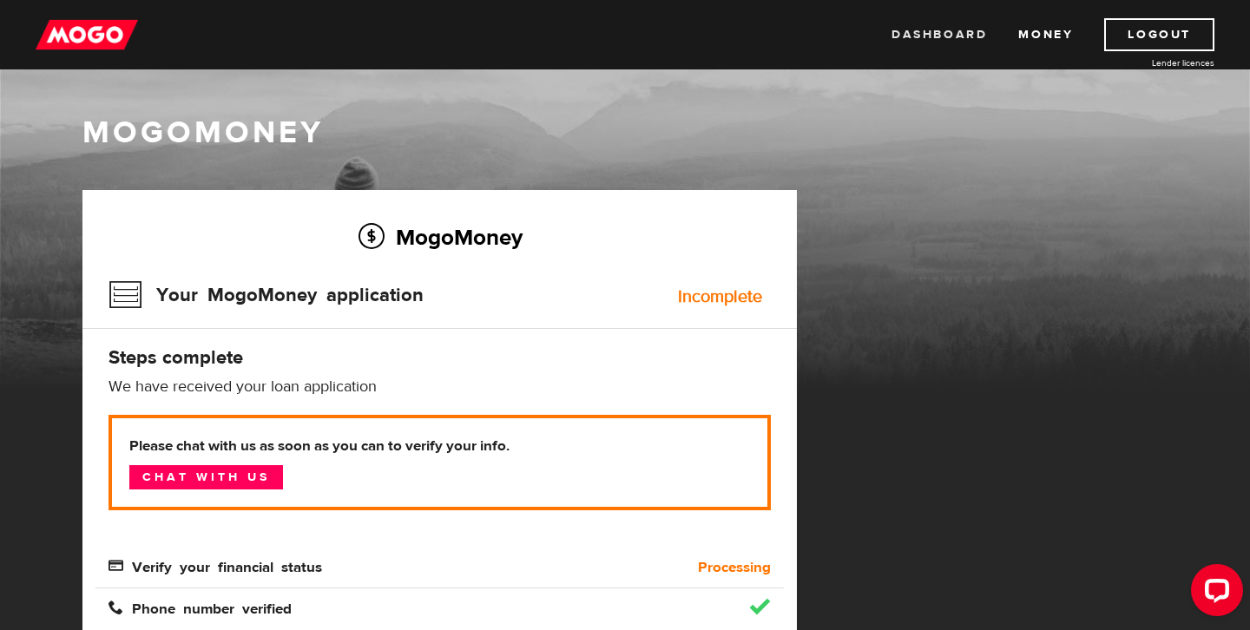
click at [940, 30] on link "Dashboard" at bounding box center [938, 34] width 95 height 33
click at [1228, 591] on div "Open LiveChat chat widget" at bounding box center [1217, 590] width 30 height 30
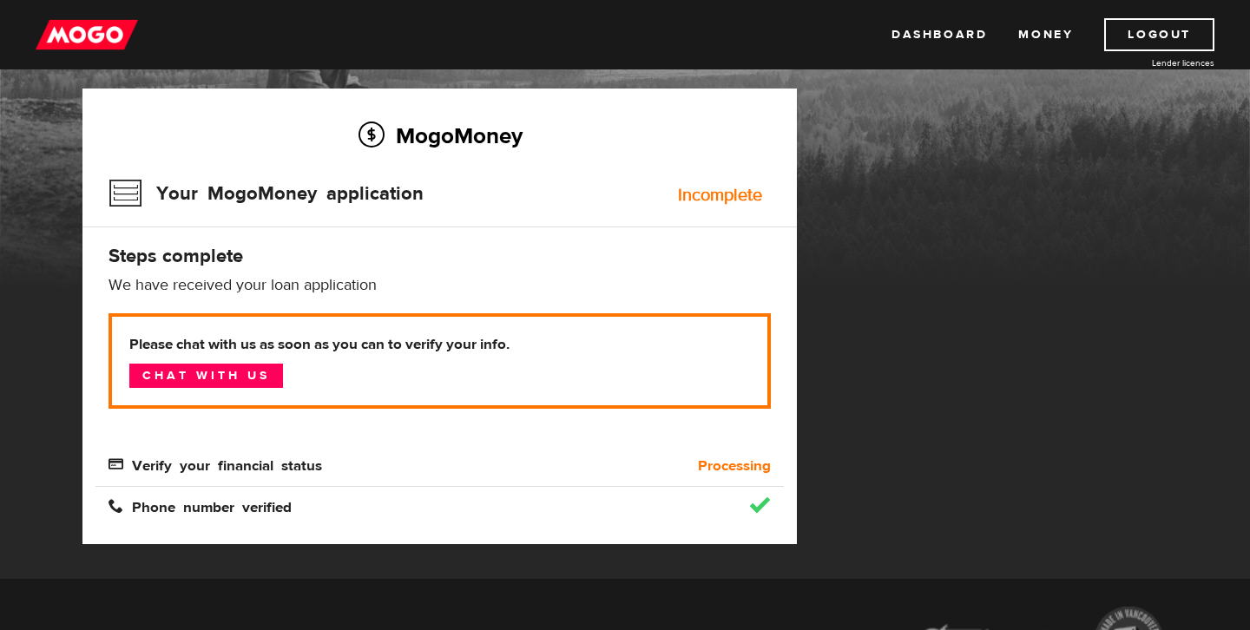
scroll to position [132, 0]
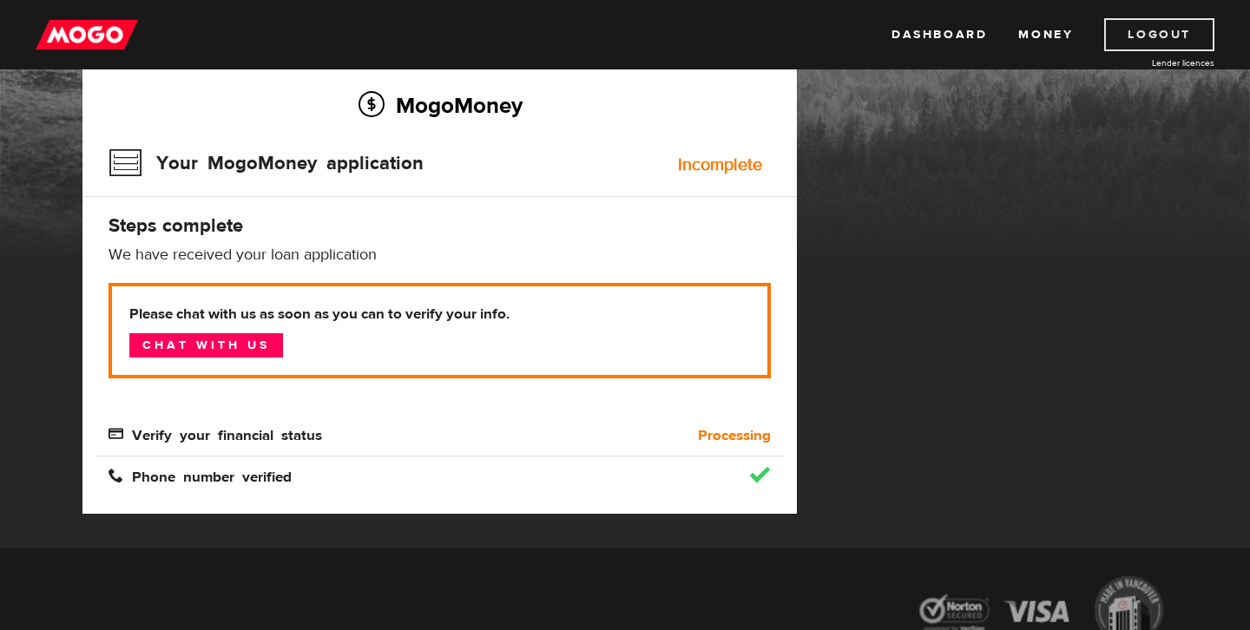
click at [1183, 22] on link "Logout" at bounding box center [1159, 34] width 110 height 33
